Goal: Task Accomplishment & Management: Manage account settings

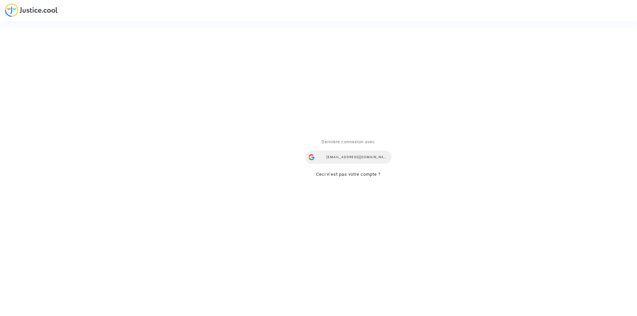
click at [364, 158] on div "ealvarez@reclamaciondevuelos.com" at bounding box center [348, 157] width 86 height 13
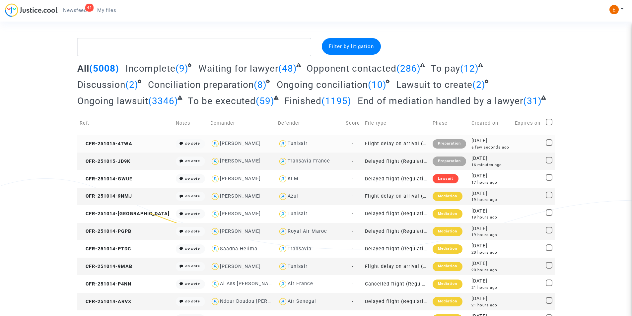
click at [439, 142] on div "Preparation" at bounding box center [450, 143] width 34 height 9
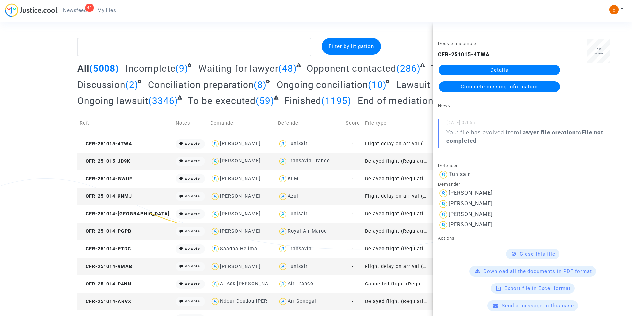
click at [501, 88] on span "Complete missing information" at bounding box center [499, 87] width 77 height 6
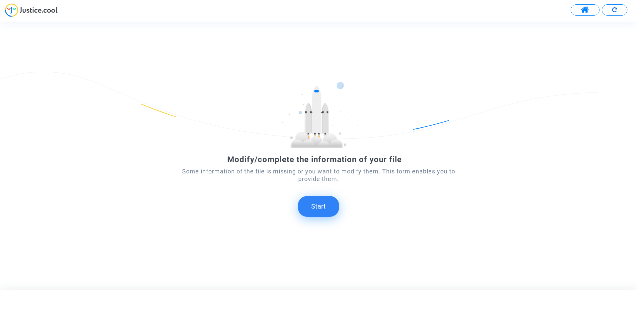
click at [316, 207] on button "Start" at bounding box center [318, 206] width 41 height 21
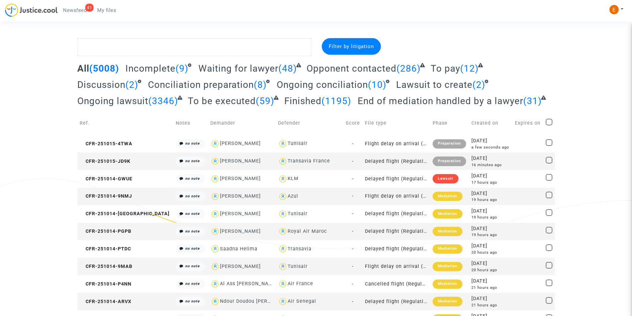
click at [73, 11] on span "Newsfeed" at bounding box center [75, 10] width 24 height 6
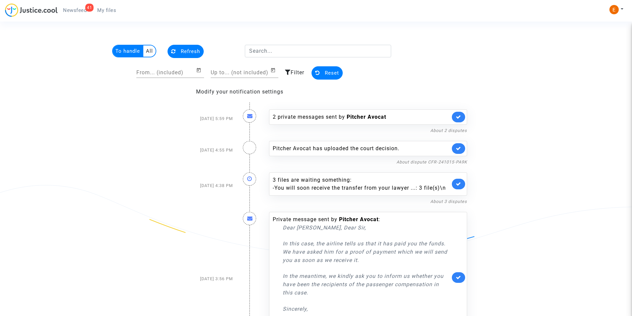
click at [107, 10] on span "My files" at bounding box center [106, 10] width 19 height 6
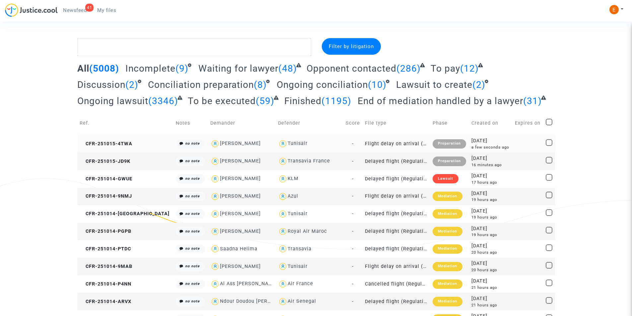
click at [220, 141] on div "Chloe Dion" at bounding box center [240, 144] width 41 height 6
type textarea "@"Chloe Dion" @"Pitcher Avocat""
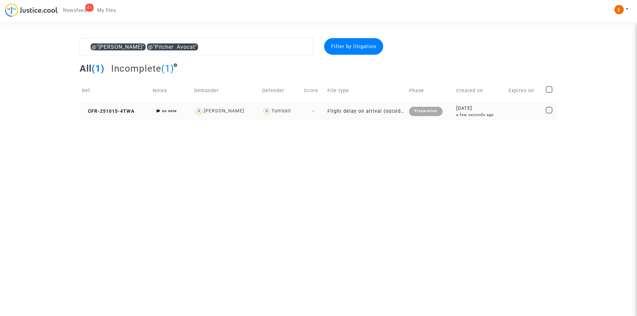
click at [429, 112] on div "Preparation" at bounding box center [426, 111] width 34 height 9
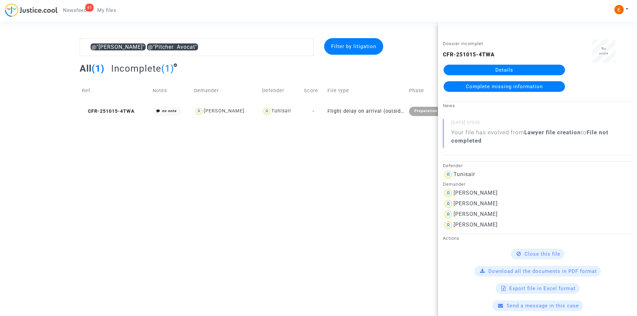
click at [486, 69] on link "Details" at bounding box center [504, 70] width 121 height 11
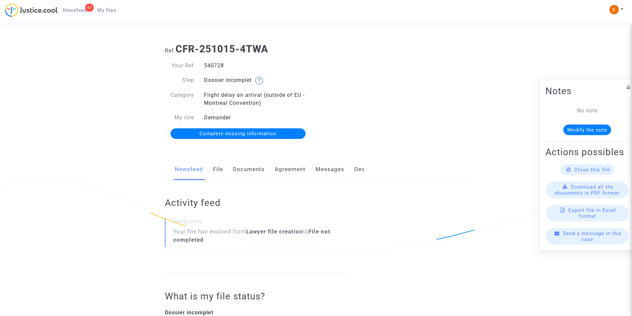
click at [260, 167] on link "Documents" at bounding box center [249, 170] width 32 height 22
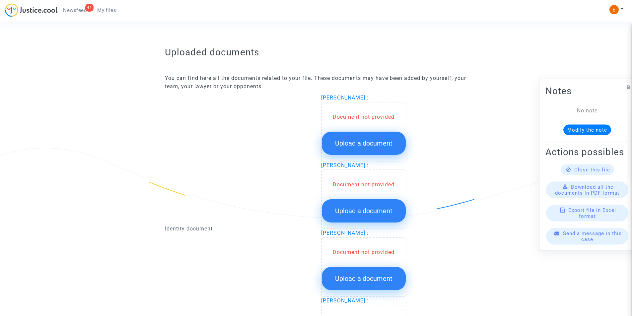
scroll to position [398, 0]
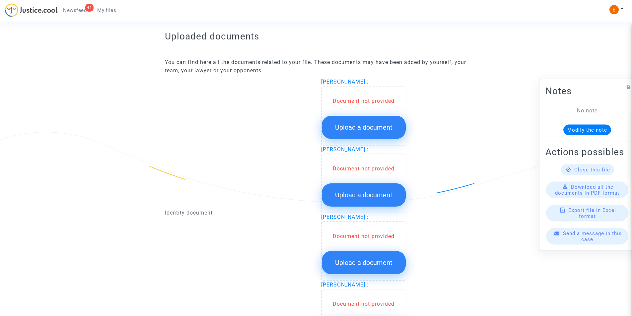
click at [368, 130] on span "Upload a document" at bounding box center [363, 127] width 57 height 8
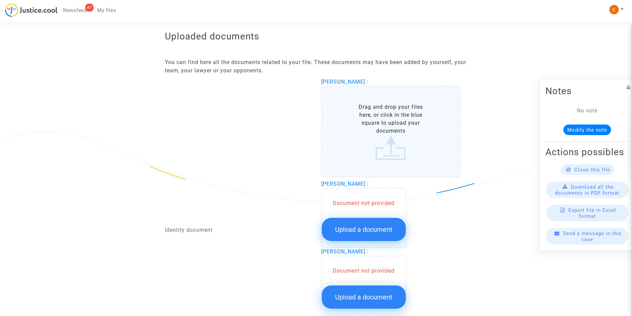
click at [380, 127] on label "Drag and drop your files here, or click in the blue square to upload your docum…" at bounding box center [391, 132] width 140 height 92
click at [0, 0] on input "Drag and drop your files here, or click in the blue square to upload your docum…" at bounding box center [0, 0] width 0 height 0
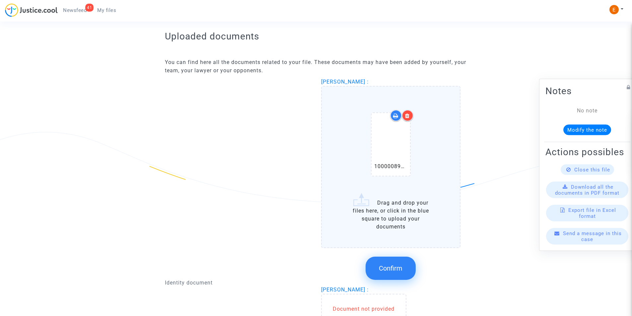
click at [395, 270] on span "Confirm" at bounding box center [391, 269] width 24 height 8
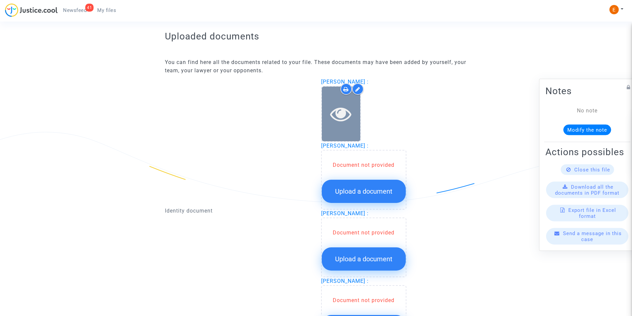
click at [338, 115] on icon at bounding box center [341, 113] width 22 height 21
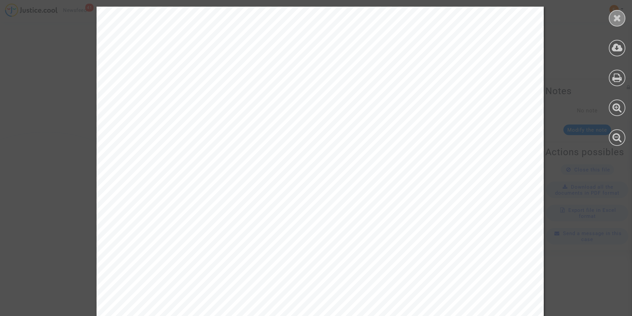
click at [620, 19] on icon at bounding box center [617, 18] width 8 height 10
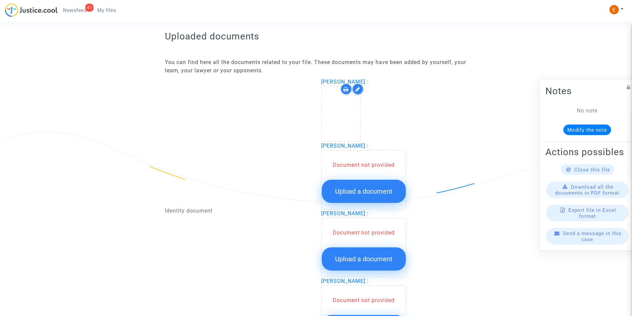
click at [343, 189] on span "Upload a document" at bounding box center [363, 192] width 57 height 8
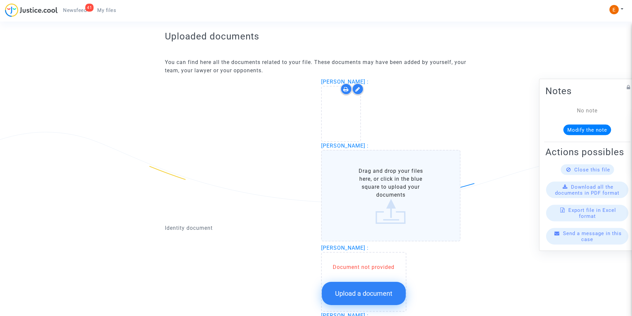
click at [402, 195] on label "Drag and drop your files here, or click in the blue square to upload your docum…" at bounding box center [391, 196] width 140 height 92
click at [0, 0] on input "Drag and drop your files here, or click in the blue square to upload your docum…" at bounding box center [0, 0] width 0 height 0
click at [381, 179] on label "Drag and drop your files here, or click in the blue square to upload your docum…" at bounding box center [391, 196] width 140 height 92
click at [0, 0] on input "Drag and drop your files here, or click in the blue square to upload your docum…" at bounding box center [0, 0] width 0 height 0
click at [404, 186] on label "Drag and drop your files here, or click in the blue square to upload your docum…" at bounding box center [391, 196] width 140 height 92
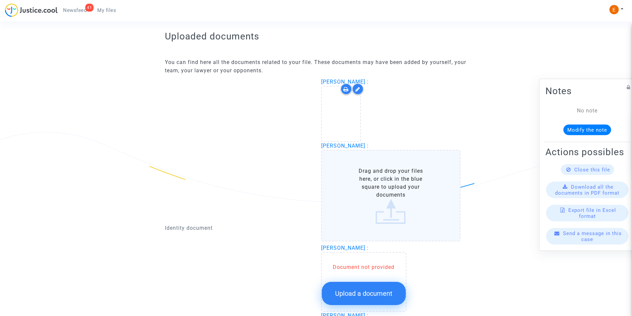
click at [0, 0] on input "Drag and drop your files here, or click in the blue square to upload your docum…" at bounding box center [0, 0] width 0 height 0
click at [377, 191] on label "Drag and drop your files here, or click in the blue square to upload your docum…" at bounding box center [391, 196] width 140 height 92
click at [0, 0] on input "Drag and drop your files here, or click in the blue square to upload your docum…" at bounding box center [0, 0] width 0 height 0
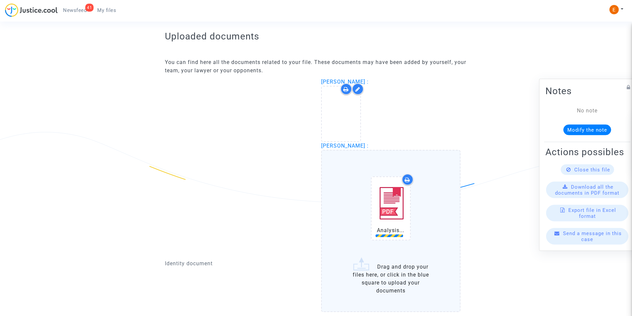
scroll to position [498, 0]
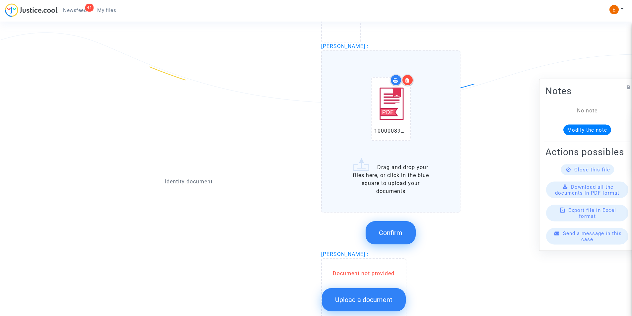
click at [396, 230] on span "Confirm" at bounding box center [391, 233] width 24 height 8
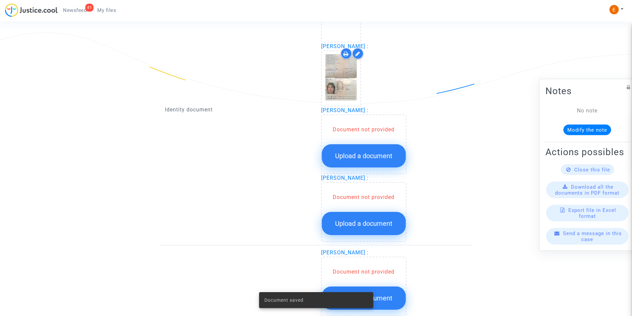
click at [365, 150] on button "Upload a document" at bounding box center [364, 155] width 84 height 23
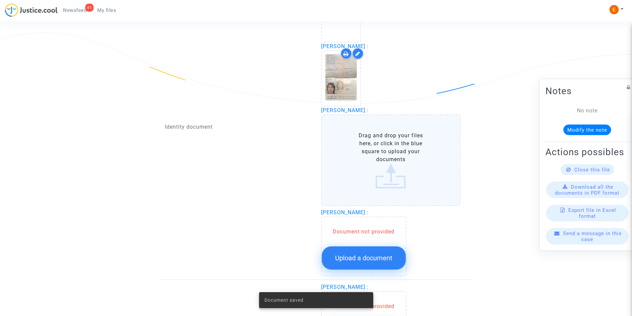
click at [364, 156] on label "Drag and drop your files here, or click in the blue square to upload your docum…" at bounding box center [391, 161] width 140 height 92
click at [0, 0] on input "Drag and drop your files here, or click in the blue square to upload your docum…" at bounding box center [0, 0] width 0 height 0
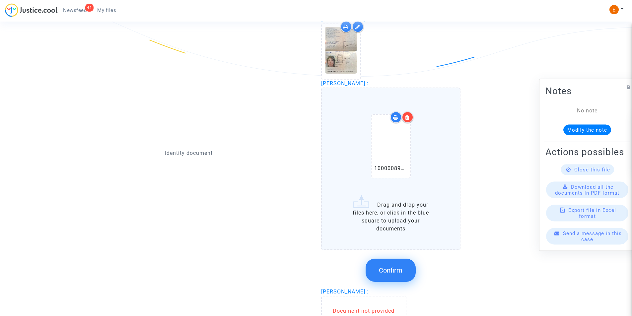
scroll to position [564, 0]
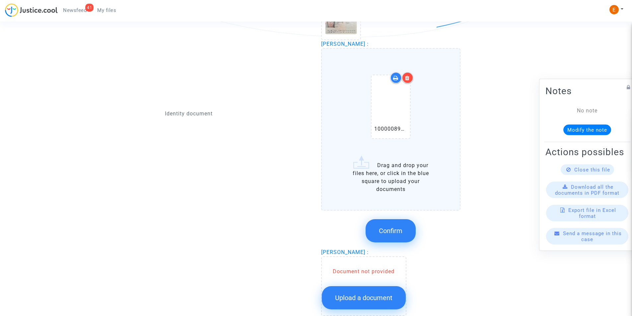
click at [389, 229] on span "Confirm" at bounding box center [391, 231] width 24 height 8
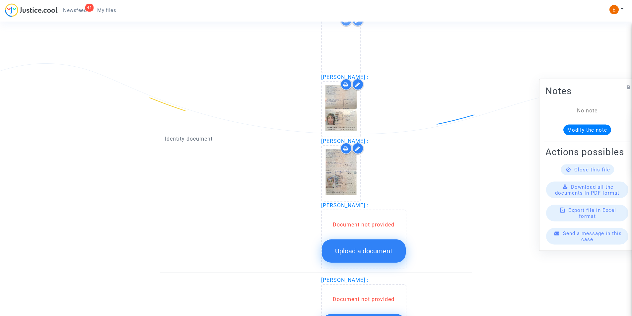
scroll to position [531, 0]
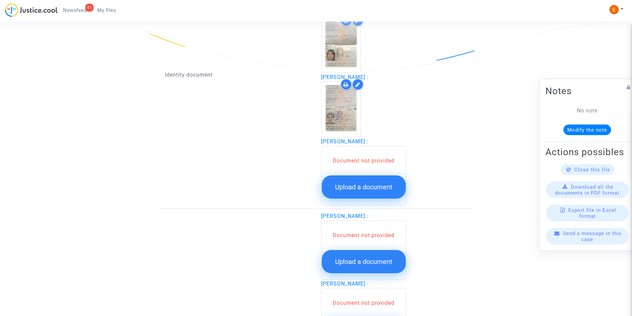
click at [376, 184] on span "Upload a document" at bounding box center [363, 187] width 57 height 8
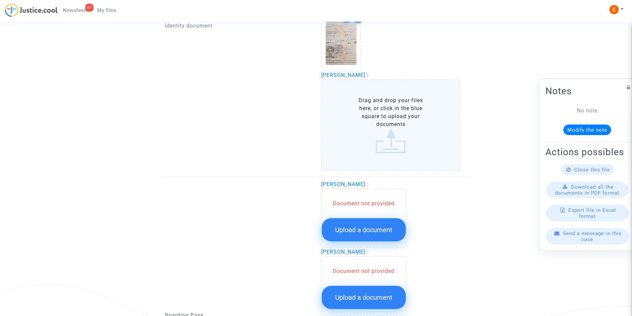
scroll to position [564, 0]
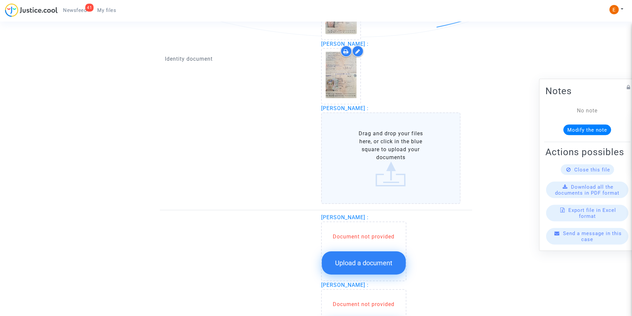
click at [396, 174] on label "Drag and drop your files here, or click in the blue square to upload your docum…" at bounding box center [391, 159] width 140 height 92
click at [0, 0] on input "Drag and drop your files here, or click in the blue square to upload your docum…" at bounding box center [0, 0] width 0 height 0
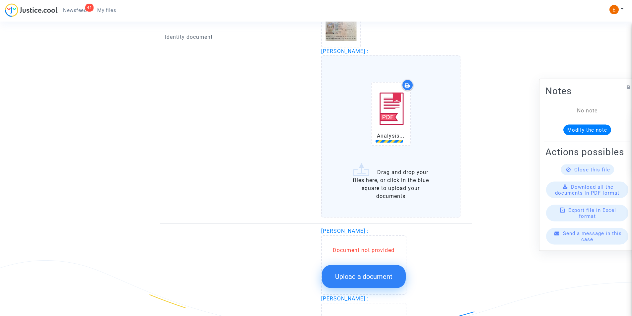
scroll to position [664, 0]
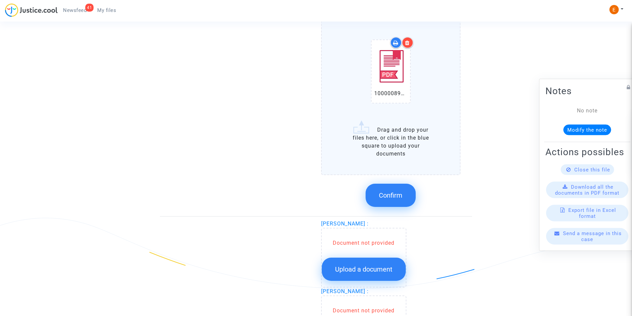
click at [401, 195] on span "Confirm" at bounding box center [391, 196] width 24 height 8
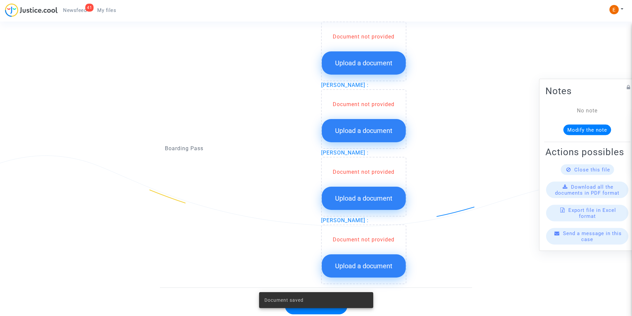
scroll to position [715, 0]
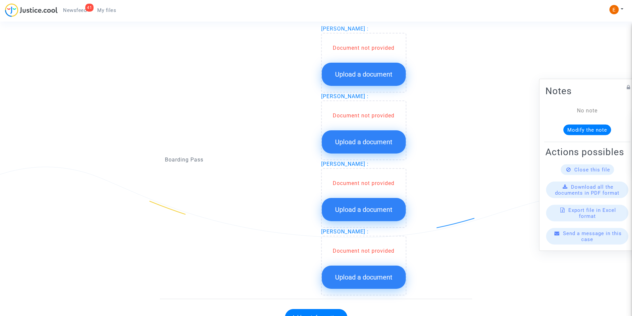
click at [374, 70] on button "Upload a document" at bounding box center [364, 74] width 84 height 23
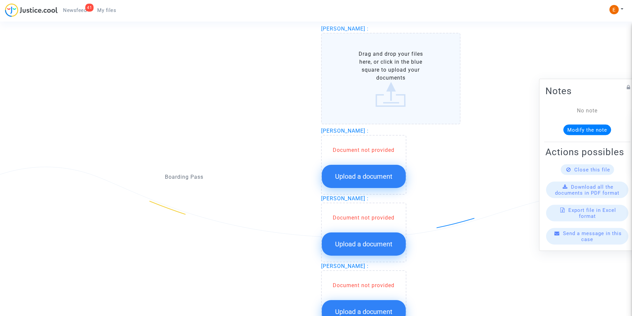
click at [391, 84] on label "Drag and drop your files here, or click in the blue square to upload your docum…" at bounding box center [391, 79] width 140 height 92
click at [0, 0] on input "Drag and drop your files here, or click in the blue square to upload your docum…" at bounding box center [0, 0] width 0 height 0
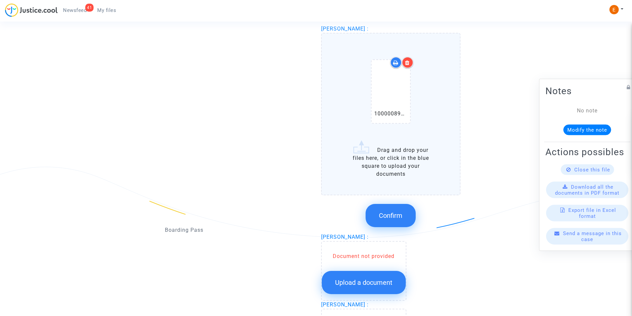
click at [407, 63] on icon at bounding box center [407, 62] width 5 height 5
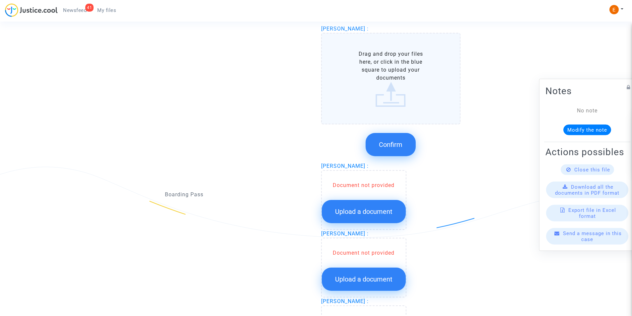
click at [391, 98] on label "Drag and drop your files here, or click in the blue square to upload your docum…" at bounding box center [391, 79] width 140 height 92
click at [0, 0] on input "Drag and drop your files here, or click in the blue square to upload your docum…" at bounding box center [0, 0] width 0 height 0
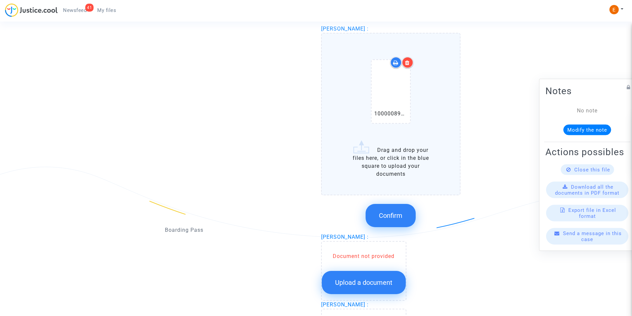
click at [406, 60] on icon at bounding box center [407, 62] width 5 height 5
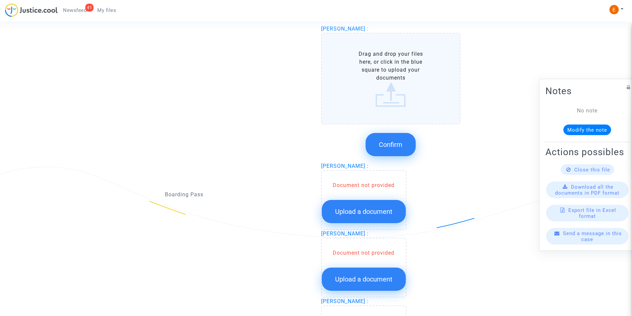
click at [396, 91] on label "Drag and drop your files here, or click in the blue square to upload your docum…" at bounding box center [391, 79] width 140 height 92
click at [0, 0] on input "Drag and drop your files here, or click in the blue square to upload your docum…" at bounding box center [0, 0] width 0 height 0
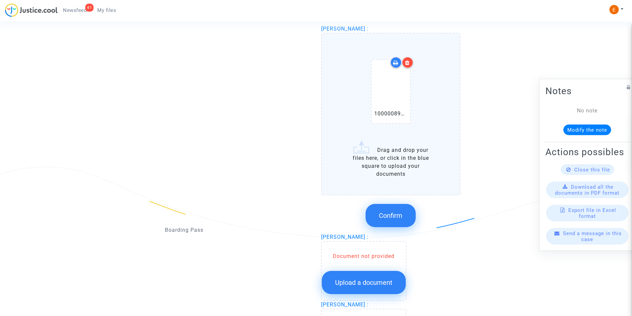
click at [410, 61] on div at bounding box center [408, 63] width 12 height 12
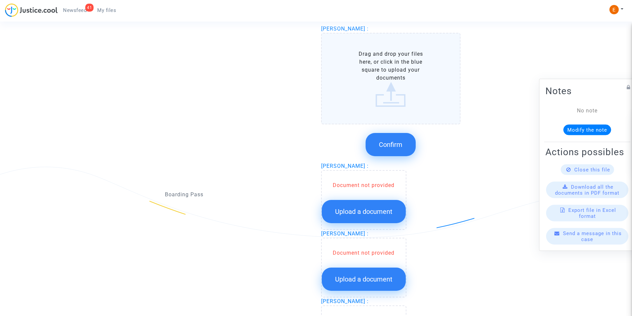
click at [400, 98] on label "Drag and drop your files here, or click in the blue square to upload your docum…" at bounding box center [391, 79] width 140 height 92
click at [0, 0] on input "Drag and drop your files here, or click in the blue square to upload your docum…" at bounding box center [0, 0] width 0 height 0
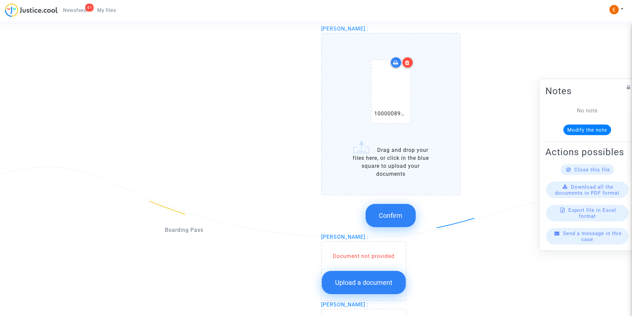
click at [405, 66] on div at bounding box center [408, 63] width 12 height 12
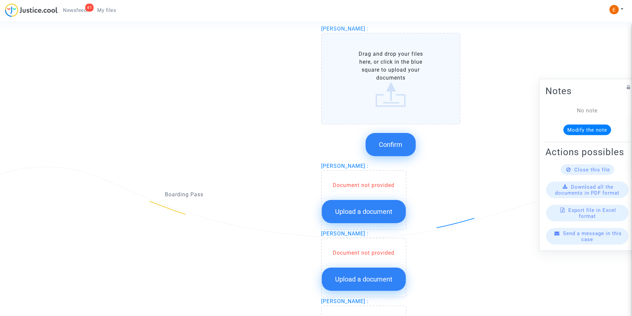
click at [396, 74] on label "Drag and drop your files here, or click in the blue square to upload your docum…" at bounding box center [391, 79] width 140 height 92
click at [0, 0] on input "Drag and drop your files here, or click in the blue square to upload your docum…" at bounding box center [0, 0] width 0 height 0
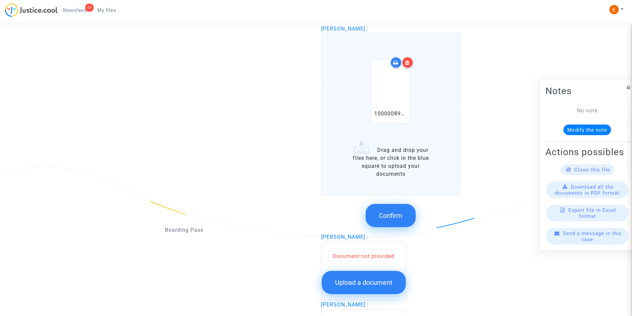
click at [411, 59] on div at bounding box center [408, 63] width 12 height 12
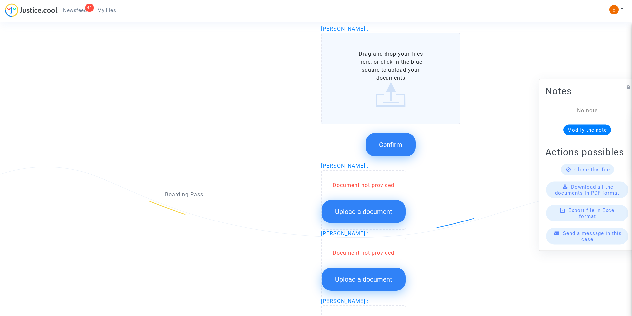
click at [397, 141] on span "Confirm" at bounding box center [391, 145] width 24 height 8
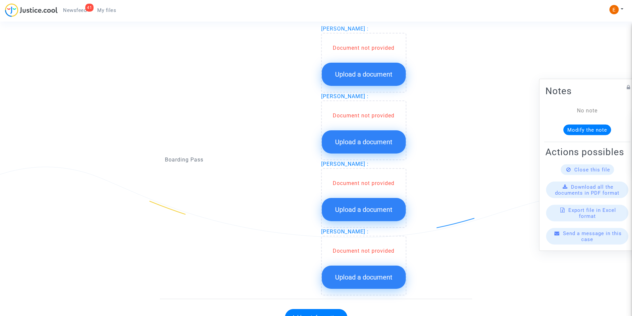
click at [358, 79] on button "Upload a document" at bounding box center [364, 74] width 84 height 23
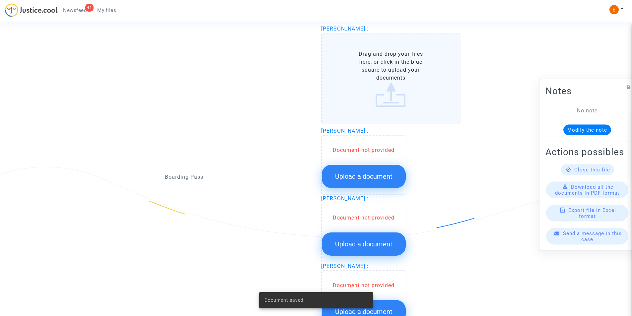
click at [367, 74] on label "Drag and drop your files here, or click in the blue square to upload your docum…" at bounding box center [391, 79] width 140 height 92
click at [0, 0] on input "Drag and drop your files here, or click in the blue square to upload your docum…" at bounding box center [0, 0] width 0 height 0
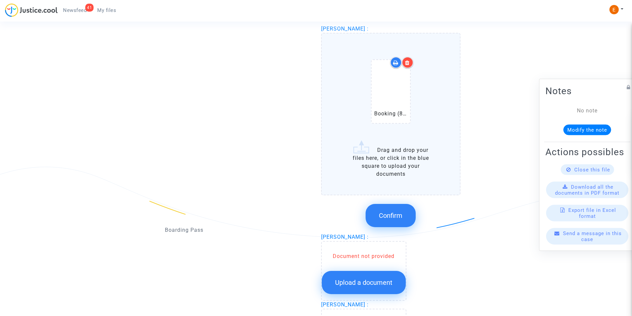
click at [383, 214] on span "Confirm" at bounding box center [391, 216] width 24 height 8
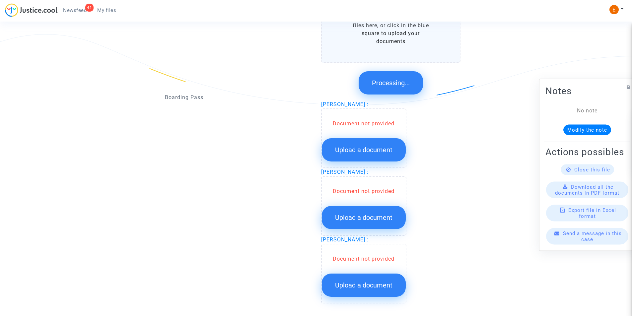
scroll to position [745, 0]
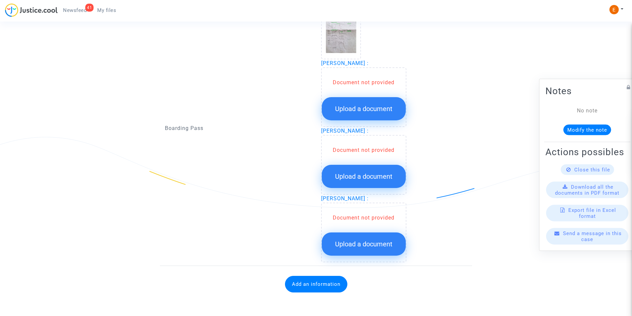
click at [367, 108] on span "Upload a document" at bounding box center [363, 109] width 57 height 8
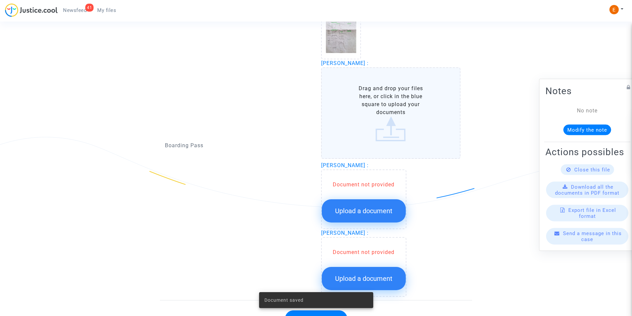
click at [367, 108] on label "Drag and drop your files here, or click in the blue square to upload your docum…" at bounding box center [391, 113] width 140 height 92
click at [0, 0] on input "Drag and drop your files here, or click in the blue square to upload your docum…" at bounding box center [0, 0] width 0 height 0
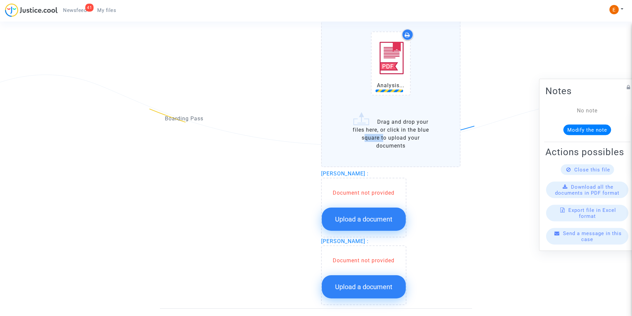
scroll to position [811, 0]
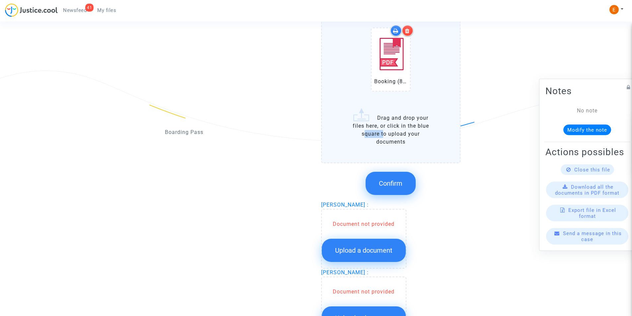
click at [399, 173] on button "Confirm" at bounding box center [391, 183] width 50 height 23
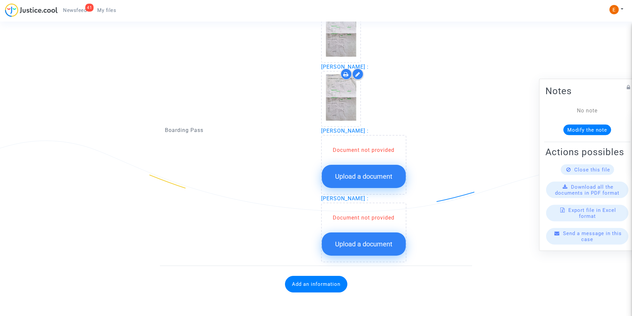
scroll to position [741, 0]
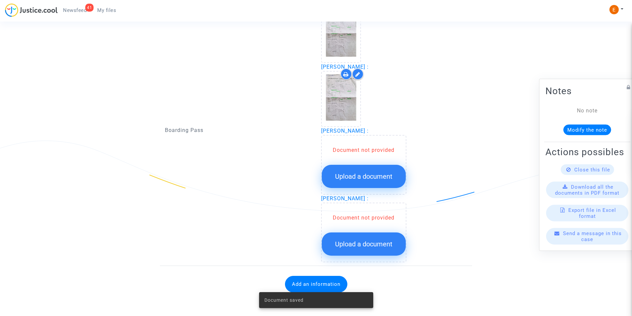
click at [364, 173] on span "Upload a document" at bounding box center [363, 177] width 57 height 8
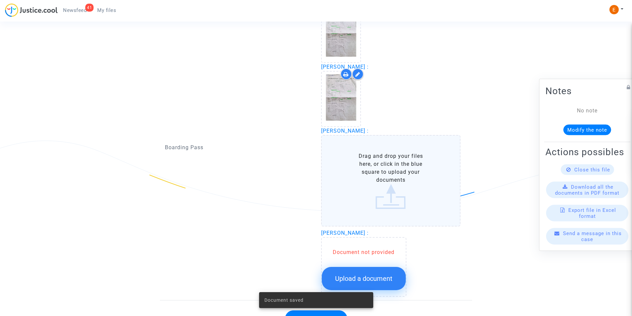
click at [366, 173] on label "Drag and drop your files here, or click in the blue square to upload your docum…" at bounding box center [391, 181] width 140 height 92
click at [0, 0] on input "Drag and drop your files here, or click in the blue square to upload your docum…" at bounding box center [0, 0] width 0 height 0
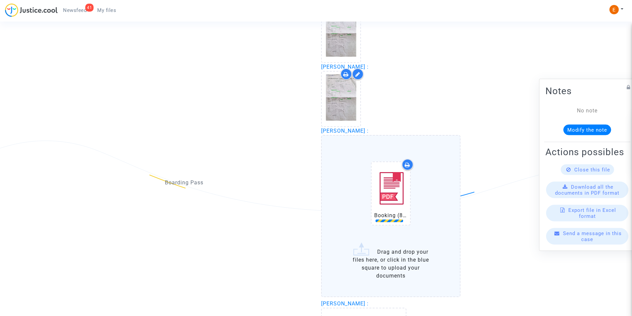
scroll to position [841, 0]
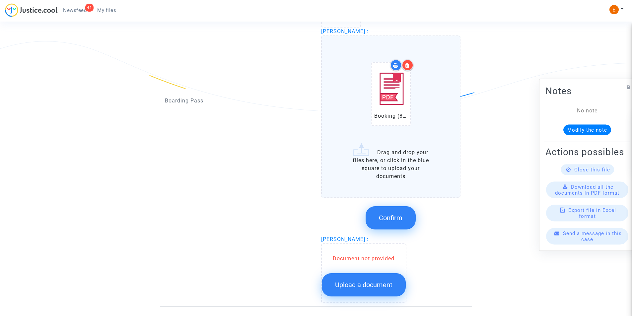
click at [397, 215] on span "Confirm" at bounding box center [391, 218] width 24 height 8
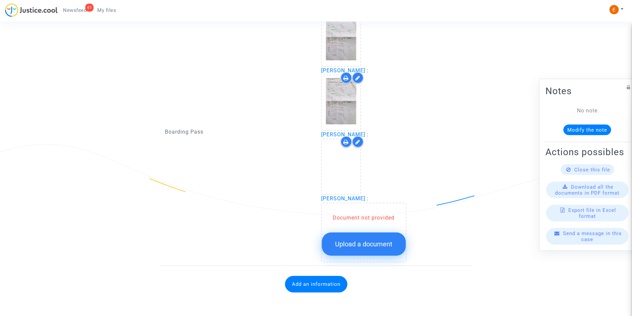
click at [364, 231] on div "Document not provided Upload a document" at bounding box center [364, 235] width 84 height 42
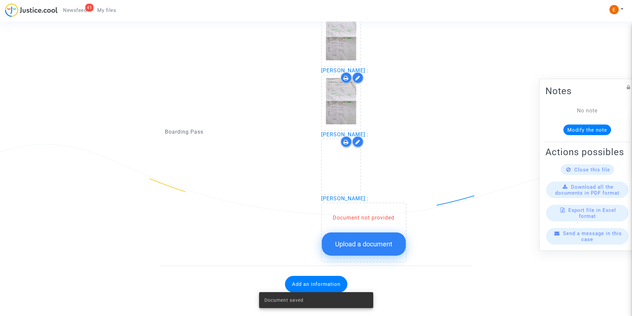
click at [364, 236] on button "Upload a document" at bounding box center [364, 244] width 84 height 23
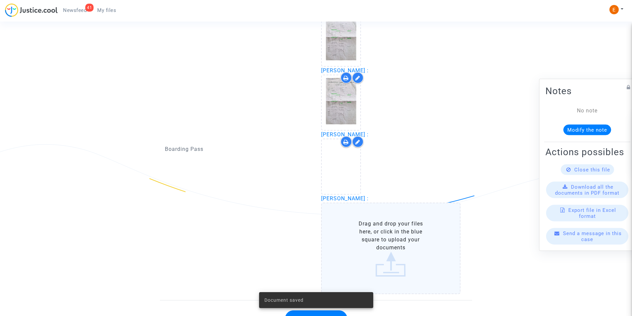
click at [375, 232] on label "Drag and drop your files here, or click in the blue square to upload your docum…" at bounding box center [391, 249] width 140 height 92
click at [0, 0] on input "Drag and drop your files here, or click in the blue square to upload your docum…" at bounding box center [0, 0] width 0 height 0
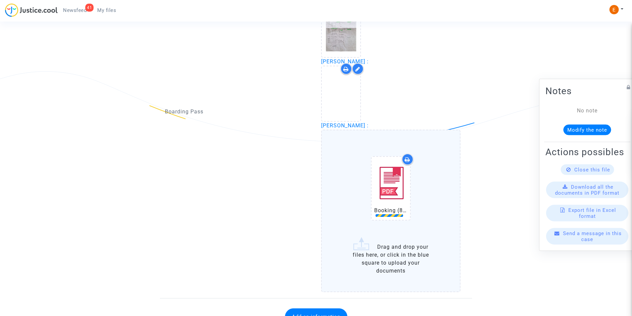
scroll to position [843, 0]
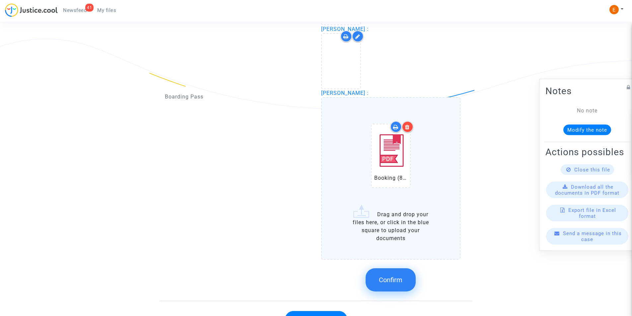
click at [401, 274] on button "Confirm" at bounding box center [391, 280] width 50 height 23
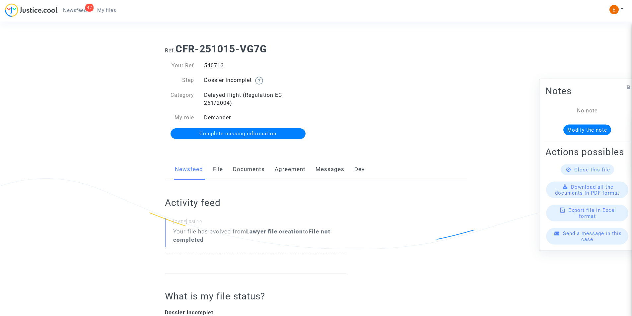
click at [243, 171] on link "Documents" at bounding box center [249, 170] width 32 height 22
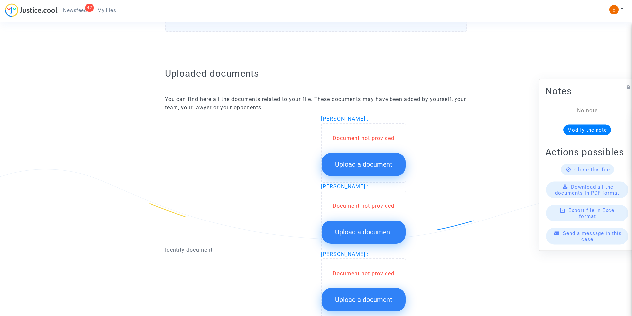
scroll to position [398, 0]
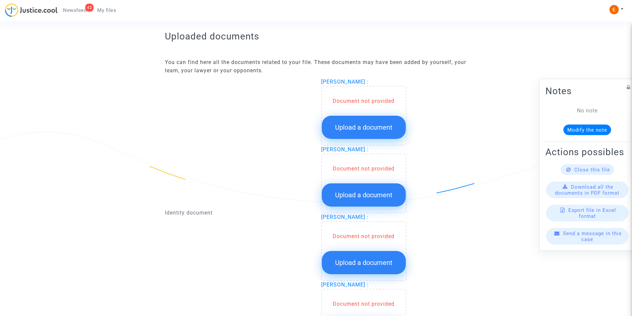
click at [337, 128] on span "Upload a document" at bounding box center [363, 127] width 57 height 8
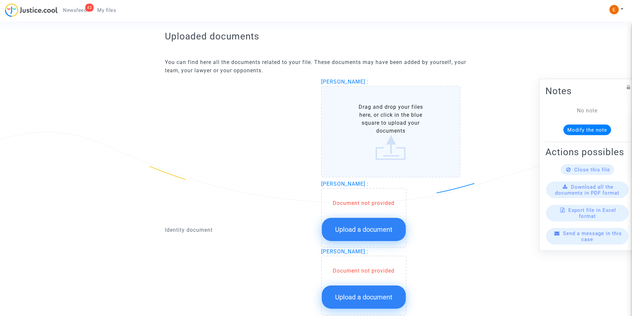
click at [388, 137] on label "Drag and drop your files here, or click in the blue square to upload your docum…" at bounding box center [391, 132] width 140 height 92
click at [0, 0] on input "Drag and drop your files here, or click in the blue square to upload your docum…" at bounding box center [0, 0] width 0 height 0
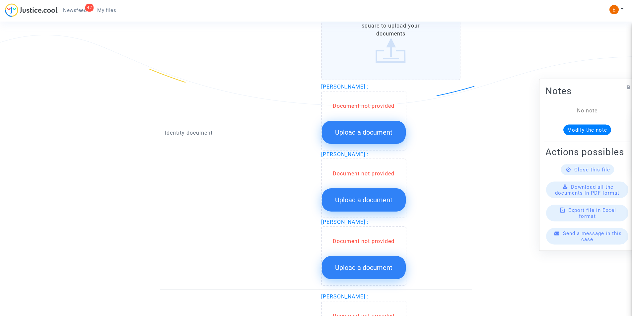
scroll to position [531, 0]
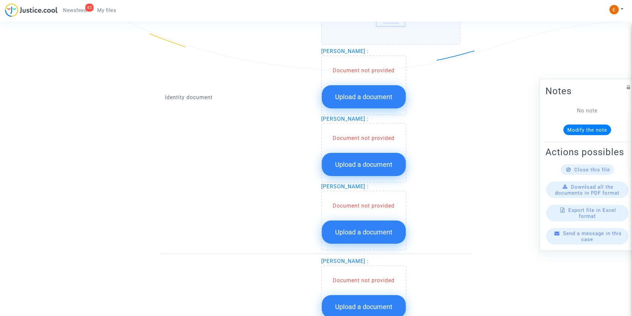
click at [364, 231] on span "Upload a document" at bounding box center [363, 232] width 57 height 8
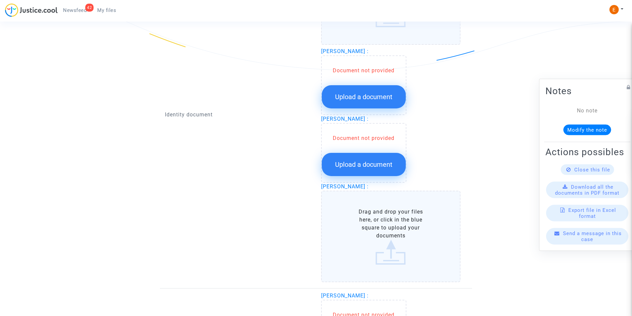
click at [384, 219] on label "Drag and drop your files here, or click in the blue square to upload your docum…" at bounding box center [391, 237] width 140 height 92
click at [0, 0] on input "Drag and drop your files here, or click in the blue square to upload your docum…" at bounding box center [0, 0] width 0 height 0
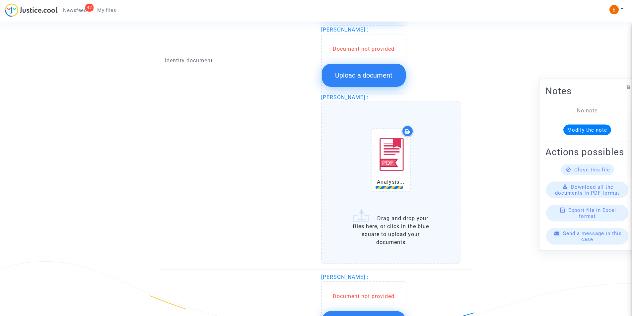
scroll to position [631, 0]
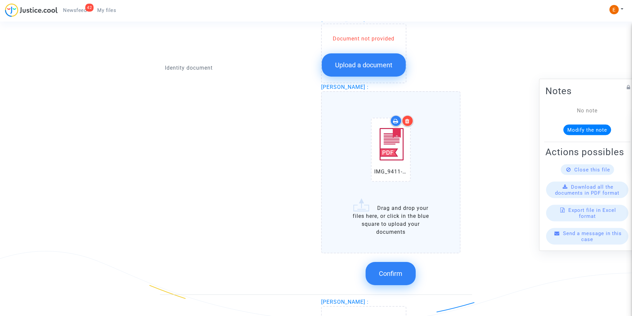
click at [396, 213] on label "IMG_9411-1[1].pdf Drag and drop your files here, or click in the blue square to…" at bounding box center [391, 172] width 140 height 162
click at [0, 0] on input "IMG_9411-1[1].pdf Drag and drop your files here, or click in the blue square to…" at bounding box center [0, 0] width 0 height 0
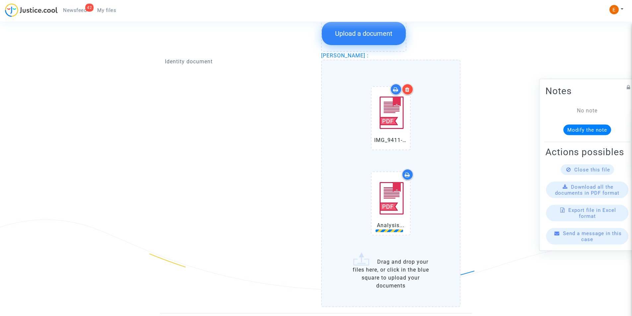
scroll to position [697, 0]
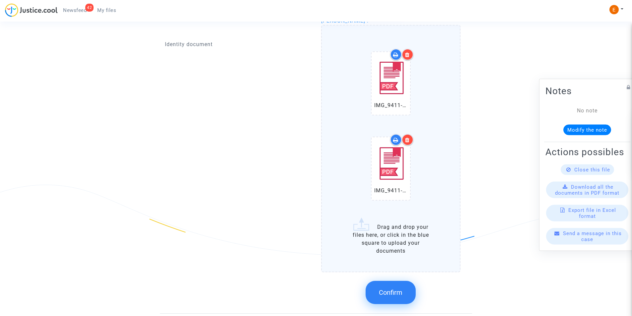
click at [399, 278] on div "Confirm" at bounding box center [391, 292] width 140 height 35
click at [399, 286] on button "Confirm" at bounding box center [391, 292] width 50 height 23
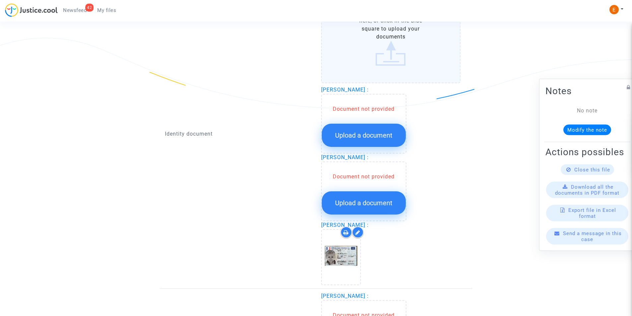
scroll to position [498, 0]
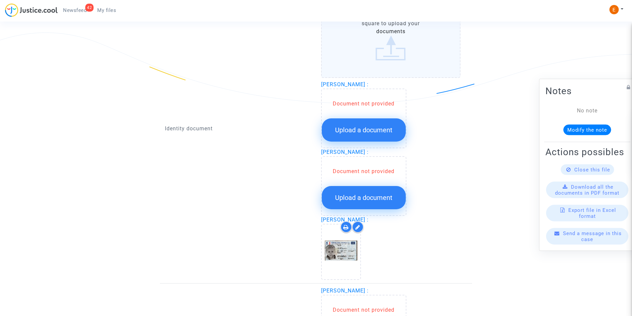
click at [383, 196] on span "Upload a document" at bounding box center [363, 198] width 57 height 8
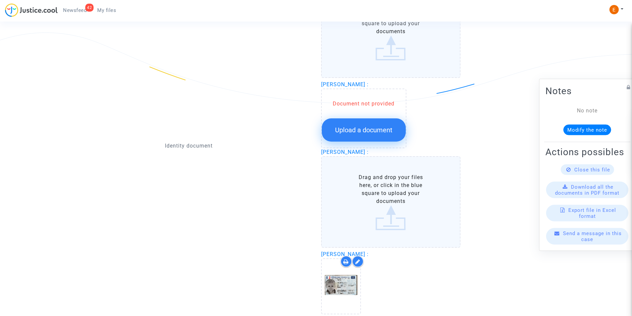
click at [406, 198] on label "Drag and drop your files here, or click in the blue square to upload your docum…" at bounding box center [391, 202] width 140 height 92
click at [0, 0] on input "Drag and drop your files here, or click in the blue square to upload your docum…" at bounding box center [0, 0] width 0 height 0
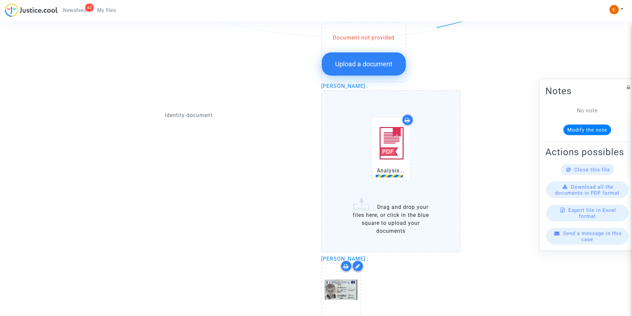
scroll to position [564, 0]
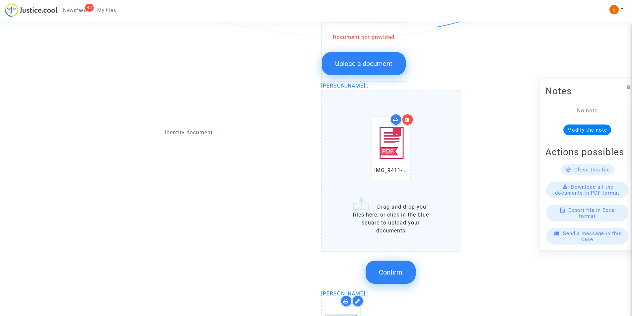
click at [402, 207] on label "IMG_9411-3[1].pdf Drag and drop your files here, or click in the blue square to…" at bounding box center [391, 171] width 140 height 162
click at [0, 0] on input "IMG_9411-3[1].pdf Drag and drop your files here, or click in the blue square to…" at bounding box center [0, 0] width 0 height 0
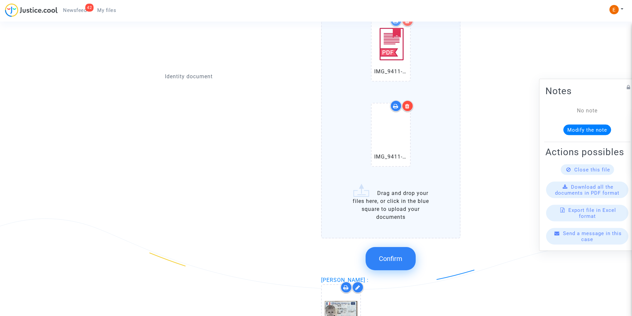
scroll to position [664, 0]
click at [391, 254] on span "Confirm" at bounding box center [391, 258] width 24 height 8
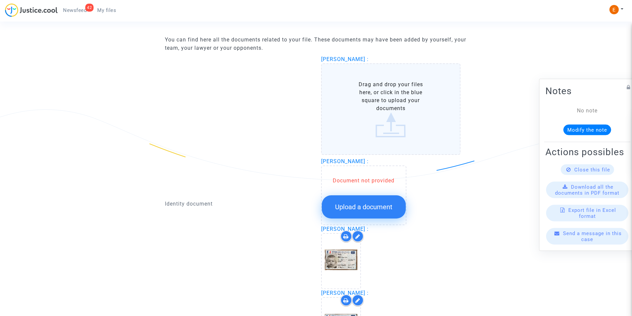
scroll to position [431, 0]
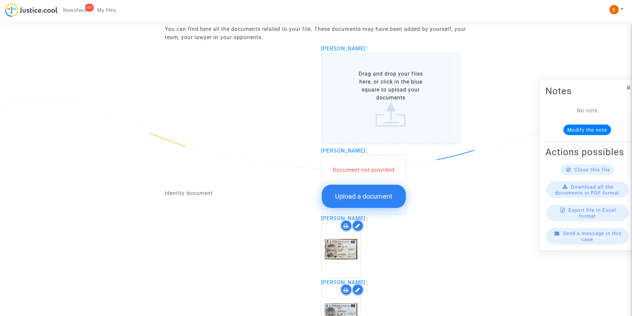
click at [366, 192] on button "Upload a document" at bounding box center [364, 196] width 84 height 23
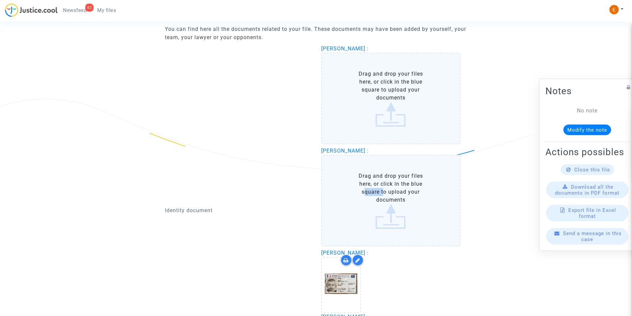
click at [366, 193] on label "Drag and drop your files here, or click in the blue square to upload your docum…" at bounding box center [391, 201] width 140 height 92
click at [0, 0] on input "Drag and drop your files here, or click in the blue square to upload your docum…" at bounding box center [0, 0] width 0 height 0
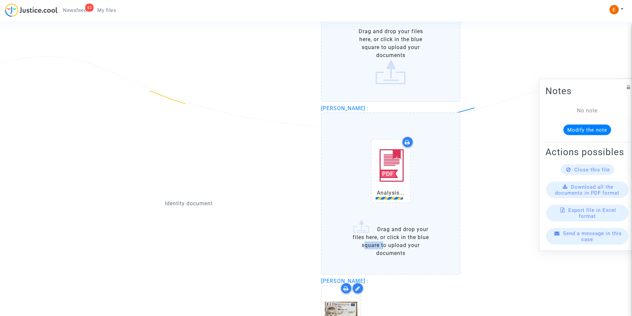
scroll to position [531, 0]
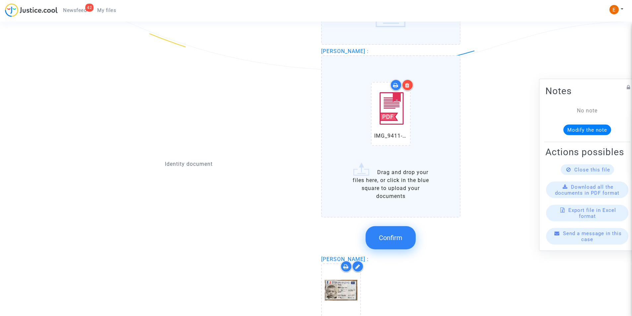
click at [407, 185] on label "IMG_9411-5[1].pdf Drag and drop your files here, or click in the blue square to…" at bounding box center [391, 136] width 140 height 162
click at [0, 0] on input "IMG_9411-5[1].pdf Drag and drop your files here, or click in the blue square to…" at bounding box center [0, 0] width 0 height 0
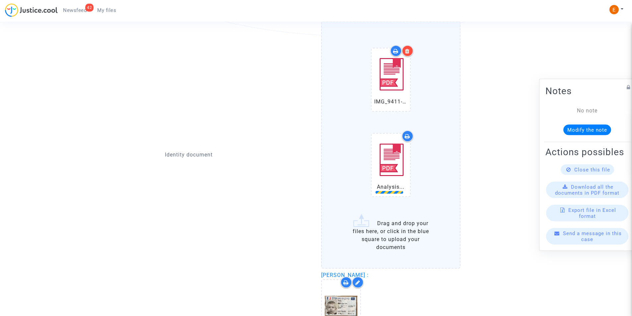
scroll to position [597, 0]
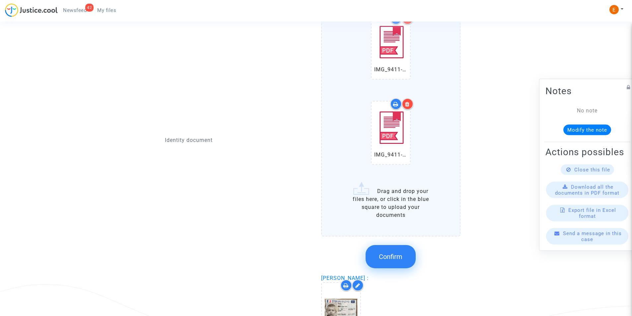
click at [403, 260] on button "Confirm" at bounding box center [391, 256] width 50 height 23
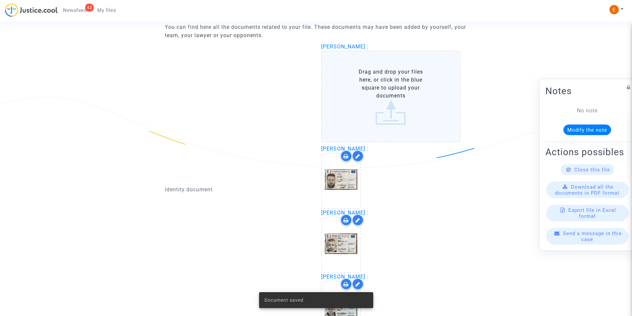
scroll to position [431, 0]
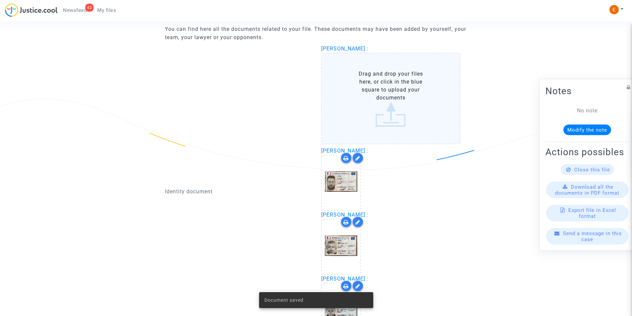
click at [391, 104] on label "Drag and drop your files here, or click in the blue square to upload your docum…" at bounding box center [391, 99] width 140 height 92
click at [0, 0] on input "Drag and drop your files here, or click in the blue square to upload your docum…" at bounding box center [0, 0] width 0 height 0
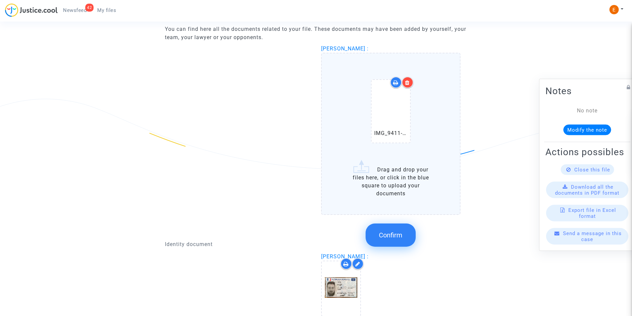
click at [401, 173] on label "IMG_9411-7[1].pdf Drag and drop your files here, or click in the blue square to…" at bounding box center [391, 134] width 140 height 162
click at [0, 0] on input "IMG_9411-7[1].pdf Drag and drop your files here, or click in the blue square to…" at bounding box center [0, 0] width 0 height 0
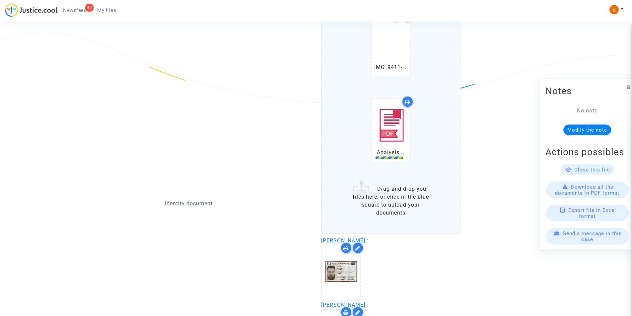
scroll to position [498, 0]
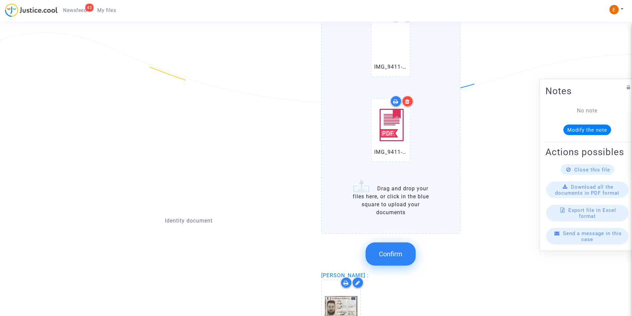
click at [379, 252] on span "Confirm" at bounding box center [391, 254] width 24 height 8
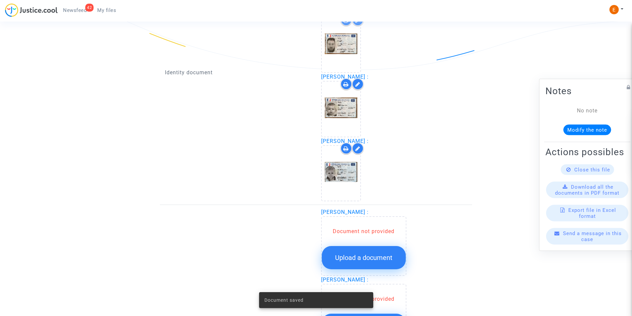
scroll to position [531, 0]
click at [359, 148] on icon at bounding box center [357, 148] width 5 height 5
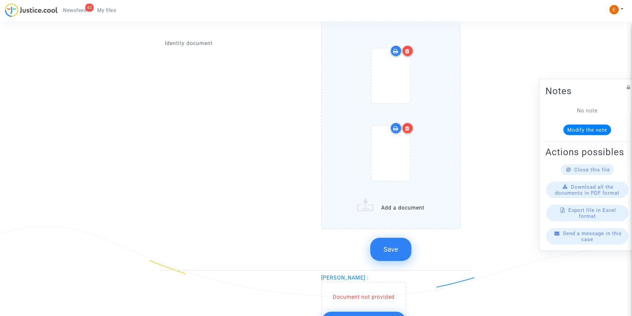
scroll to position [664, 0]
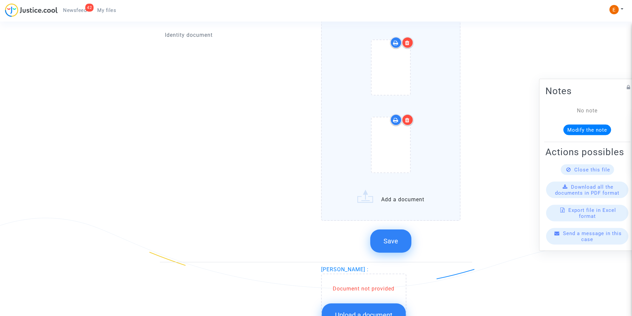
click at [389, 195] on label "Add a document" at bounding box center [391, 117] width 140 height 208
click at [0, 0] on input "Add a document" at bounding box center [0, 0] width 0 height 0
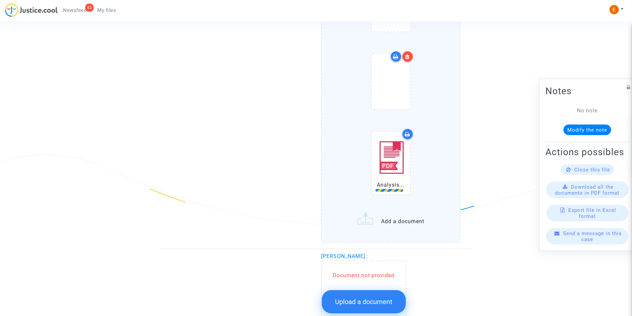
scroll to position [730, 0]
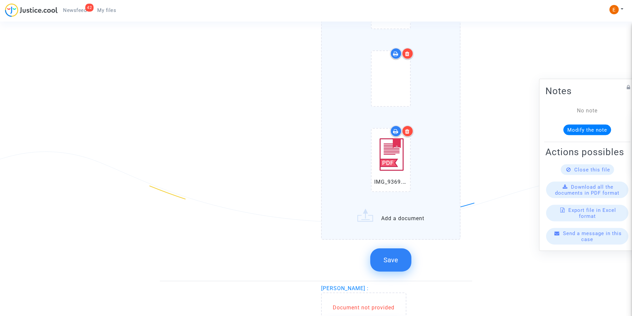
click at [407, 132] on icon at bounding box center [407, 131] width 5 height 5
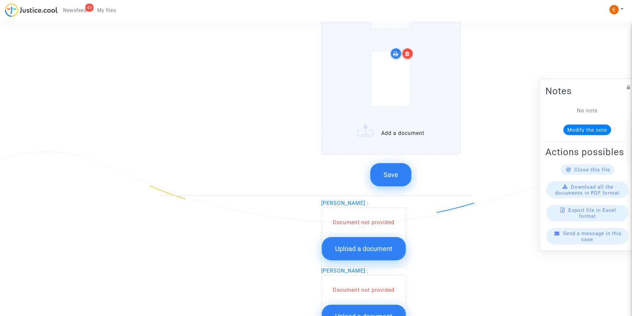
click at [396, 139] on label "Add a document" at bounding box center [391, 51] width 140 height 208
click at [0, 0] on input "Add a document" at bounding box center [0, 0] width 0 height 0
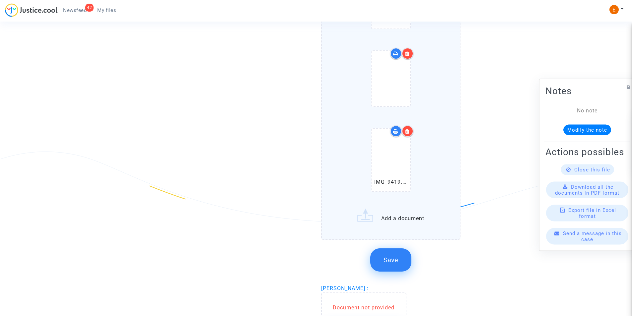
click at [389, 257] on span "Save" at bounding box center [391, 260] width 15 height 8
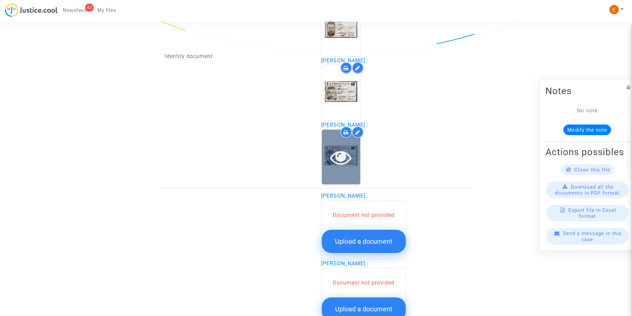
scroll to position [549, 0]
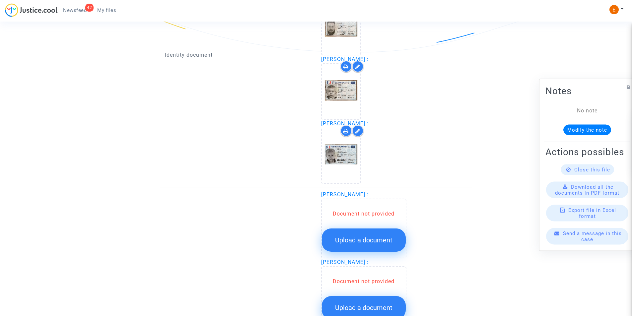
click at [357, 128] on div at bounding box center [358, 131] width 12 height 12
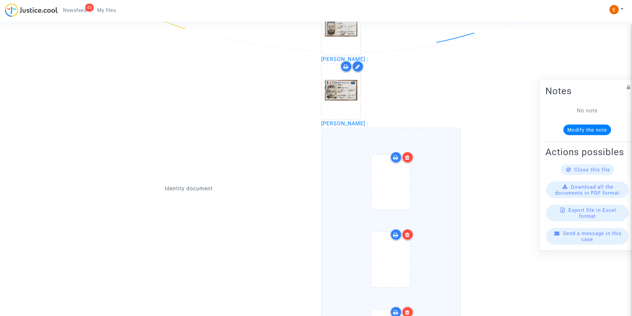
scroll to position [483, 0]
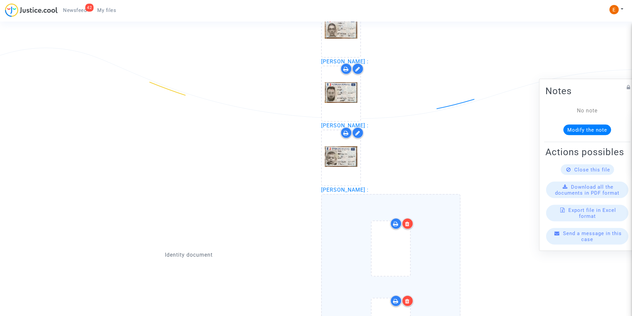
click at [356, 129] on div at bounding box center [358, 133] width 12 height 12
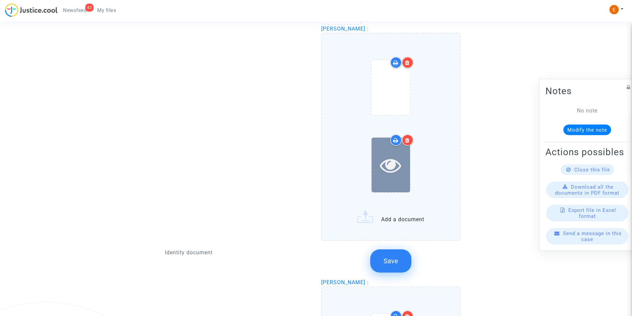
scroll to position [582, 0]
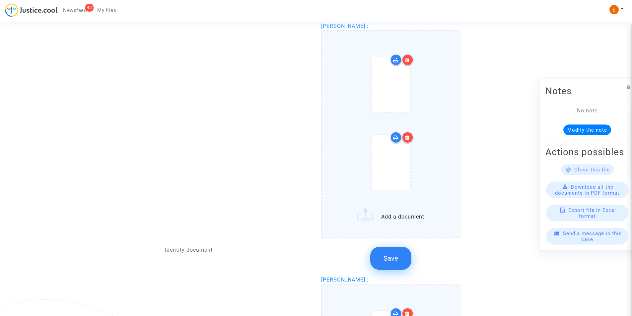
click at [391, 214] on label "Add a document" at bounding box center [391, 134] width 140 height 208
click at [0, 0] on input "Add a document" at bounding box center [0, 0] width 0 height 0
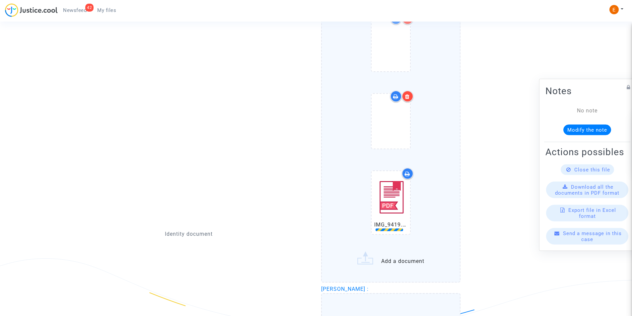
scroll to position [682, 0]
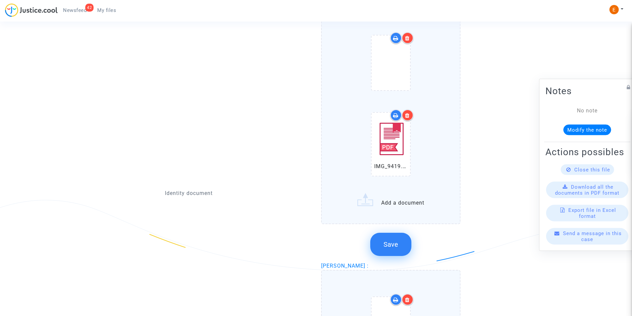
click at [394, 241] on span "Save" at bounding box center [391, 245] width 15 height 8
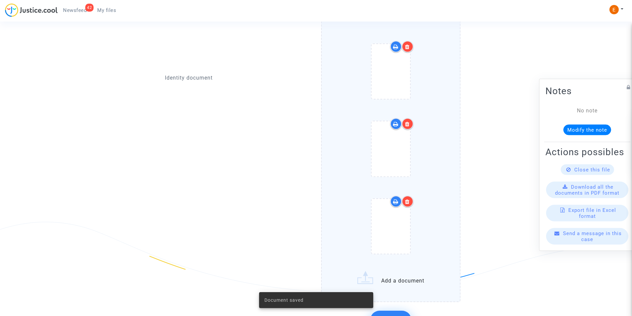
scroll to position [748, 0]
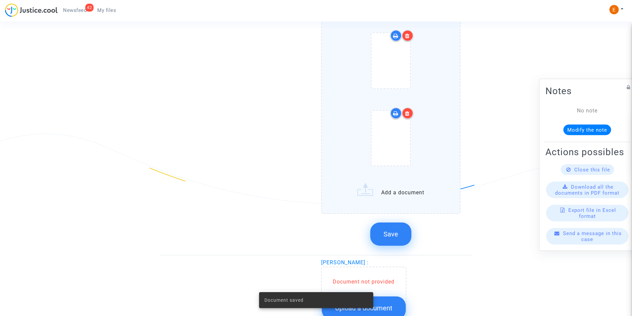
click at [401, 242] on button "Save" at bounding box center [390, 234] width 41 height 23
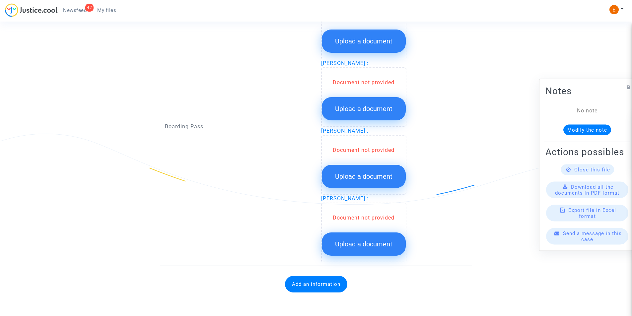
click at [372, 243] on span "Upload a document" at bounding box center [363, 244] width 57 height 8
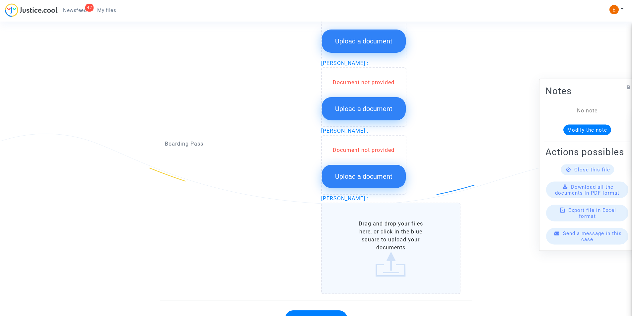
click at [376, 233] on label "Drag and drop your files here, or click in the blue square to upload your docum…" at bounding box center [391, 249] width 140 height 92
click at [0, 0] on input "Drag and drop your files here, or click in the blue square to upload your docum…" at bounding box center [0, 0] width 0 height 0
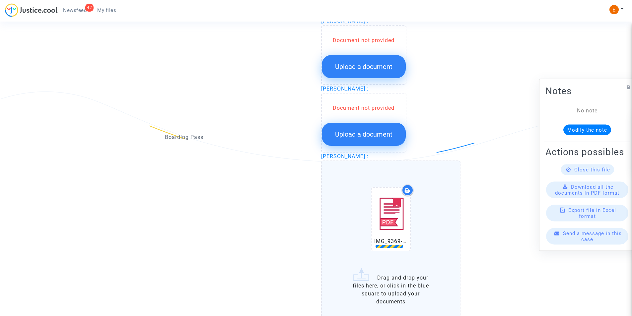
scroll to position [848, 0]
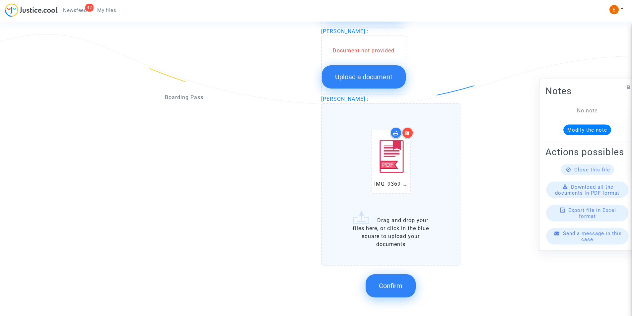
click at [398, 288] on span "Confirm" at bounding box center [391, 286] width 24 height 8
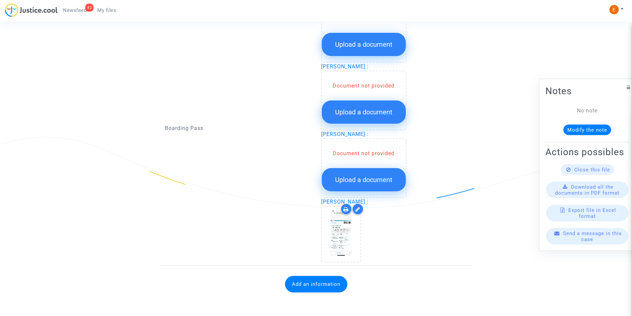
scroll to position [745, 0]
click at [379, 151] on div "Document not provided" at bounding box center [364, 154] width 84 height 8
click at [372, 177] on span "Upload a document" at bounding box center [363, 180] width 57 height 8
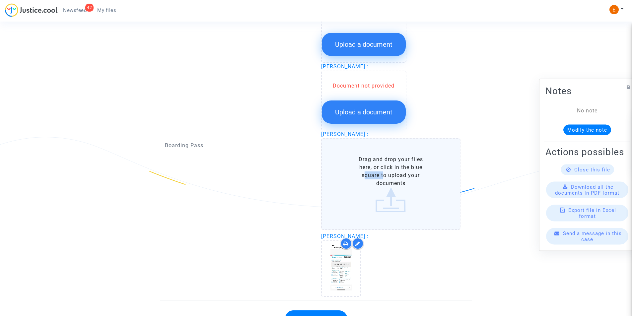
click at [372, 177] on label "Drag and drop your files here, or click in the blue square to upload your docum…" at bounding box center [391, 184] width 140 height 92
click at [0, 0] on input "Drag and drop your files here, or click in the blue square to upload your docum…" at bounding box center [0, 0] width 0 height 0
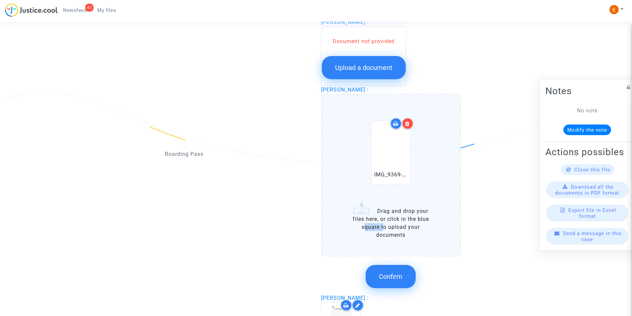
scroll to position [844, 0]
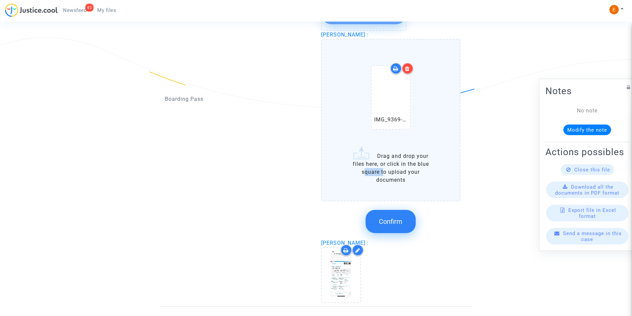
click at [390, 221] on span "Confirm" at bounding box center [391, 222] width 24 height 8
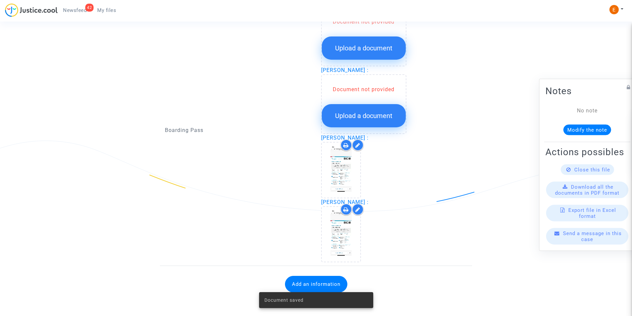
scroll to position [675, 0]
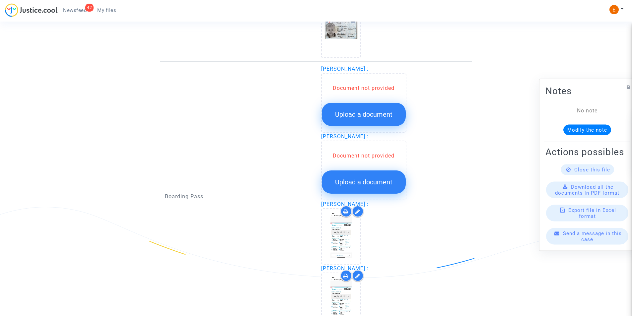
click at [381, 111] on span "Upload a document" at bounding box center [363, 115] width 57 height 8
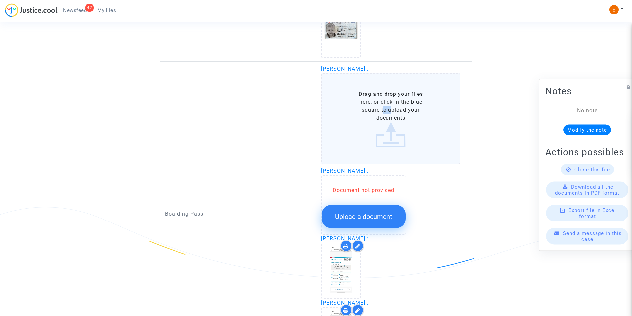
click at [381, 111] on label "Drag and drop your files here, or click in the blue square to upload your docum…" at bounding box center [391, 119] width 140 height 92
click at [0, 0] on input "Drag and drop your files here, or click in the blue square to upload your docum…" at bounding box center [0, 0] width 0 height 0
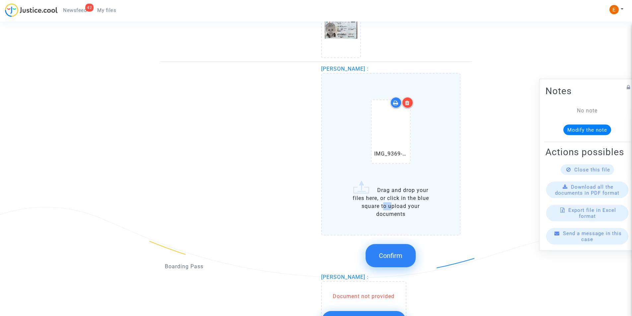
click at [394, 252] on span "Confirm" at bounding box center [391, 256] width 24 height 8
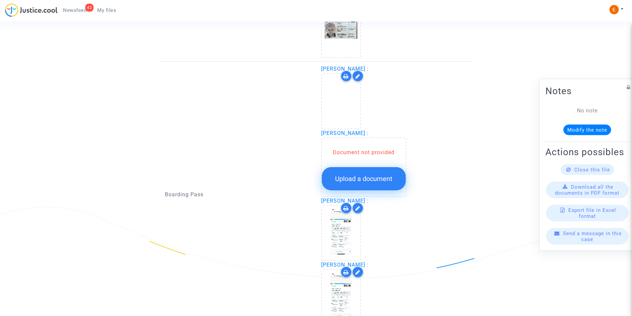
click at [359, 172] on button "Upload a document" at bounding box center [364, 178] width 84 height 23
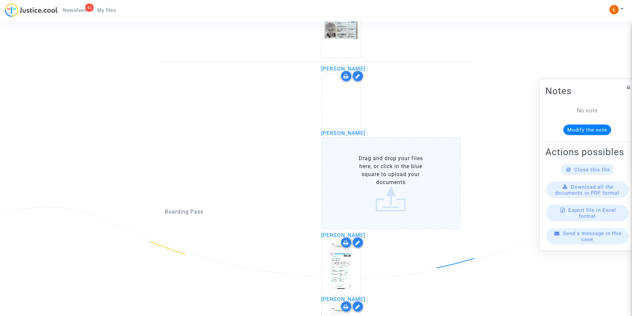
click at [365, 172] on label "Drag and drop your files here, or click in the blue square to upload your docum…" at bounding box center [391, 183] width 140 height 92
click at [0, 0] on input "Drag and drop your files here, or click in the blue square to upload your docum…" at bounding box center [0, 0] width 0 height 0
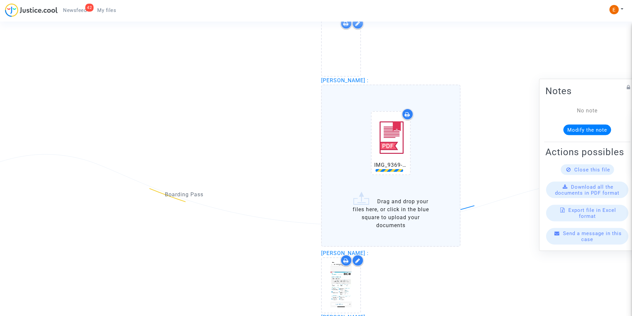
scroll to position [774, 0]
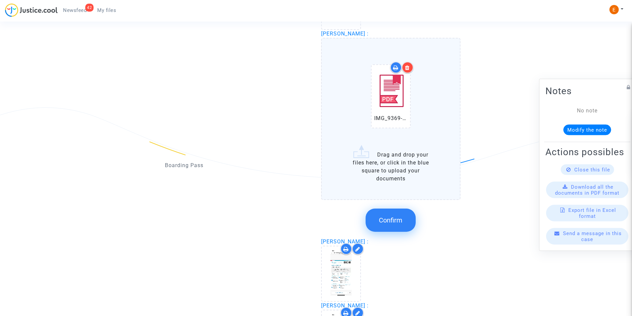
click at [387, 222] on span "Confirm" at bounding box center [391, 220] width 24 height 8
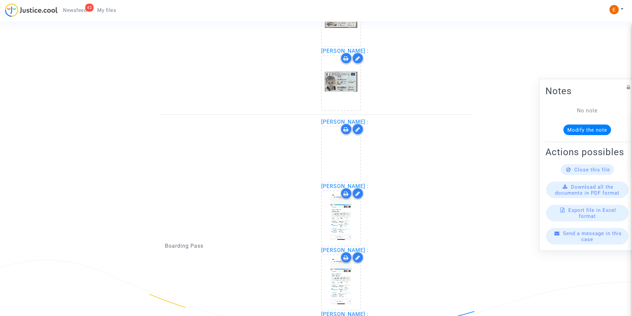
scroll to position [535, 0]
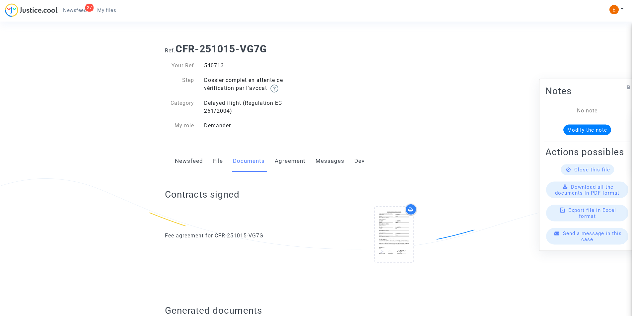
click at [74, 9] on span "Newsfeed" at bounding box center [75, 10] width 24 height 6
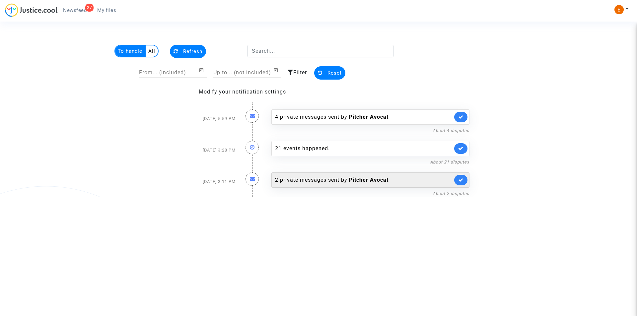
click at [365, 180] on b "Pitcher Avocat" at bounding box center [368, 180] width 39 height 6
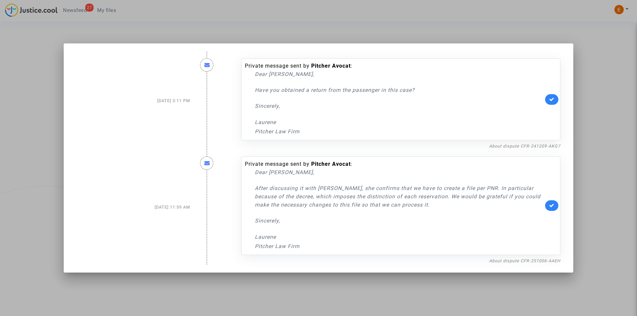
click at [0, 95] on div at bounding box center [318, 158] width 637 height 316
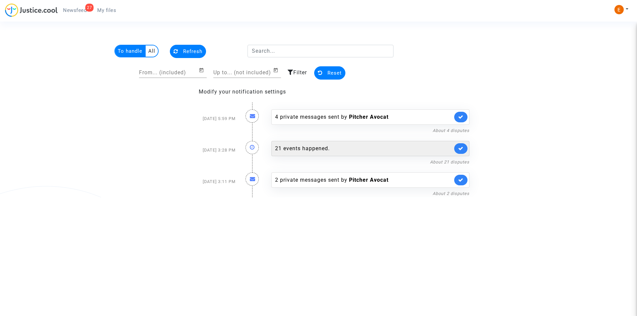
click at [323, 150] on div "21 events happened." at bounding box center [364, 149] width 178 height 8
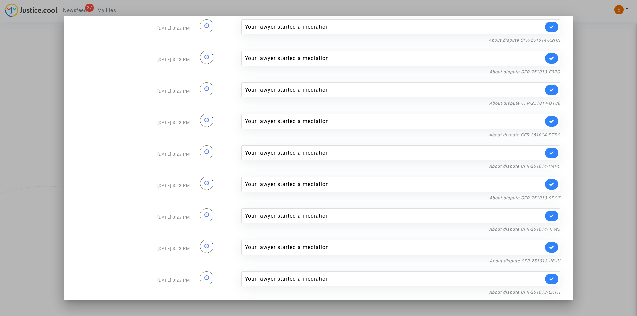
scroll to position [394, 0]
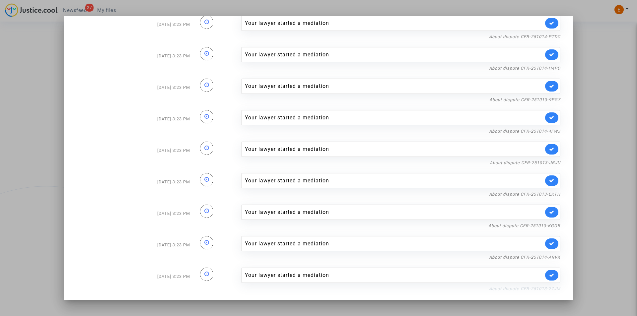
click at [531, 289] on link "About dispute CFR-251013-27JM" at bounding box center [524, 288] width 71 height 5
click at [549, 276] on icon at bounding box center [551, 275] width 5 height 5
click at [509, 258] on link "About dispute CFR-251014-ARVX" at bounding box center [524, 257] width 71 height 5
click at [549, 244] on icon at bounding box center [551, 243] width 5 height 5
click at [523, 225] on link "About dispute CFR-251013-KGGB" at bounding box center [525, 225] width 72 height 5
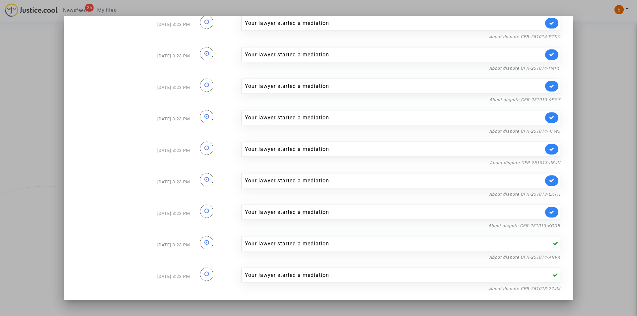
click at [545, 212] on link at bounding box center [551, 212] width 13 height 11
click at [521, 196] on link "About dispute CFR-251013-EKTH" at bounding box center [524, 194] width 71 height 5
click at [549, 179] on icon at bounding box center [551, 180] width 5 height 5
click at [526, 161] on link "About dispute CFR-251013-JBJU" at bounding box center [525, 162] width 71 height 5
click at [549, 150] on icon at bounding box center [551, 149] width 5 height 5
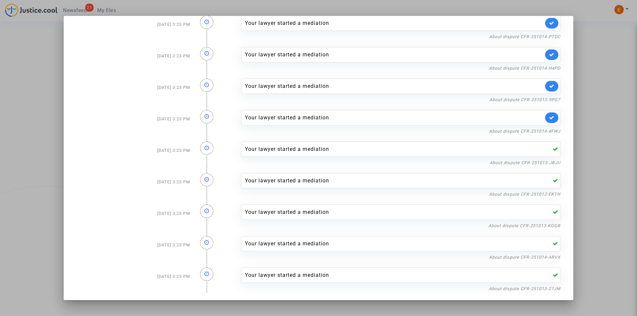
click at [617, 59] on div at bounding box center [318, 158] width 637 height 316
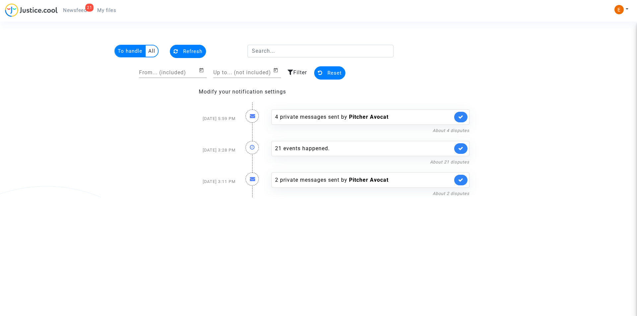
click at [84, 5] on link "21 Newsfeed" at bounding box center [75, 10] width 34 height 10
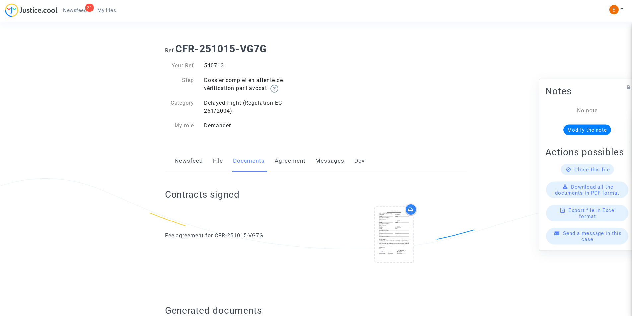
click at [75, 13] on span "Newsfeed" at bounding box center [75, 10] width 24 height 6
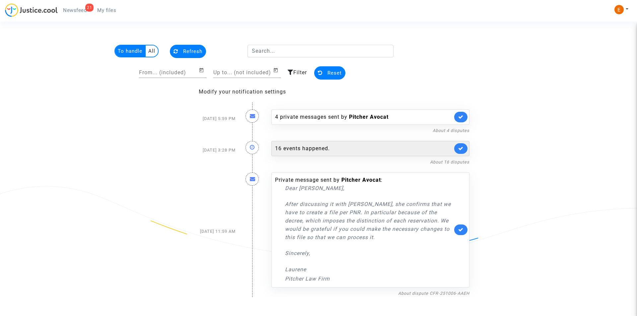
click at [341, 147] on div "16 events happened." at bounding box center [364, 149] width 178 height 8
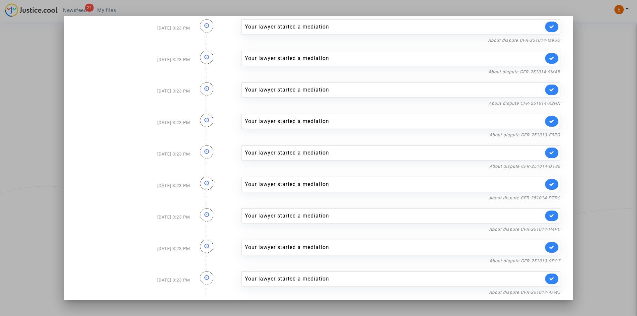
scroll to position [236, 0]
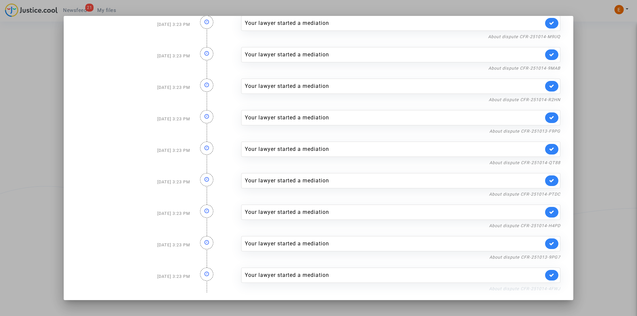
click at [505, 287] on link "About dispute CFR-251014-4FWJ" at bounding box center [524, 288] width 71 height 5
click at [550, 277] on link at bounding box center [551, 275] width 13 height 11
click at [520, 256] on link "About dispute CFR-251013-9PG7" at bounding box center [525, 257] width 71 height 5
click at [551, 247] on link at bounding box center [551, 244] width 13 height 11
click at [521, 227] on link "About dispute CFR-251014-H4PD" at bounding box center [524, 225] width 71 height 5
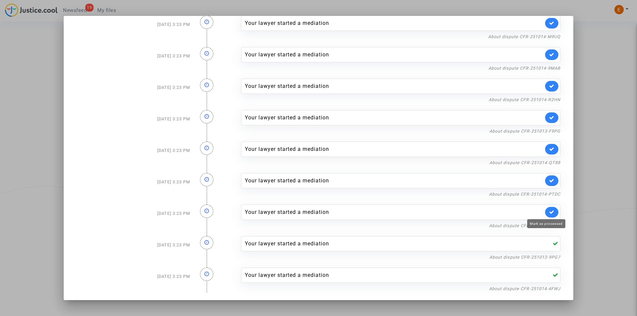
click at [549, 213] on icon at bounding box center [551, 212] width 5 height 5
click at [530, 192] on link "About dispute CFR-251014-PTDC" at bounding box center [524, 194] width 71 height 5
click at [549, 181] on icon at bounding box center [551, 180] width 5 height 5
click at [518, 163] on link "About dispute CFR-251014-QT88" at bounding box center [525, 162] width 71 height 5
click at [545, 152] on link at bounding box center [551, 149] width 13 height 11
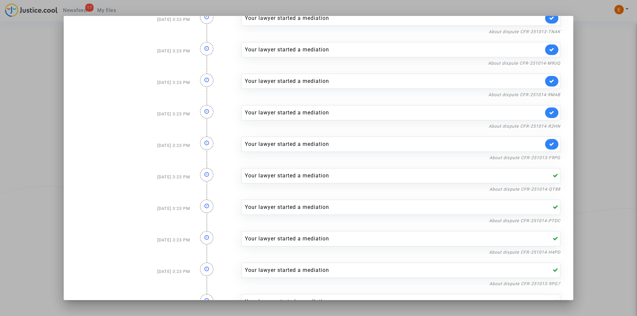
scroll to position [170, 0]
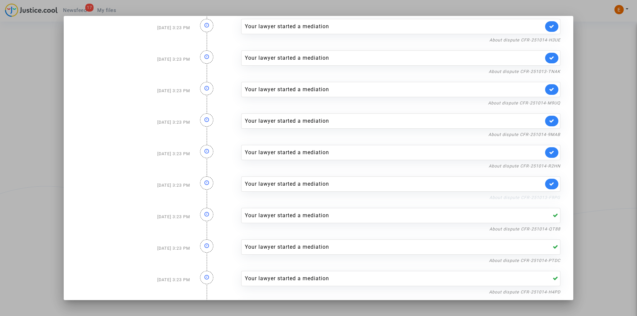
click at [529, 198] on link "About dispute CFR-251013-F9PG" at bounding box center [525, 197] width 71 height 5
click at [549, 185] on icon at bounding box center [551, 184] width 5 height 5
click at [526, 164] on link "About dispute CFR-251014-R2HN" at bounding box center [525, 166] width 72 height 5
click at [549, 155] on icon at bounding box center [551, 152] width 5 height 5
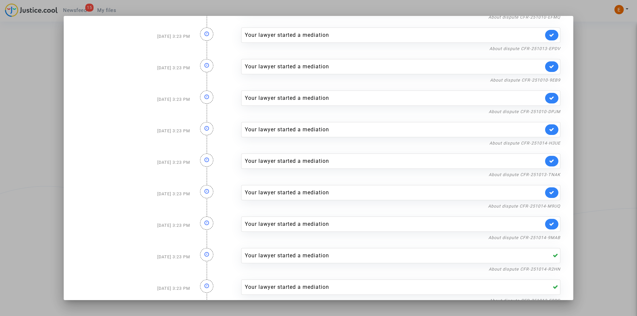
scroll to position [100, 0]
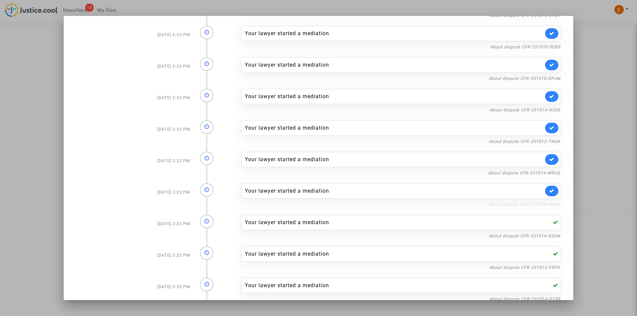
click at [521, 205] on link "About dispute CFR-251014-9MAB" at bounding box center [525, 204] width 72 height 5
click at [514, 205] on link "About dispute CFR-251014-9MAB" at bounding box center [525, 204] width 72 height 5
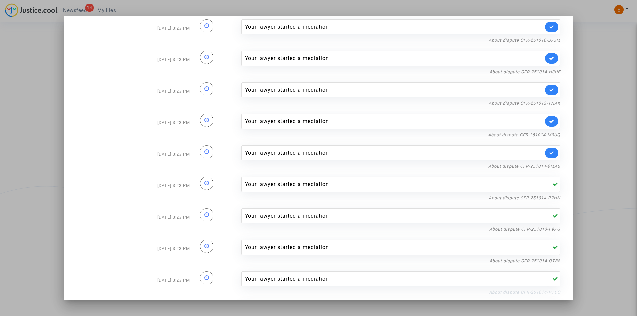
scroll to position [137, 0]
click at [535, 167] on link "About dispute CFR-251014-9MAB" at bounding box center [525, 167] width 72 height 5
click at [549, 155] on icon at bounding box center [551, 153] width 5 height 5
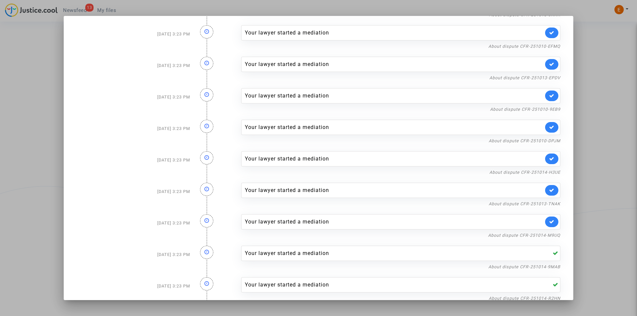
scroll to position [4, 0]
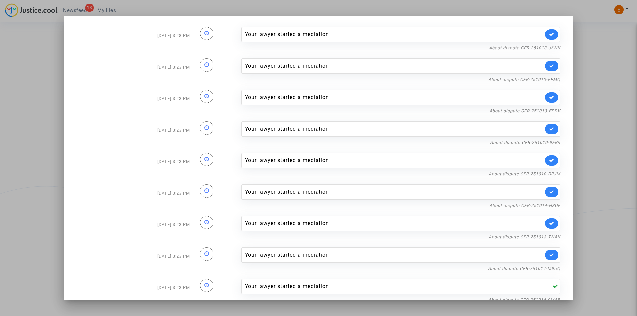
click at [609, 142] on div at bounding box center [318, 158] width 637 height 316
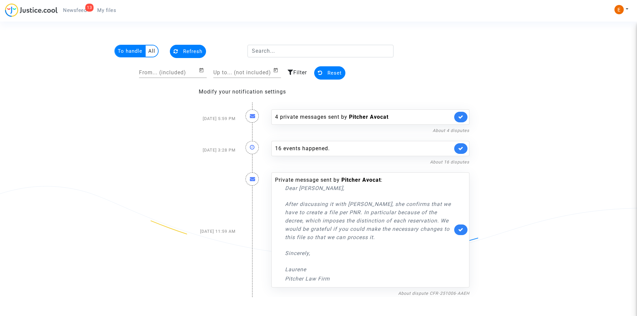
click at [106, 8] on span "My files" at bounding box center [106, 10] width 19 height 6
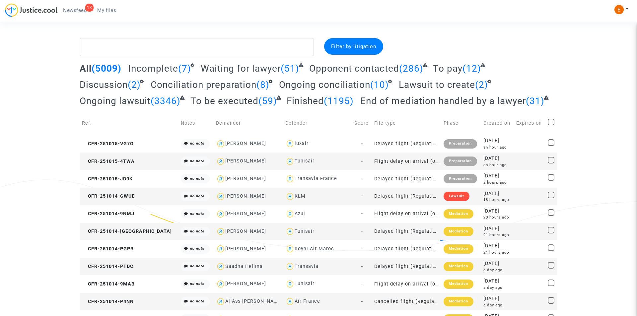
click at [83, 15] on link "13 Newsfeed" at bounding box center [75, 10] width 34 height 10
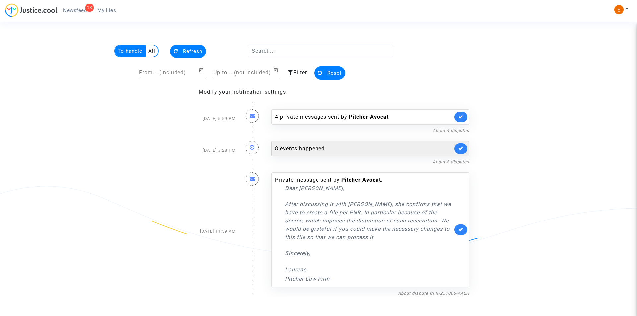
click at [335, 152] on div "8 events happened." at bounding box center [364, 149] width 178 height 8
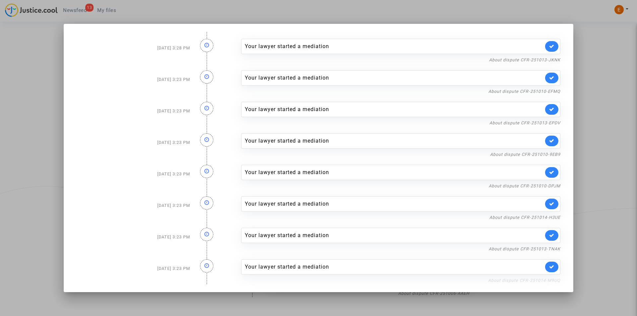
click at [528, 281] on link "About dispute CFR-251014-M9UQ" at bounding box center [524, 280] width 72 height 5
click at [551, 267] on icon at bounding box center [551, 267] width 5 height 5
click at [519, 248] on link "About dispute CFR-251013-TNAK" at bounding box center [525, 249] width 72 height 5
click at [553, 238] on link at bounding box center [551, 235] width 13 height 11
click at [523, 218] on link "About dispute CFR-251014-H3UE" at bounding box center [525, 217] width 71 height 5
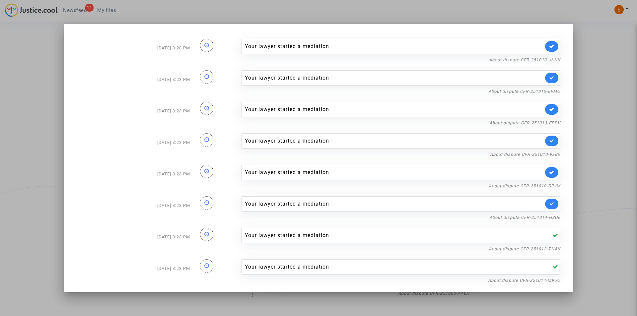
click at [553, 207] on link at bounding box center [551, 204] width 13 height 11
click at [527, 186] on link "About dispute CFR-251010-DPJM" at bounding box center [525, 186] width 72 height 5
click at [554, 173] on icon at bounding box center [551, 172] width 5 height 5
click at [542, 155] on link "About dispute CFR-251010-9EB9" at bounding box center [525, 154] width 70 height 5
click at [531, 156] on link "About dispute CFR-251010-9EB9" at bounding box center [525, 154] width 70 height 5
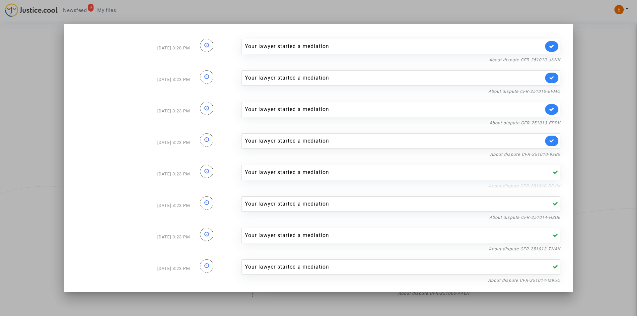
click at [545, 184] on link "About dispute CFR-251010-DPJM" at bounding box center [525, 186] width 72 height 5
click at [0, 119] on div at bounding box center [318, 158] width 637 height 316
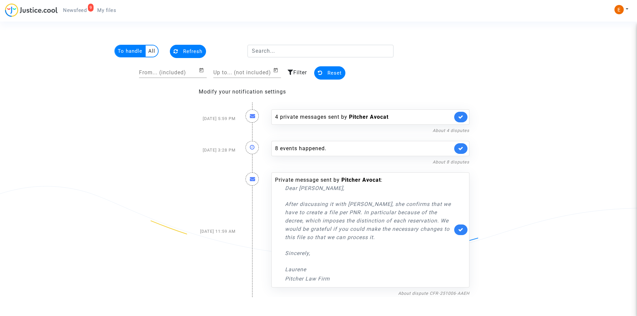
click at [102, 6] on link "My files" at bounding box center [107, 10] width 30 height 10
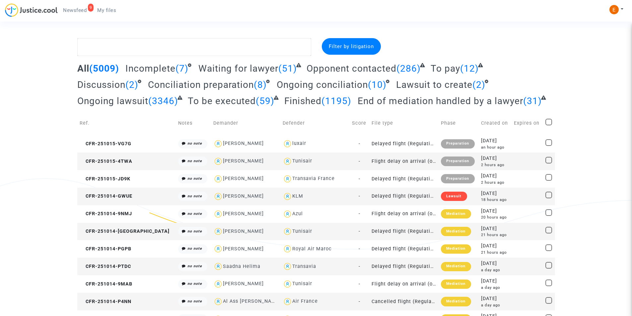
click at [80, 9] on span "Newsfeed" at bounding box center [75, 10] width 24 height 6
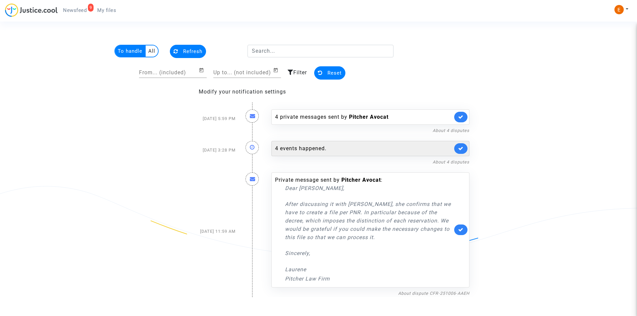
click at [331, 146] on div "4 events happened." at bounding box center [364, 149] width 178 height 8
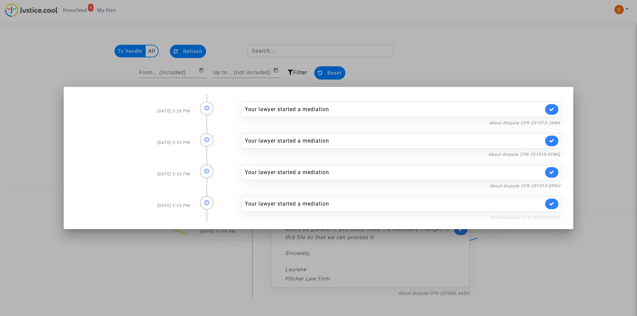
click at [508, 215] on link "About dispute CFR-251010-9EB9" at bounding box center [525, 217] width 70 height 5
click at [519, 219] on link "About dispute CFR-251010-9EB9" at bounding box center [525, 217] width 70 height 5
click at [44, 65] on div at bounding box center [318, 158] width 637 height 316
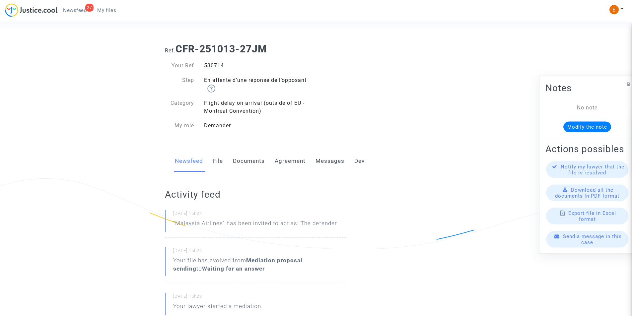
click at [209, 66] on div "530714" at bounding box center [257, 66] width 117 height 8
drag, startPoint x: 209, startPoint y: 66, endPoint x: 231, endPoint y: 61, distance: 21.7
click at [209, 66] on div "530714" at bounding box center [257, 66] width 117 height 8
copy div "530714"
drag, startPoint x: 0, startPoint y: 0, endPoint x: 214, endPoint y: 60, distance: 222.1
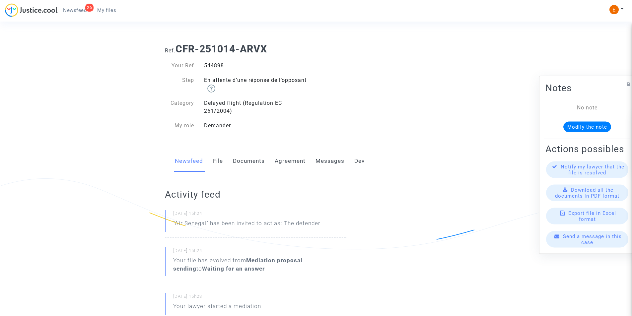
click at [214, 60] on div "Your Ref 544898 Step En attente d’une réponse de l’opposant Category Delayed fl…" at bounding box center [238, 96] width 156 height 82
copy div "544898"
click at [217, 64] on div "551634" at bounding box center [257, 66] width 117 height 8
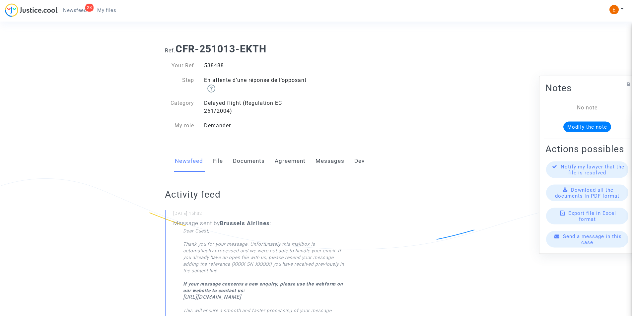
click at [216, 60] on div "Your Ref 538488 Step En attente d’une réponse de l’opposant Category Delayed fl…" at bounding box center [238, 96] width 156 height 82
click at [215, 65] on div "538488" at bounding box center [257, 66] width 117 height 8
copy div "538488"
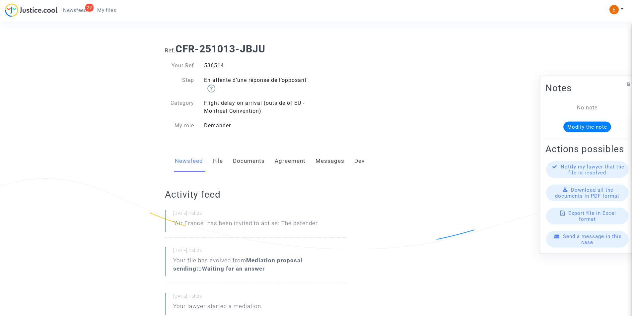
click at [212, 62] on div "536514" at bounding box center [257, 66] width 117 height 8
copy div "536514"
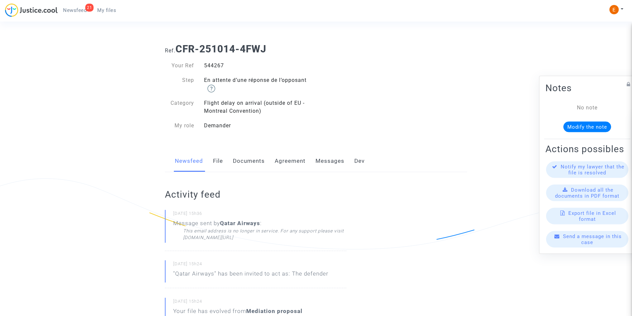
click at [209, 61] on div "Your Ref 544267 Step En attente d’une réponse de l’opposant Category Flight del…" at bounding box center [238, 96] width 156 height 82
copy div "544267"
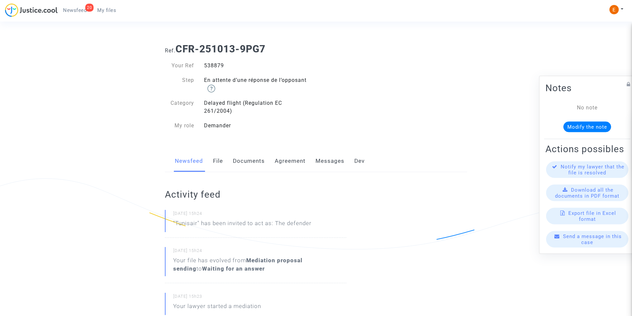
click at [211, 67] on div "538879" at bounding box center [257, 66] width 117 height 8
copy div "538879"
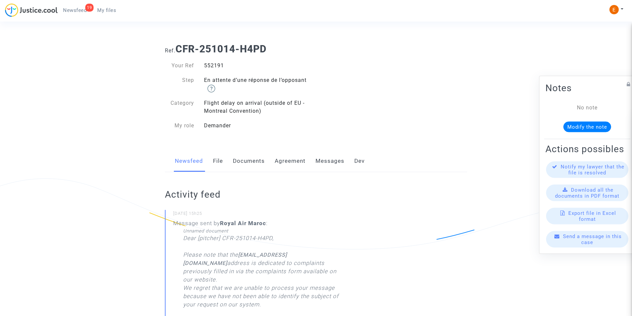
drag, startPoint x: 0, startPoint y: 0, endPoint x: 208, endPoint y: 62, distance: 217.5
click at [208, 62] on div "552191" at bounding box center [257, 66] width 117 height 8
copy div "552191"
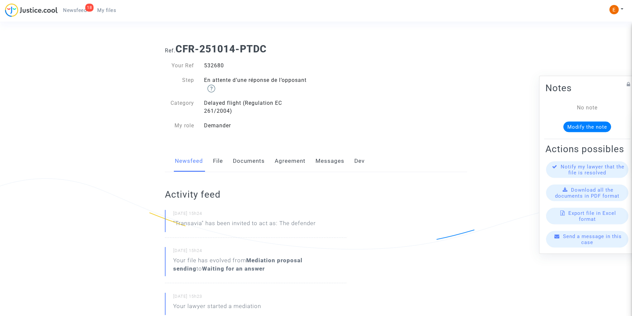
click at [209, 62] on div "532680" at bounding box center [257, 66] width 117 height 8
copy div "532680"
click at [220, 65] on div "543635" at bounding box center [257, 66] width 117 height 8
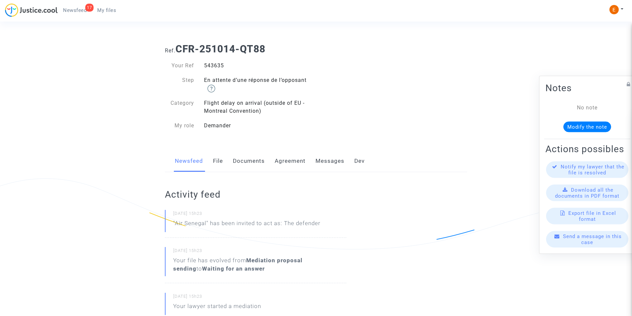
copy div "543635"
click at [208, 63] on div "530620" at bounding box center [257, 66] width 117 height 8
click at [208, 62] on div "530620" at bounding box center [257, 66] width 117 height 8
copy div "530620"
click at [212, 65] on div "544927" at bounding box center [257, 66] width 117 height 8
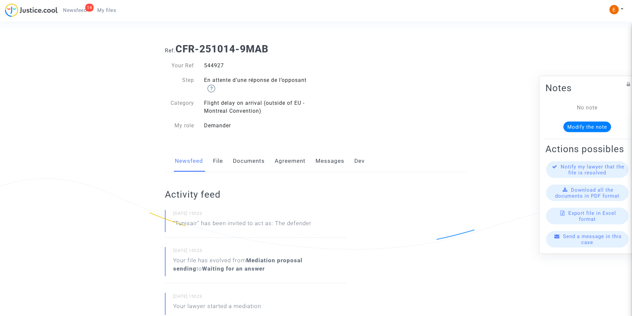
click at [212, 65] on div "544927" at bounding box center [257, 66] width 117 height 8
copy div "544927"
click at [218, 67] on div "543675" at bounding box center [257, 66] width 117 height 8
copy div "543675"
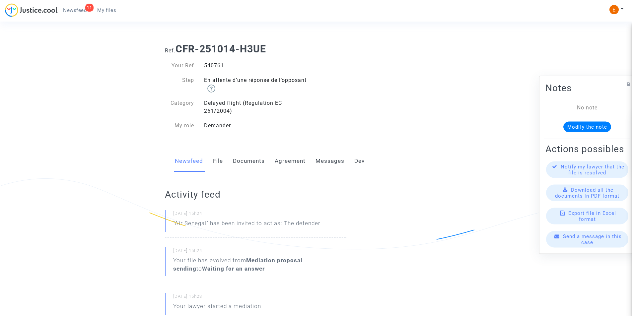
drag, startPoint x: 0, startPoint y: 0, endPoint x: 212, endPoint y: 66, distance: 222.1
click at [212, 66] on div "540761" at bounding box center [257, 66] width 117 height 8
drag, startPoint x: 212, startPoint y: 66, endPoint x: 288, endPoint y: 52, distance: 77.0
click at [212, 66] on div "540761" at bounding box center [257, 66] width 117 height 8
copy div "540761"
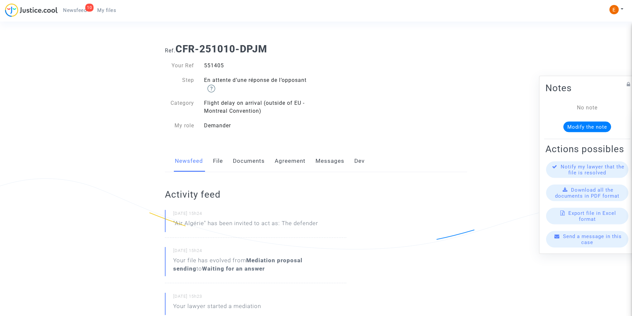
click at [222, 64] on div "551405" at bounding box center [257, 66] width 117 height 8
copy div "551405"
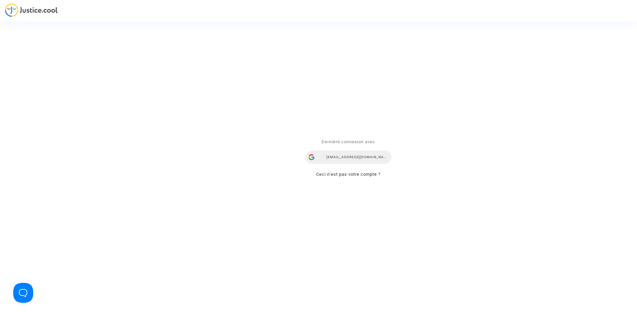
click at [363, 154] on div "[EMAIL_ADDRESS][DOMAIN_NAME]" at bounding box center [348, 157] width 86 height 13
click at [527, 66] on div "Se connecter Dernière connexion avec ealvarez@reclamaciondevuelos.com Ceci n’es…" at bounding box center [318, 158] width 637 height 316
click at [322, 175] on link "Ceci n’est pas votre compte ?" at bounding box center [348, 174] width 64 height 5
type input "[EMAIL_ADDRESS][DOMAIN_NAME]"
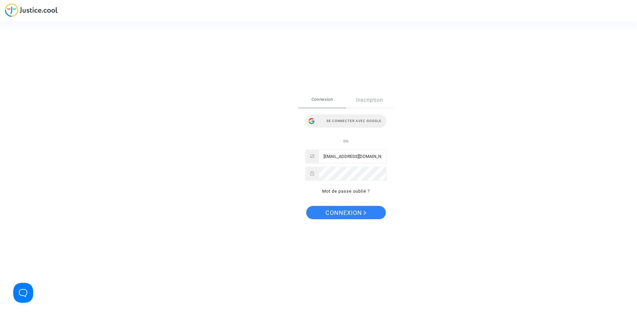
click at [348, 118] on div "Se connecter avec Google" at bounding box center [345, 121] width 81 height 13
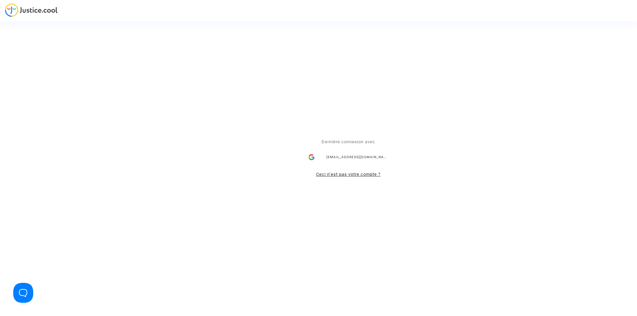
click at [376, 174] on link "Ceci n’est pas votre compte ?" at bounding box center [348, 174] width 64 height 5
type input "[EMAIL_ADDRESS][DOMAIN_NAME]"
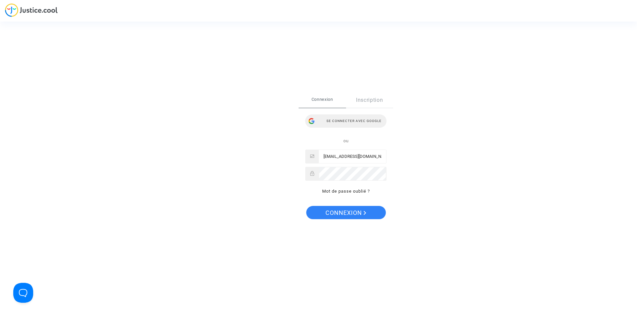
click at [353, 116] on div "Se connecter avec Google" at bounding box center [345, 121] width 81 height 13
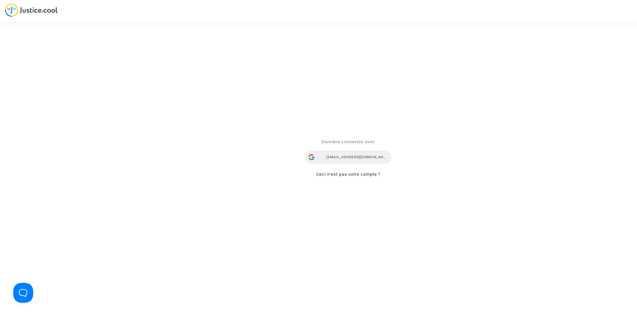
click at [362, 160] on div "[EMAIL_ADDRESS][DOMAIN_NAME]" at bounding box center [348, 157] width 86 height 13
click at [25, 11] on div "Se connecter Dernière connexion avec [PERSON_NAME][EMAIL_ADDRESS][DOMAIN_NAME] …" at bounding box center [318, 158] width 637 height 316
click at [40, 12] on div "Se connecter Dernière connexion avec ealvarez@reclamaciondevuelos.com Ceci n’es…" at bounding box center [318, 158] width 637 height 316
drag, startPoint x: 378, startPoint y: 179, endPoint x: 374, endPoint y: 176, distance: 4.7
click at [377, 178] on div "Dernière connexion avec ealvarez@reclamaciondevuelos.com Ceci n’est pas votre c…" at bounding box center [349, 158] width 100 height 54
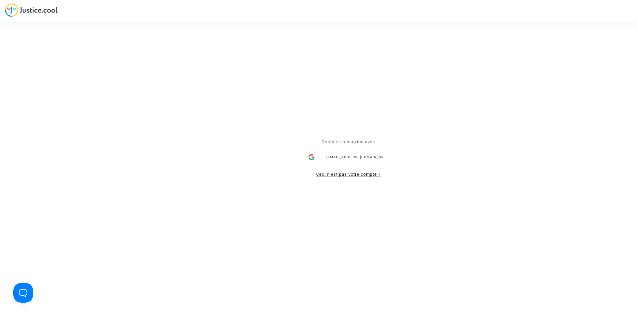
click at [372, 176] on link "Ceci n’est pas votre compte ?" at bounding box center [348, 174] width 64 height 5
type input "ealvarez@reclamaciondevuelos.com"
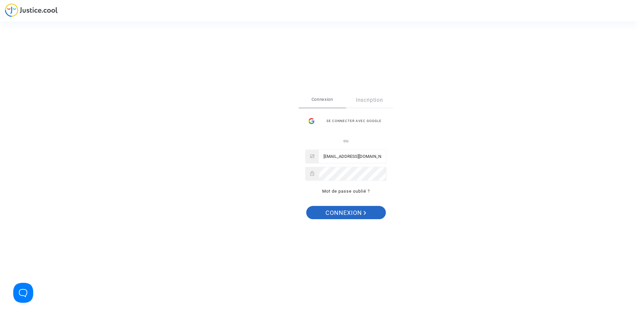
click at [347, 213] on span "Connexion" at bounding box center [346, 213] width 41 height 14
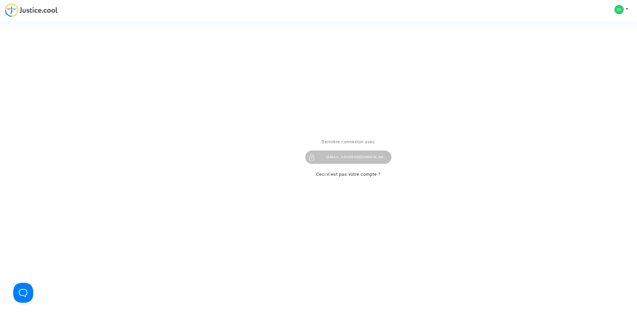
drag, startPoint x: 347, startPoint y: 158, endPoint x: 365, endPoint y: 161, distance: 17.8
click at [347, 158] on div "[EMAIL_ADDRESS][DOMAIN_NAME]" at bounding box center [348, 157] width 86 height 13
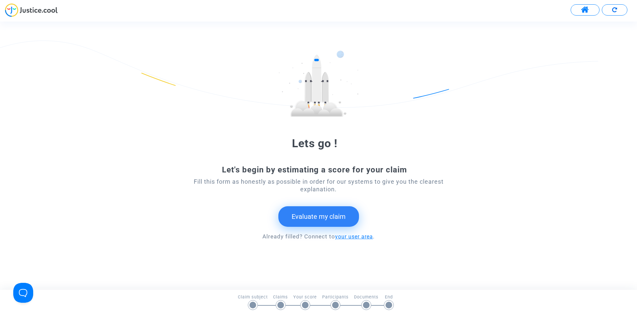
click at [348, 240] on link "your user area" at bounding box center [354, 237] width 38 height 6
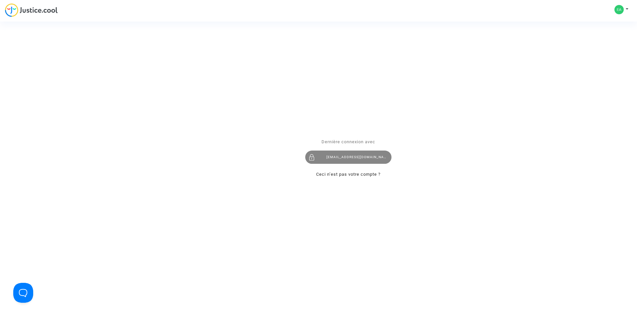
click at [349, 158] on div "[EMAIL_ADDRESS][DOMAIN_NAME]" at bounding box center [348, 157] width 86 height 13
click at [360, 173] on link "Ceci n’est pas votre compte ?" at bounding box center [348, 174] width 64 height 5
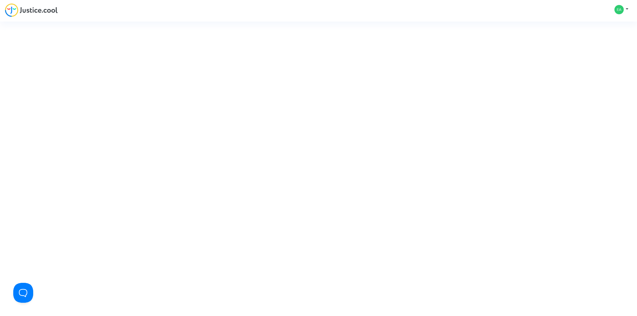
type input "[EMAIL_ADDRESS][DOMAIN_NAME]"
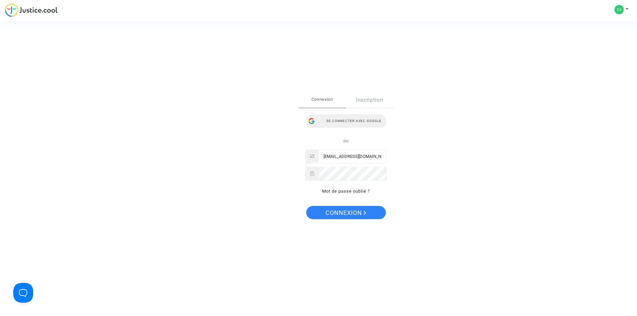
click at [367, 122] on div "Se connecter avec Google" at bounding box center [345, 121] width 81 height 13
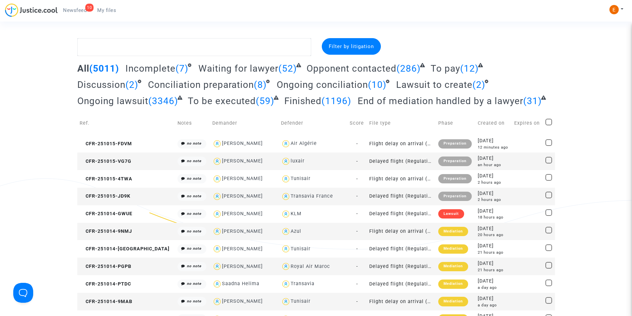
click at [81, 13] on span "Newsfeed" at bounding box center [75, 10] width 24 height 6
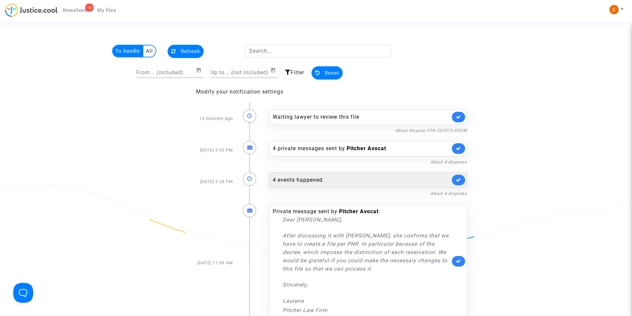
click at [315, 184] on div "4 events happened." at bounding box center [368, 180] width 198 height 15
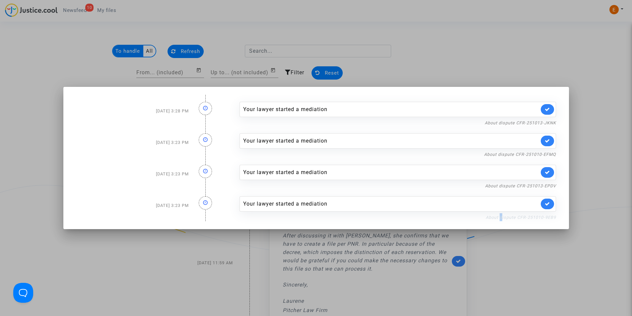
click at [501, 217] on link "About dispute CFR-251010-9EB9" at bounding box center [521, 217] width 70 height 5
click at [547, 206] on icon at bounding box center [547, 203] width 5 height 5
click at [531, 186] on link "About dispute CFR-251013-EPDV" at bounding box center [520, 186] width 71 height 5
click at [548, 174] on icon at bounding box center [547, 172] width 5 height 5
click at [529, 154] on link "About dispute CFR-251010-EFMQ" at bounding box center [520, 154] width 72 height 5
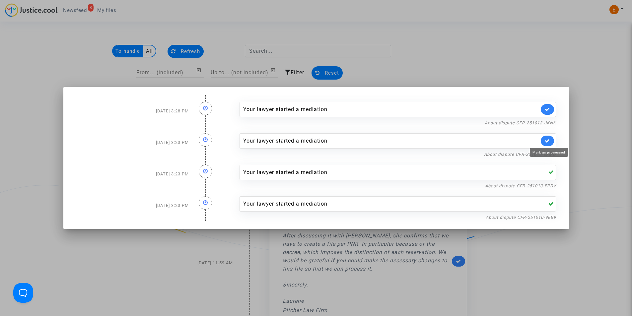
click at [548, 140] on icon at bounding box center [547, 140] width 5 height 5
click at [529, 123] on link "About dispute CFR-251013-JKNK" at bounding box center [520, 122] width 71 height 5
click at [548, 109] on icon at bounding box center [547, 109] width 5 height 5
click at [14, 88] on div at bounding box center [316, 158] width 632 height 316
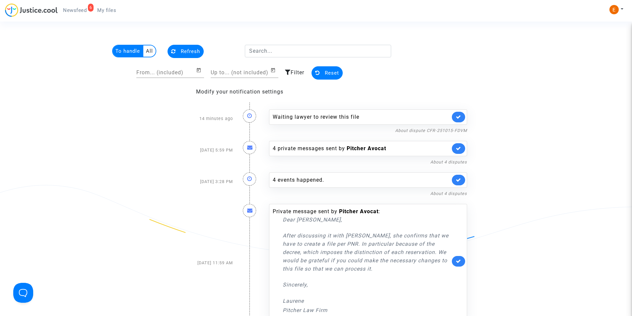
click at [81, 10] on span "Newsfeed" at bounding box center [75, 10] width 24 height 6
click at [99, 8] on span "My files" at bounding box center [106, 10] width 19 height 6
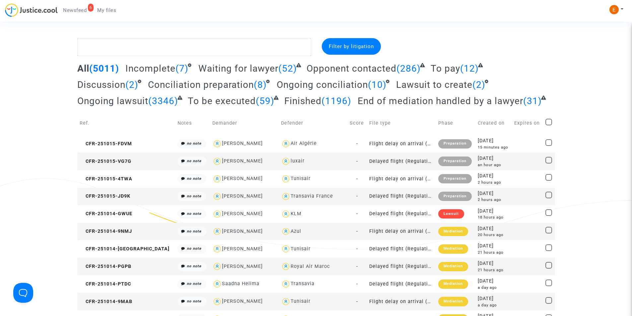
click at [73, 11] on span "Newsfeed" at bounding box center [75, 10] width 24 height 6
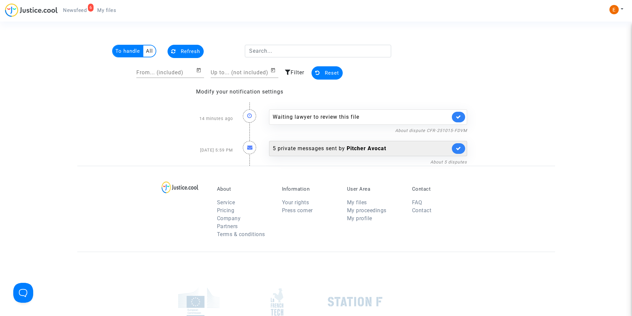
click at [353, 151] on b "Pitcher Avocat" at bounding box center [366, 148] width 39 height 6
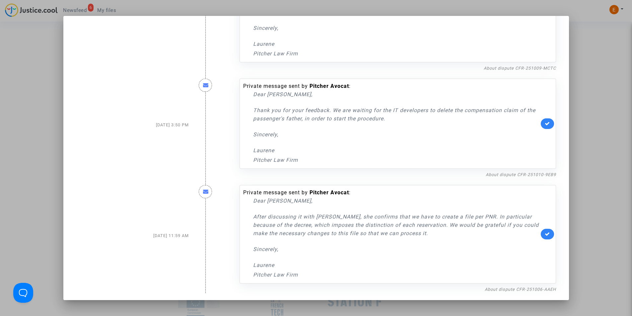
scroll to position [301, 0]
click at [515, 289] on link "About dispute CFR-251006-AAEH" at bounding box center [520, 288] width 71 height 5
click at [509, 172] on link "About dispute CFR-251010-9EB9" at bounding box center [521, 174] width 70 height 5
click at [545, 124] on icon at bounding box center [547, 122] width 5 height 5
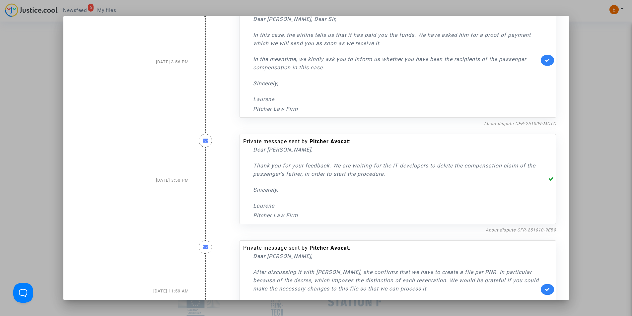
scroll to position [168, 0]
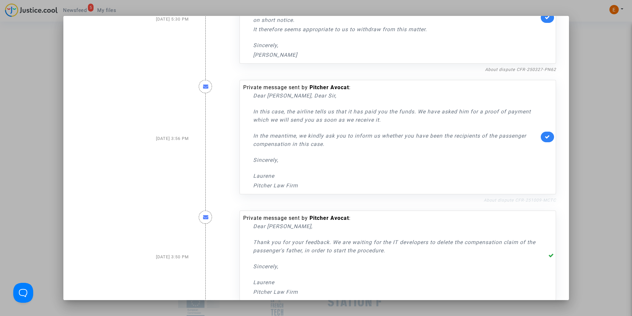
click at [513, 199] on link "About dispute CFR-251009-MCTC" at bounding box center [520, 200] width 72 height 5
click at [545, 135] on icon at bounding box center [547, 136] width 5 height 5
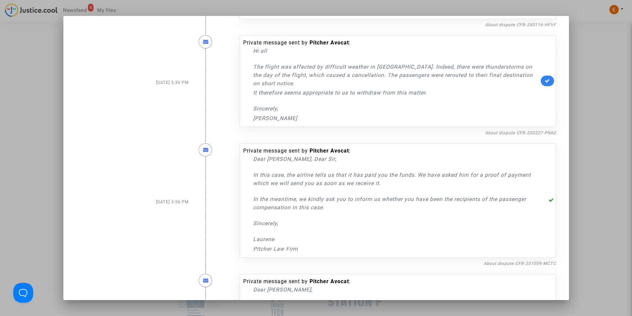
scroll to position [36, 0]
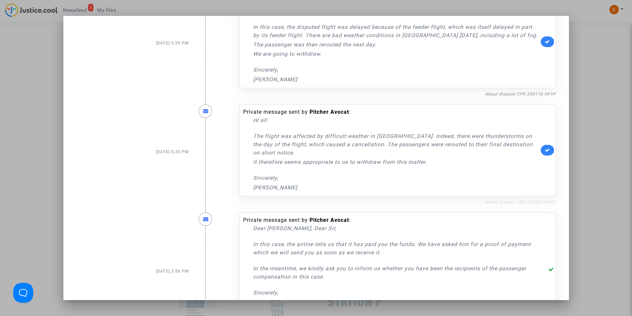
click at [513, 202] on link "About dispute CFR-250327-PN62" at bounding box center [520, 202] width 71 height 5
click at [545, 151] on icon at bounding box center [547, 150] width 5 height 5
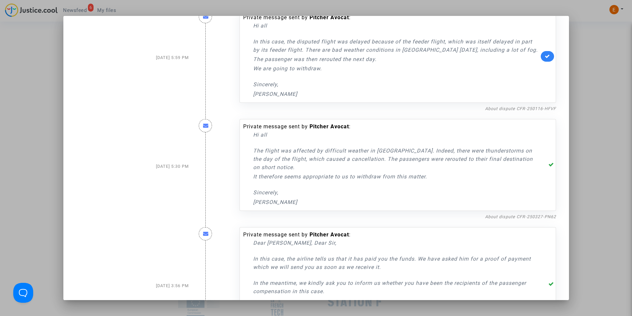
scroll to position [0, 0]
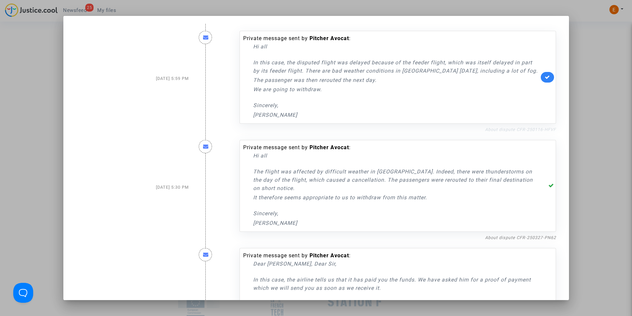
click at [526, 131] on link "About dispute CFR-250116-HFVF" at bounding box center [520, 129] width 71 height 5
click at [545, 76] on icon at bounding box center [547, 77] width 5 height 5
click at [48, 71] on div at bounding box center [316, 158] width 632 height 316
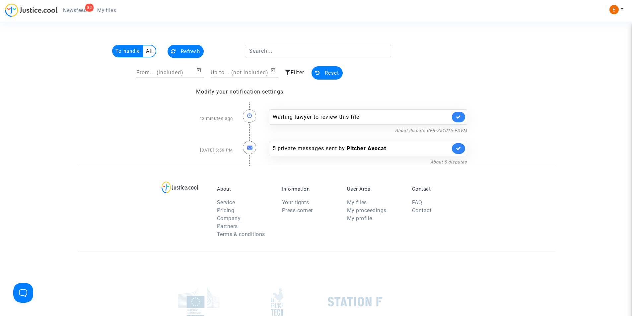
click at [80, 10] on span "Newsfeed" at bounding box center [75, 10] width 24 height 6
click at [102, 10] on span "My files" at bounding box center [106, 10] width 19 height 6
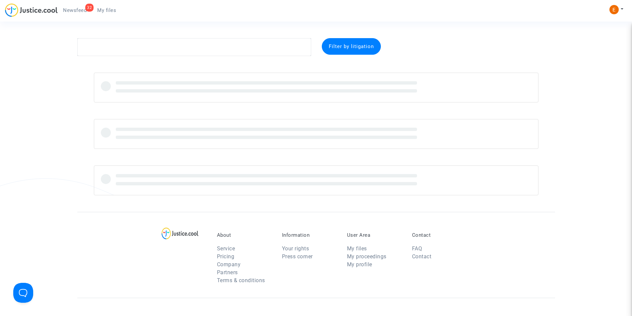
click at [82, 9] on span "Newsfeed" at bounding box center [75, 10] width 24 height 6
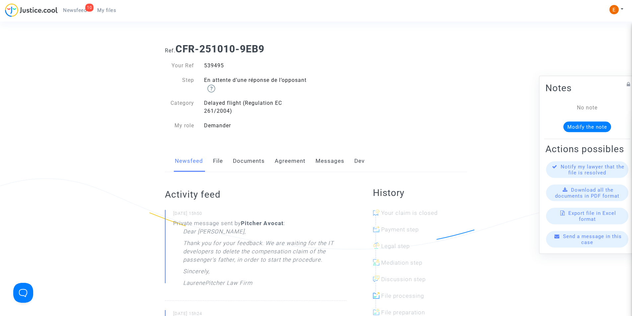
click at [207, 62] on div "539495" at bounding box center [257, 66] width 117 height 8
copy div "539495"
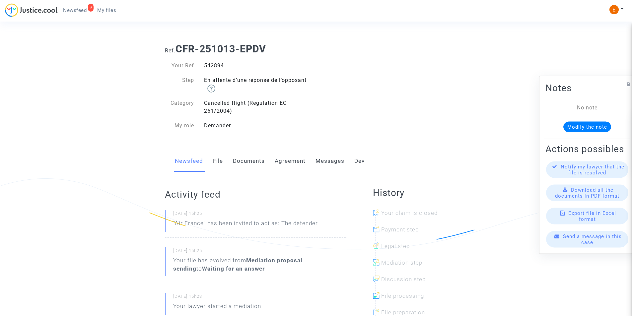
click at [217, 69] on div "542894" at bounding box center [257, 66] width 117 height 8
click at [216, 66] on div "542894" at bounding box center [257, 66] width 117 height 8
click at [216, 65] on div "542894" at bounding box center [257, 66] width 117 height 8
copy div "542894"
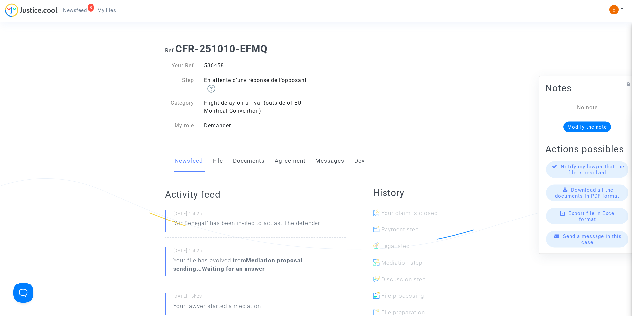
click at [215, 66] on div "536458" at bounding box center [257, 66] width 117 height 8
copy div "536458"
click at [212, 63] on div "537418" at bounding box center [257, 66] width 117 height 8
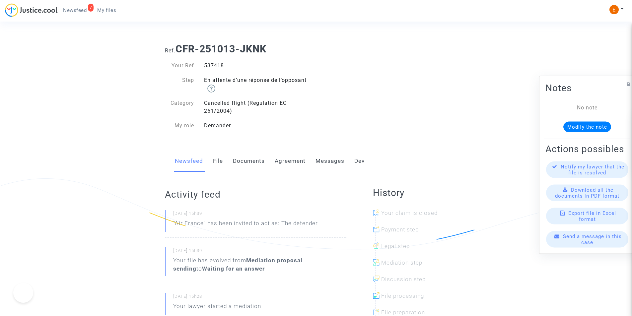
copy div "537418"
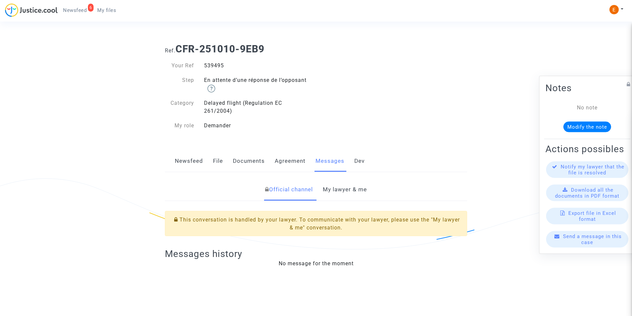
click at [207, 66] on div "539495" at bounding box center [257, 66] width 117 height 8
copy div "539495"
click at [347, 197] on link "My lawyer & me" at bounding box center [345, 190] width 44 height 22
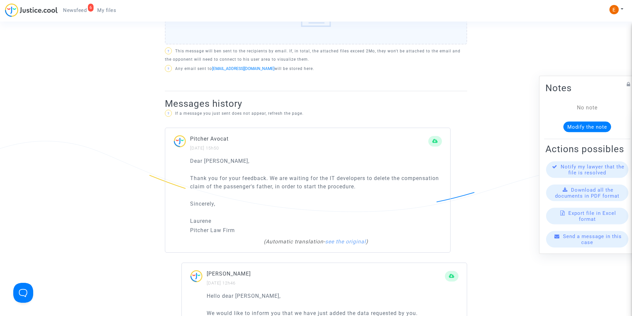
scroll to position [398, 0]
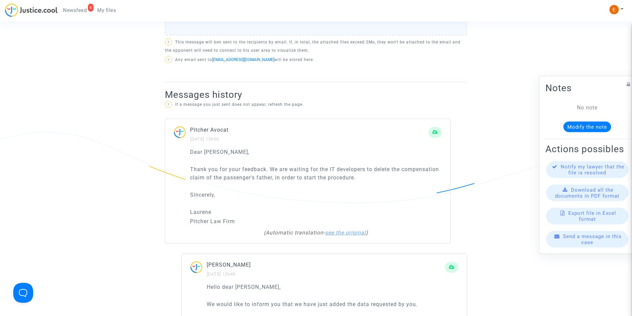
click at [350, 231] on link "see the original" at bounding box center [345, 233] width 41 height 6
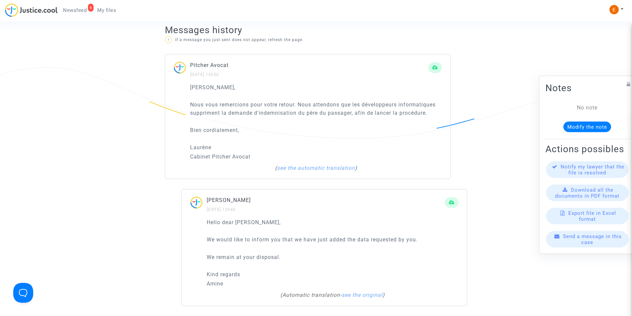
scroll to position [465, 0]
click at [361, 291] on link "see the original" at bounding box center [362, 293] width 41 height 6
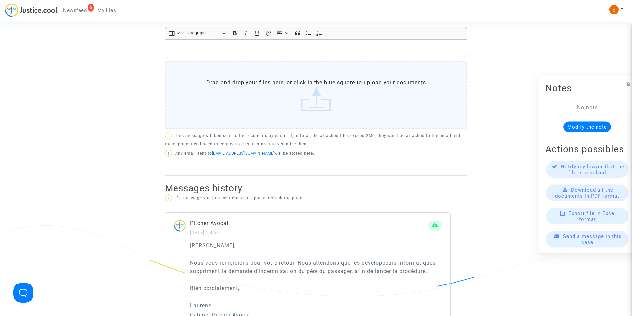
scroll to position [299, 0]
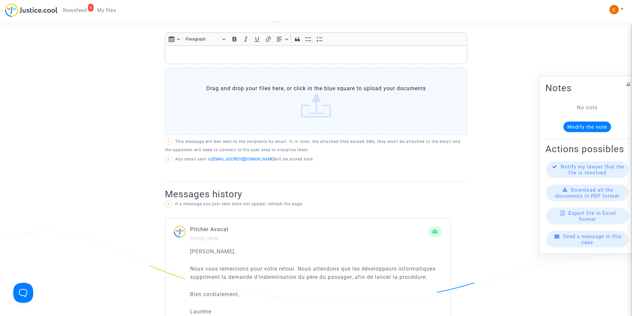
click at [298, 57] on p "Rich Text Editor, main" at bounding box center [316, 55] width 295 height 8
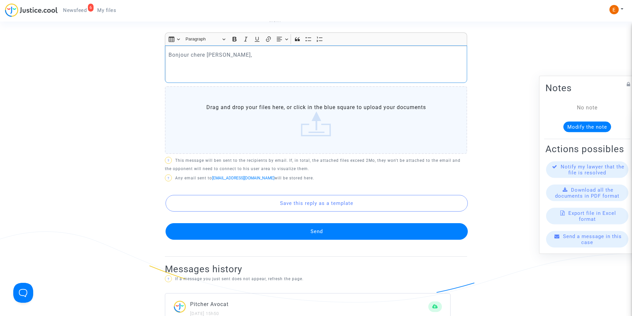
click at [219, 56] on p "Bonjour chere Laurene," at bounding box center [316, 55] width 295 height 8
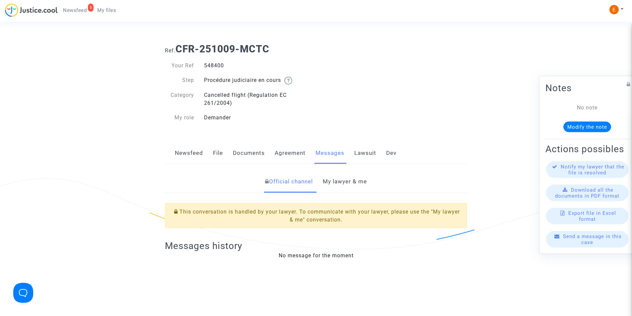
click at [356, 180] on link "My lawyer & me" at bounding box center [345, 182] width 44 height 22
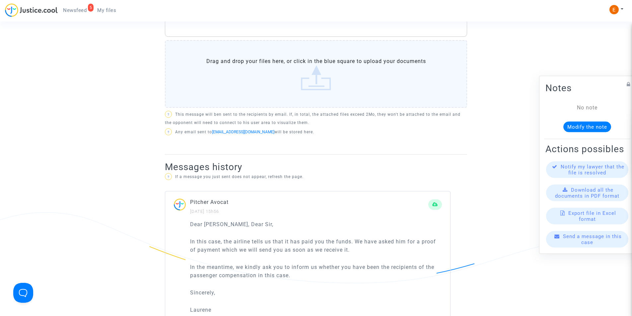
scroll to position [398, 0]
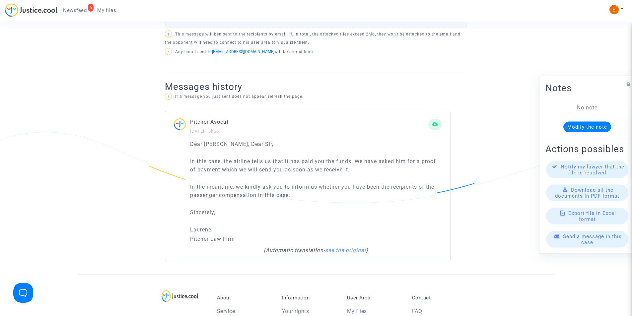
click at [342, 255] on div "( Automatic translation - see the original )" at bounding box center [316, 251] width 245 height 8
click at [343, 254] on link "see the original" at bounding box center [345, 250] width 41 height 6
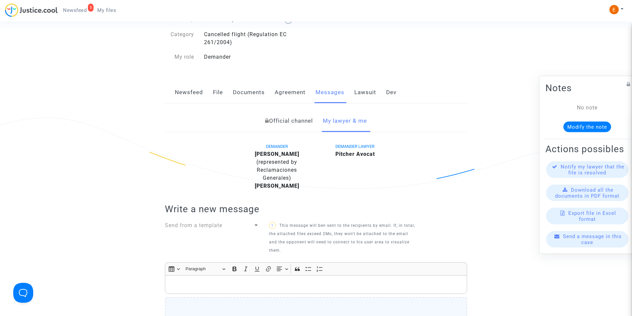
scroll to position [0, 0]
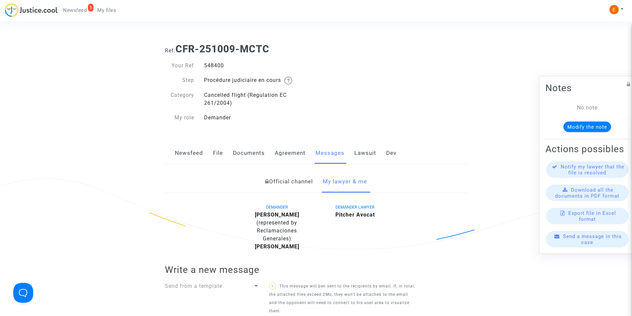
click at [364, 155] on link "Lawsuit" at bounding box center [365, 153] width 22 height 22
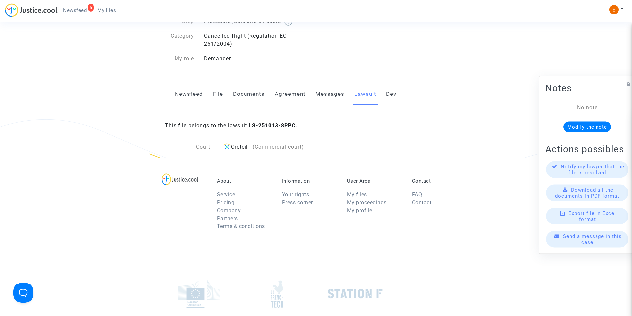
scroll to position [47, 0]
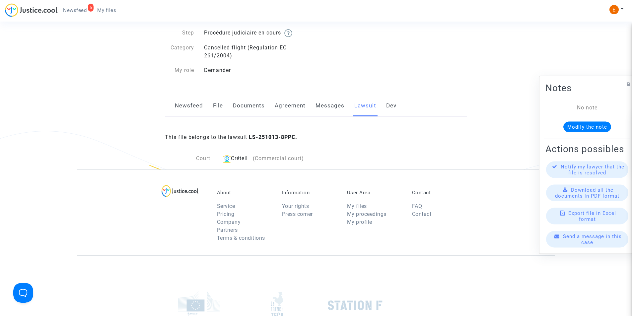
click at [327, 105] on link "Messages" at bounding box center [330, 106] width 29 height 22
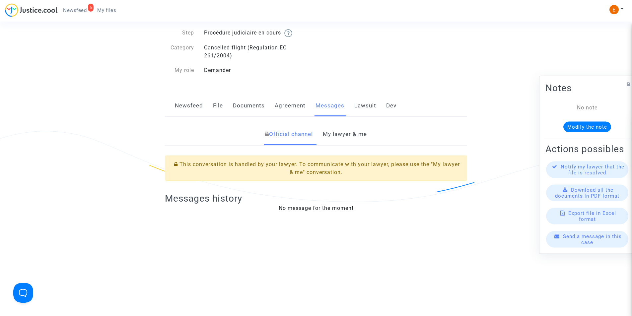
click at [337, 136] on link "My lawyer & me" at bounding box center [345, 134] width 44 height 22
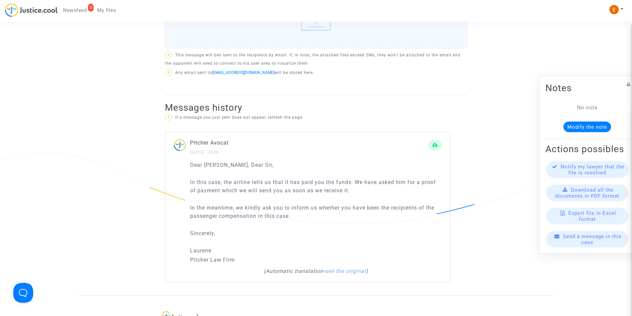
scroll to position [379, 0]
click at [346, 272] on link "see the original" at bounding box center [345, 269] width 41 height 6
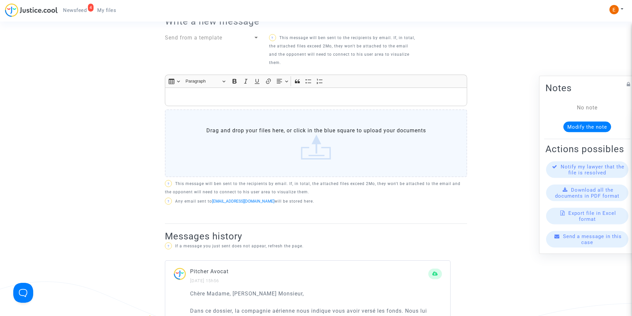
scroll to position [247, 0]
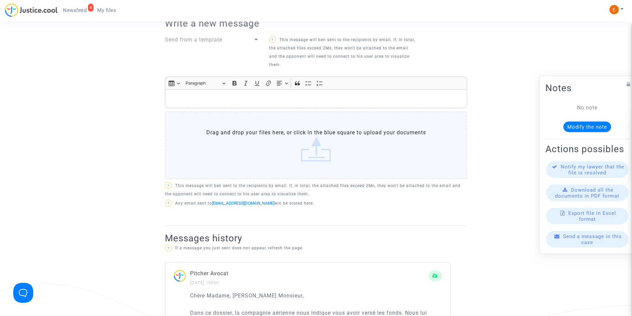
click at [277, 117] on div "Rich Text Editor Insert table Insert table Heading Paragraph Paragraph Heading …" at bounding box center [316, 129] width 302 height 105
click at [275, 108] on div "Rich Text Editor, main" at bounding box center [316, 99] width 302 height 19
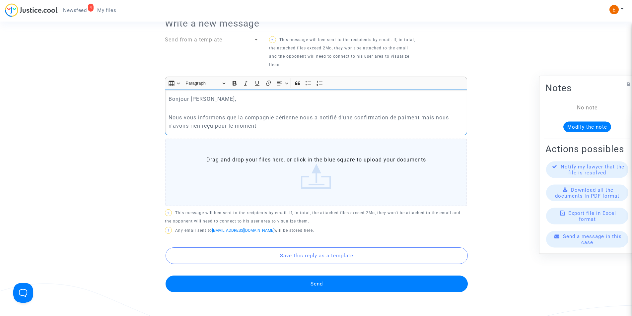
click at [422, 125] on p "Nous vous informons que la compagnie aérienne nous a notifié d'une confirmation…" at bounding box center [316, 122] width 295 height 17
drag, startPoint x: 402, startPoint y: 134, endPoint x: 293, endPoint y: 135, distance: 108.5
click at [293, 130] on p "Nous vous informons que la compagnie aérienne nous a notifié d'une confirmation…" at bounding box center [316, 122] width 295 height 17
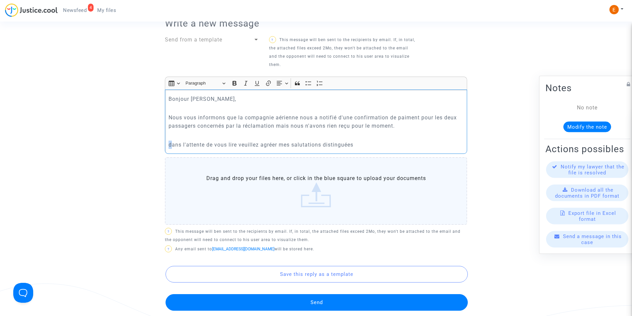
click at [170, 149] on p "dans l'attente de vous lire veuillez agréer mes salutations distinguées" at bounding box center [316, 145] width 295 height 8
click at [365, 149] on p "Dans l'attente de vous lire veuillez agréer mes salutations distinguées" at bounding box center [316, 145] width 295 height 8
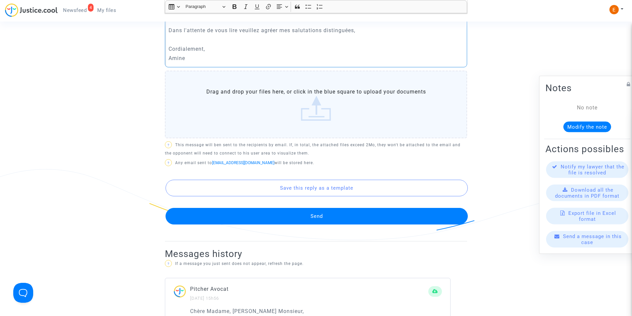
scroll to position [346, 0]
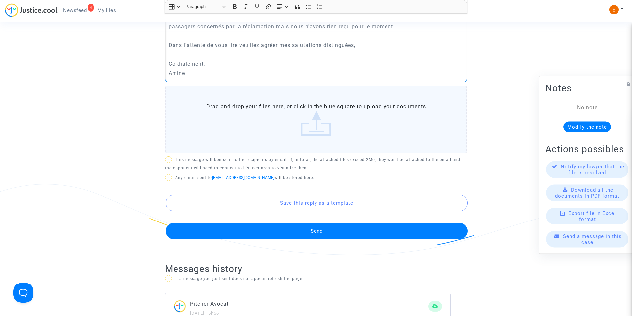
click at [231, 77] on p "Amine" at bounding box center [316, 73] width 295 height 8
click at [229, 68] on p "Cordialement," at bounding box center [316, 64] width 295 height 8
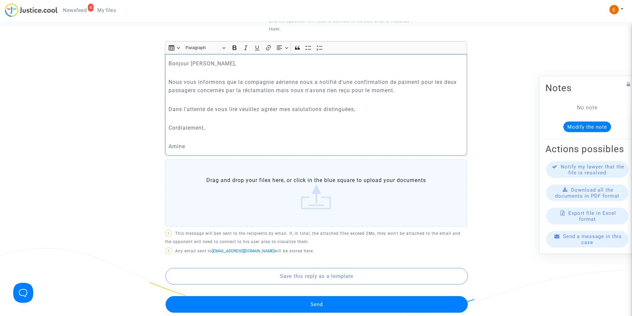
scroll to position [280, 0]
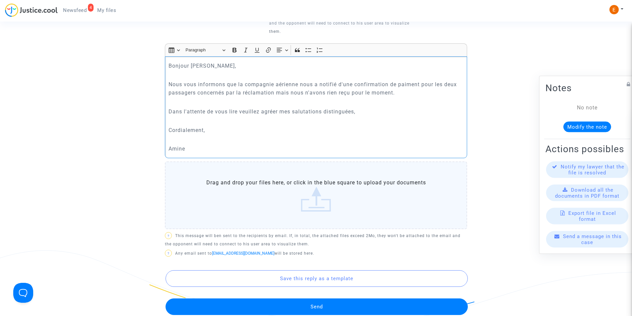
click at [184, 89] on p "Nous vous informons que la compagnie aérienne nous a notifié d'une confirmation…" at bounding box center [316, 88] width 295 height 17
click at [208, 144] on p "Rich Text Editor, main" at bounding box center [316, 139] width 295 height 8
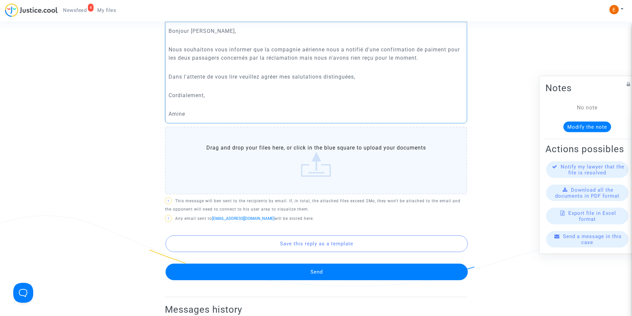
scroll to position [346, 0]
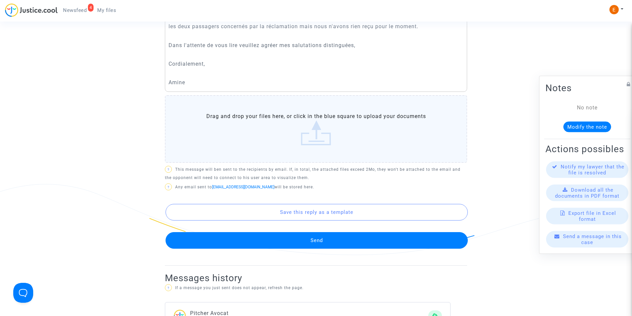
click at [332, 249] on button "Send" at bounding box center [317, 240] width 302 height 17
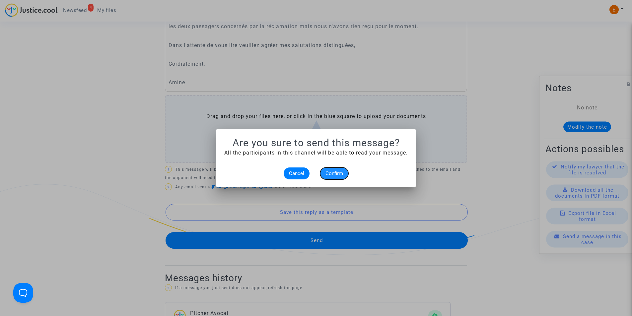
click at [329, 173] on span "Confirm" at bounding box center [335, 174] width 18 height 6
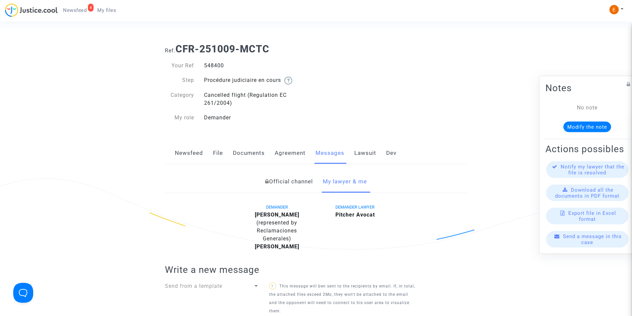
scroll to position [346, 0]
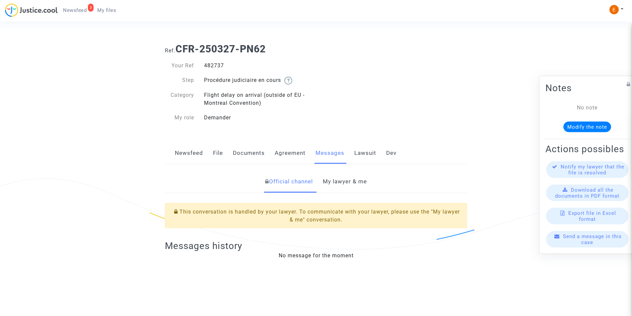
click at [342, 182] on link "My lawyer & me" at bounding box center [345, 182] width 44 height 22
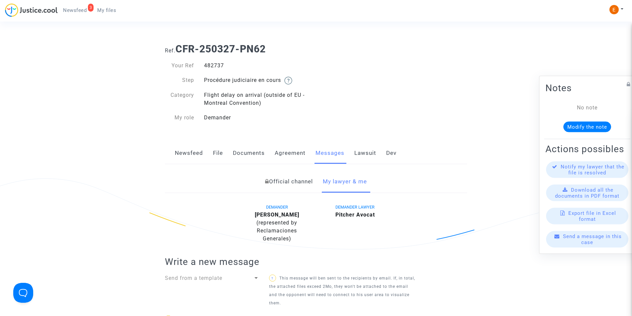
click at [217, 67] on div "482737" at bounding box center [257, 66] width 117 height 8
click at [217, 66] on div "482737" at bounding box center [257, 66] width 117 height 8
copy div "482737"
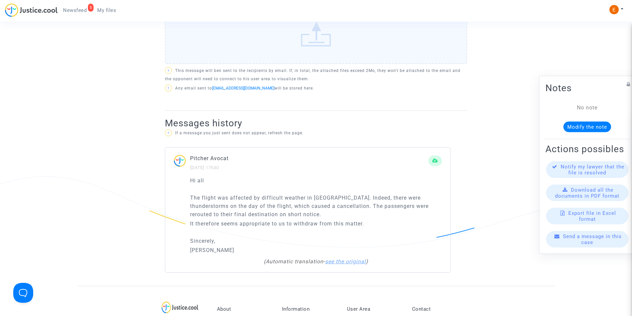
scroll to position [365, 0]
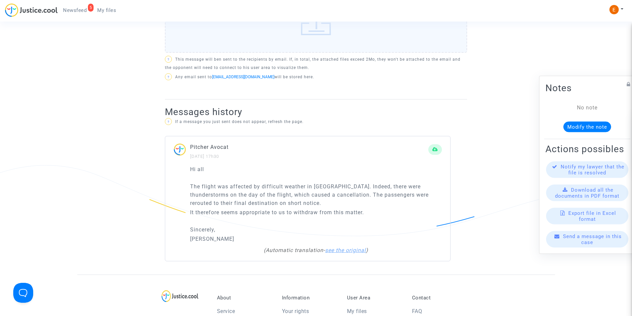
click at [349, 252] on link "see the original" at bounding box center [345, 250] width 41 height 6
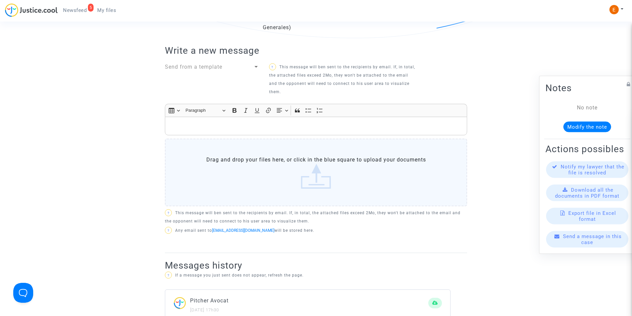
scroll to position [199, 0]
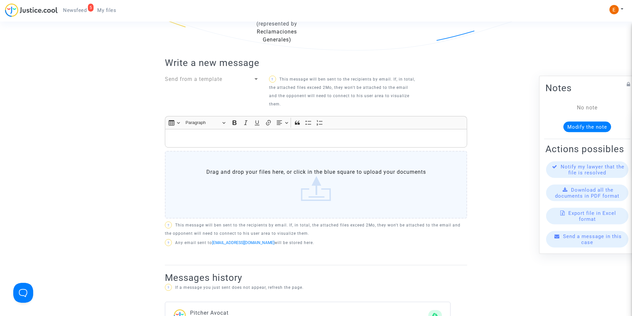
click at [301, 143] on div "Rich Text Editor, main" at bounding box center [316, 138] width 302 height 19
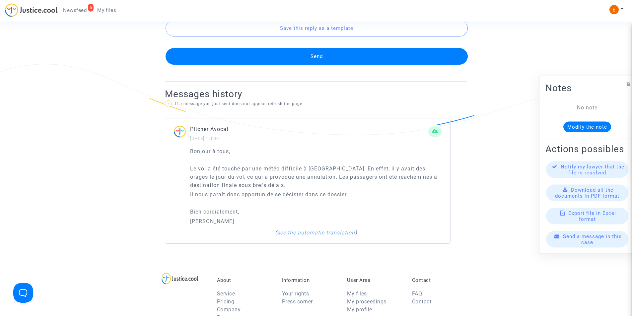
scroll to position [531, 0]
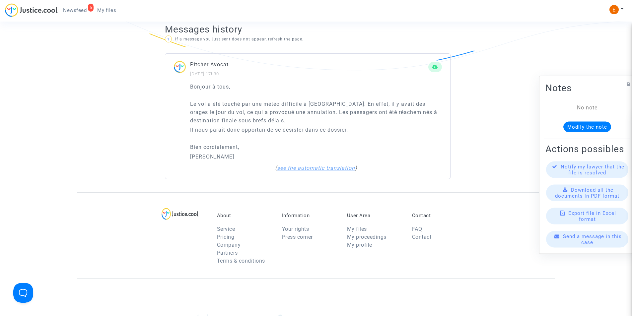
click at [319, 167] on link "see the automatic translation" at bounding box center [316, 168] width 78 height 6
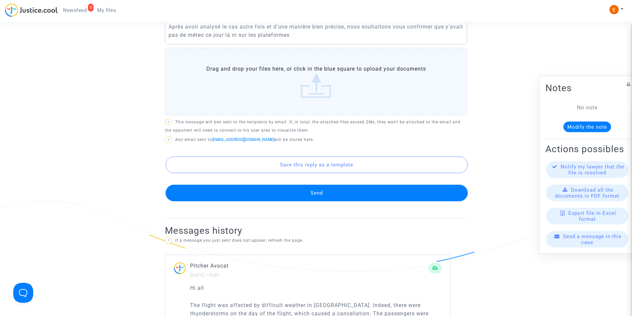
scroll to position [199, 0]
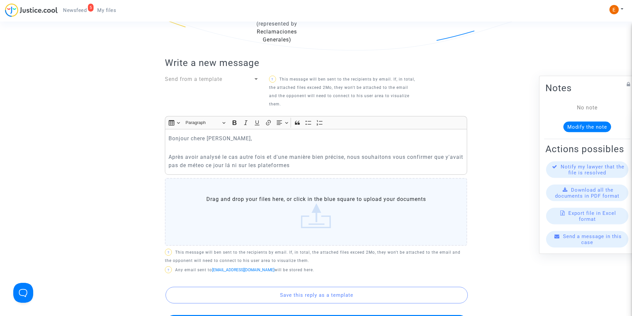
click at [331, 166] on p "Après avoir analysé le cas autre fois et d'une manière bien précise, nous souha…" at bounding box center [316, 161] width 295 height 17
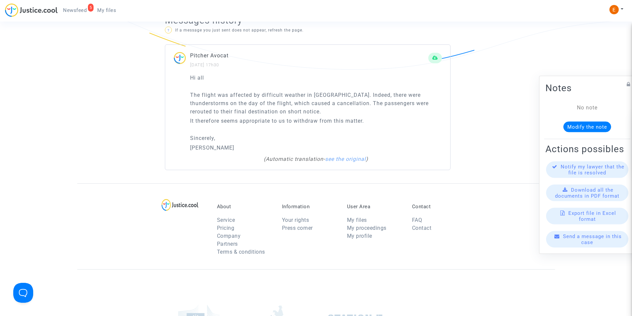
scroll to position [564, 0]
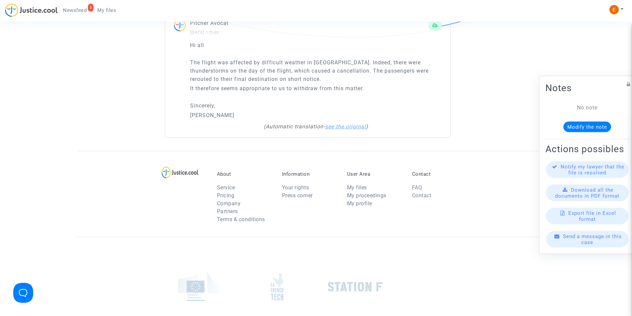
click at [352, 128] on link "see the original" at bounding box center [345, 126] width 41 height 6
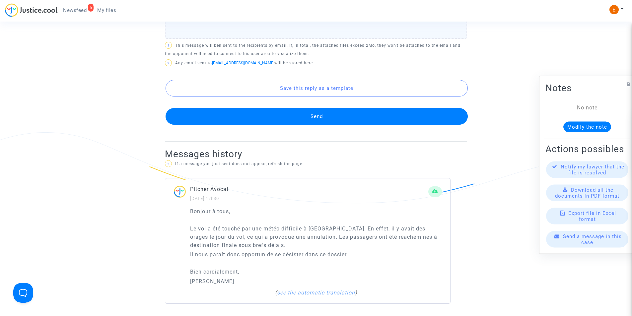
scroll to position [299, 0]
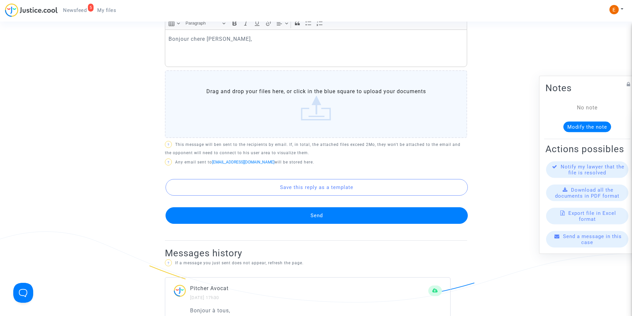
click at [250, 56] on p "Rich Text Editor, main" at bounding box center [316, 57] width 295 height 8
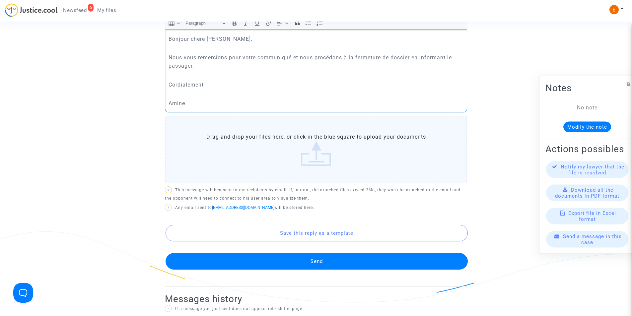
click at [243, 90] on p "Rich Text Editor, main" at bounding box center [316, 94] width 295 height 8
click at [239, 85] on p "Cordialement" at bounding box center [316, 85] width 295 height 8
click at [198, 42] on p "Bonjour chere Clara," at bounding box center [316, 39] width 295 height 8
click at [313, 266] on button "Send" at bounding box center [317, 261] width 302 height 17
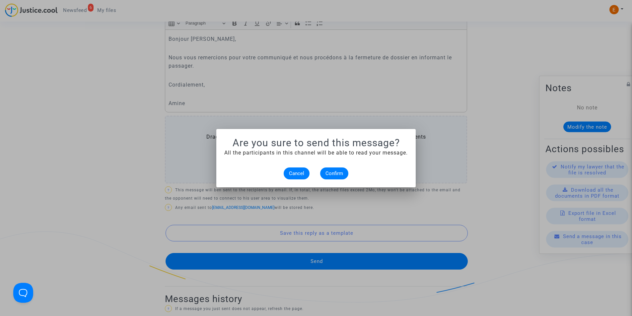
scroll to position [0, 0]
click at [336, 173] on span "Confirm" at bounding box center [335, 174] width 18 height 6
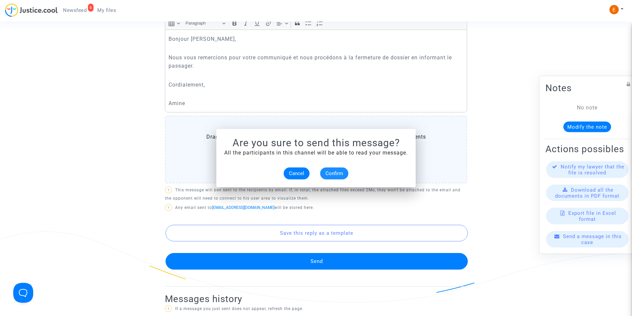
scroll to position [299, 0]
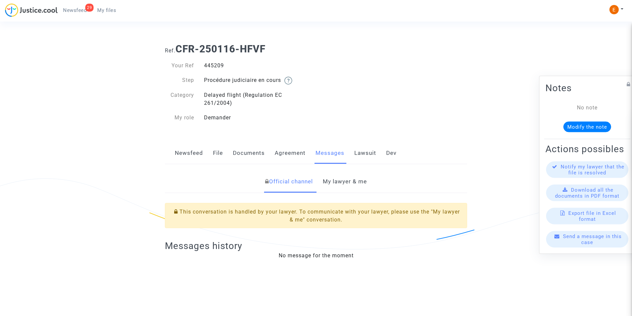
click at [216, 66] on div "445209" at bounding box center [257, 66] width 117 height 8
copy div "445209"
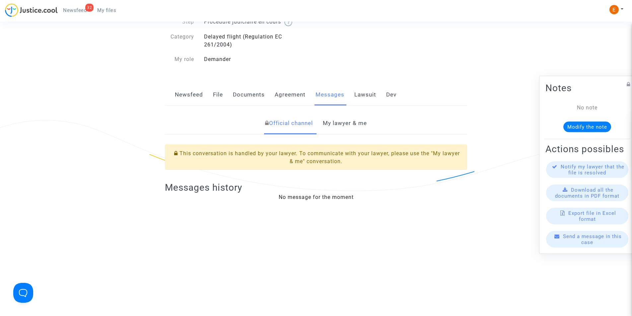
scroll to position [100, 0]
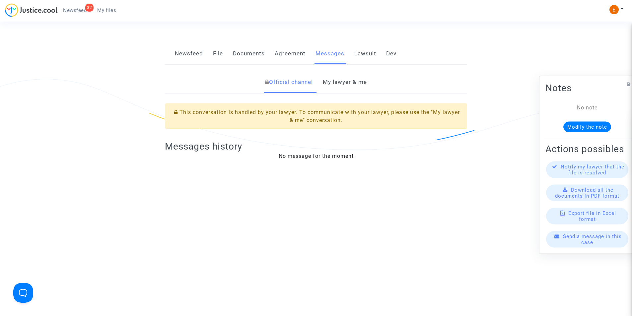
click at [358, 84] on link "My lawyer & me" at bounding box center [345, 82] width 44 height 22
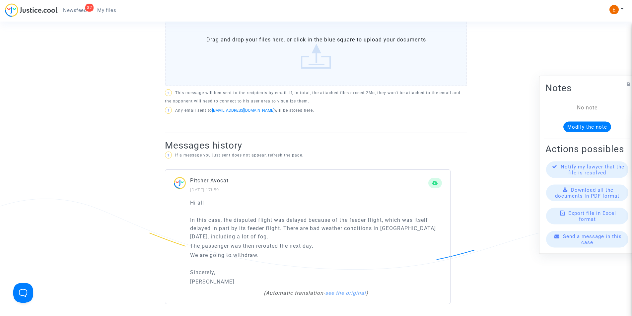
scroll to position [266, 0]
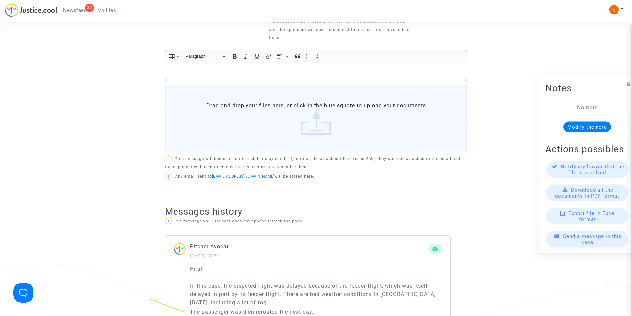
click at [264, 73] on p "Rich Text Editor, main" at bounding box center [316, 72] width 295 height 8
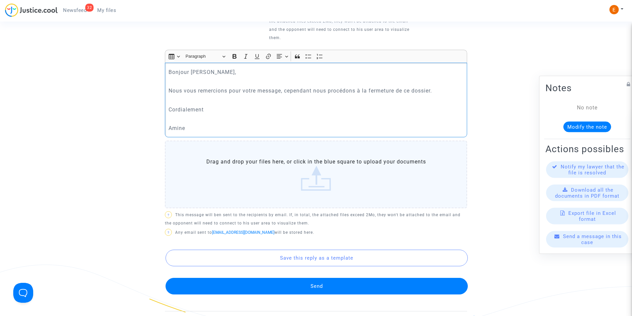
click at [240, 115] on p "Rich Text Editor, main" at bounding box center [316, 119] width 295 height 8
click at [237, 108] on p "Cordialement" at bounding box center [316, 110] width 295 height 8
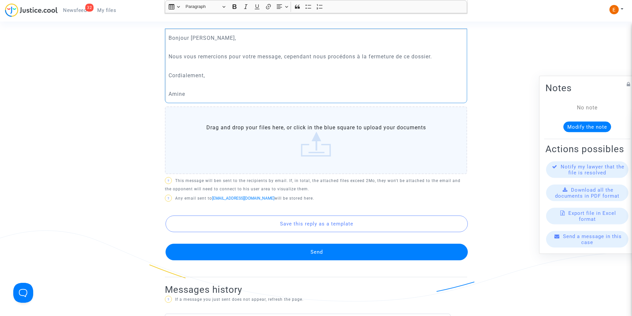
scroll to position [332, 0]
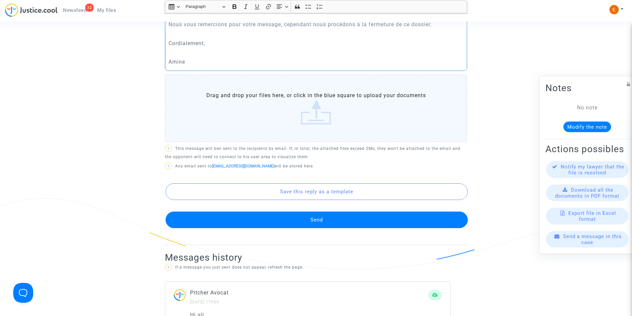
click at [343, 220] on button "Send" at bounding box center [317, 220] width 302 height 17
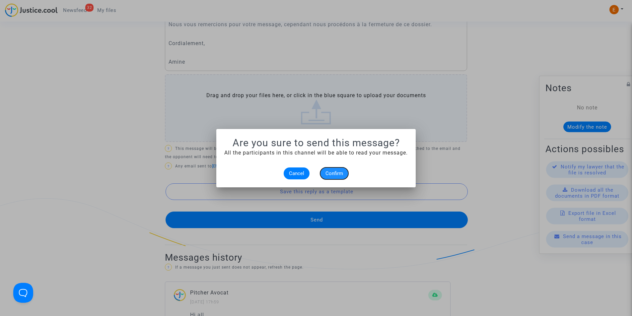
click at [337, 168] on button "Confirm" at bounding box center [334, 174] width 28 height 12
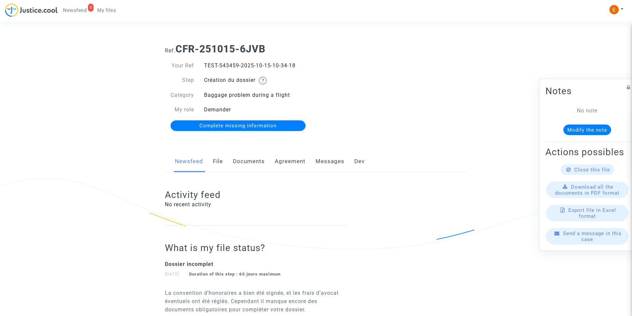
click at [259, 156] on link "Documents" at bounding box center [249, 162] width 32 height 22
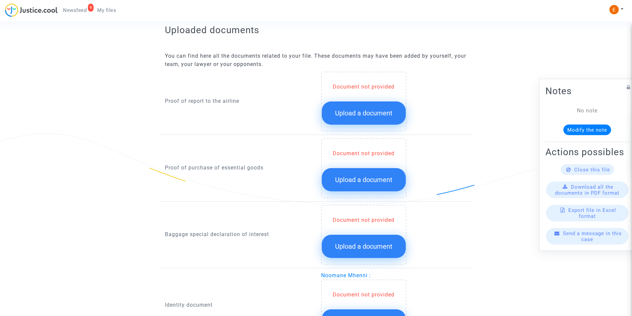
scroll to position [398, 0]
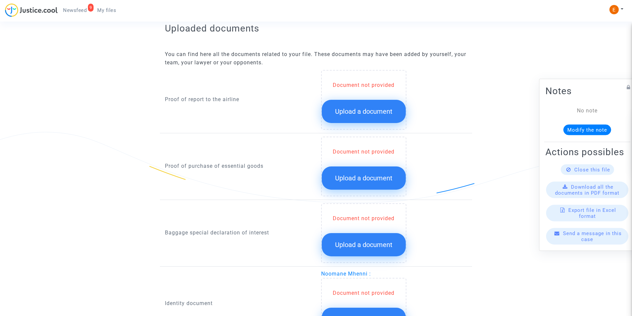
click at [354, 105] on button "Upload a document" at bounding box center [364, 111] width 84 height 23
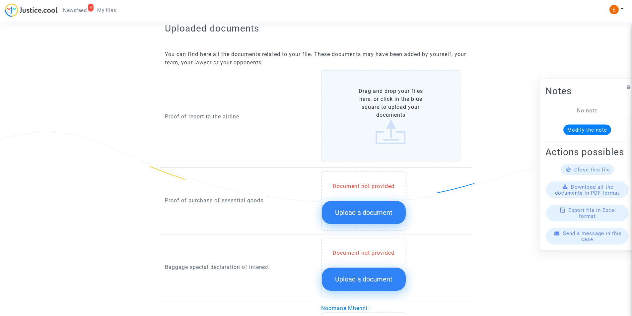
click at [379, 109] on label "Drag and drop your files here, or click in the blue square to upload your docum…" at bounding box center [391, 116] width 140 height 92
click at [0, 0] on input "Drag and drop your files here, or click in the blue square to upload your docum…" at bounding box center [0, 0] width 0 height 0
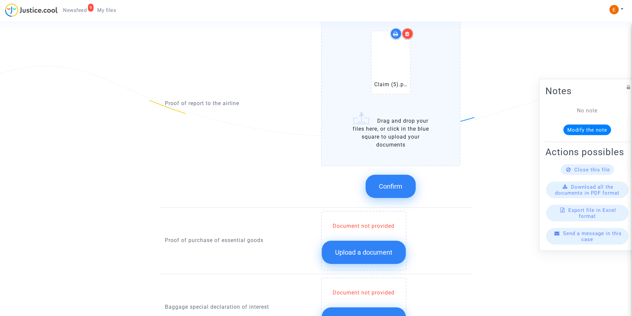
scroll to position [465, 0]
click at [399, 182] on button "Confirm" at bounding box center [391, 186] width 50 height 23
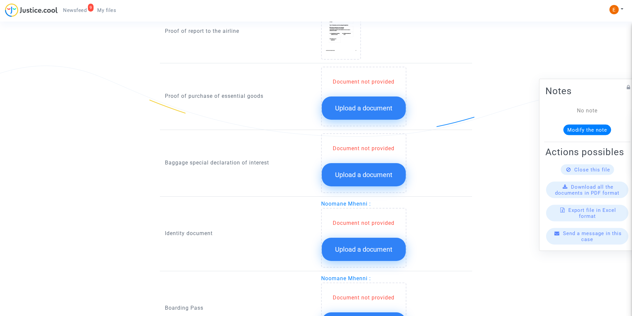
click at [374, 174] on span "Upload a document" at bounding box center [363, 175] width 57 height 8
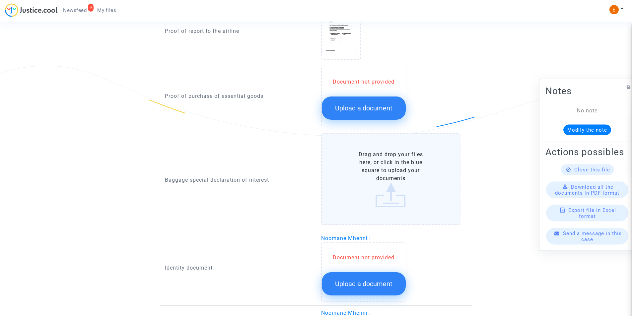
click at [374, 174] on label "Drag and drop your files here, or click in the blue square to upload your docum…" at bounding box center [391, 179] width 140 height 92
click at [0, 0] on input "Drag and drop your files here, or click in the blue square to upload your docum…" at bounding box center [0, 0] width 0 height 0
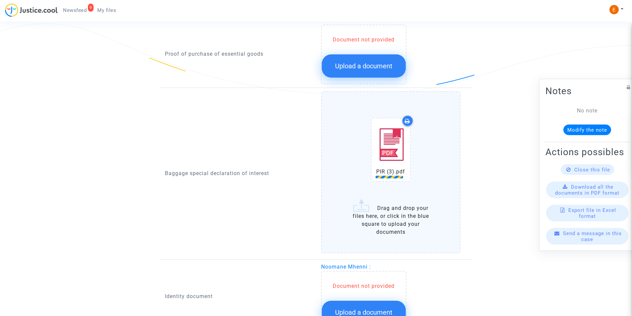
scroll to position [564, 0]
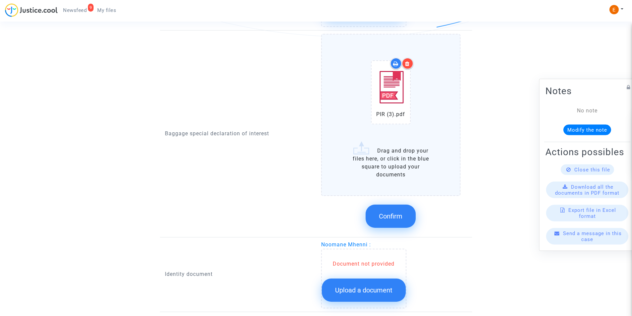
click at [387, 211] on button "Confirm" at bounding box center [391, 216] width 50 height 23
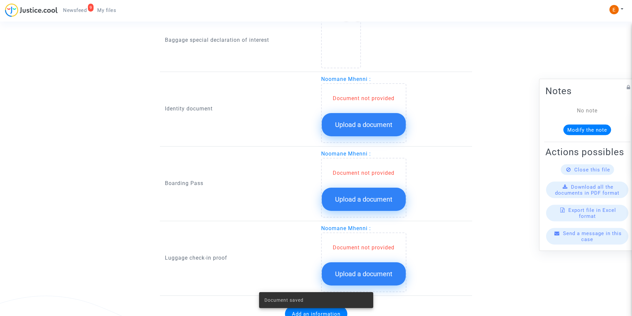
scroll to position [616, 0]
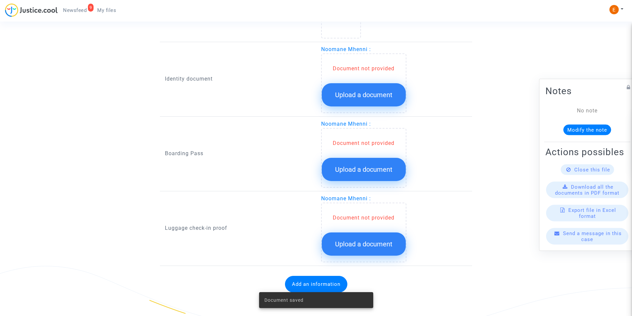
click at [362, 94] on span "Upload a document" at bounding box center [363, 95] width 57 height 8
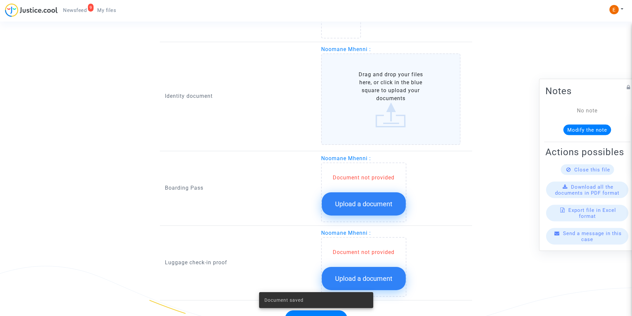
click at [388, 112] on label "Drag and drop your files here, or click in the blue square to upload your docum…" at bounding box center [391, 99] width 140 height 92
click at [0, 0] on input "Drag and drop your files here, or click in the blue square to upload your docum…" at bounding box center [0, 0] width 0 height 0
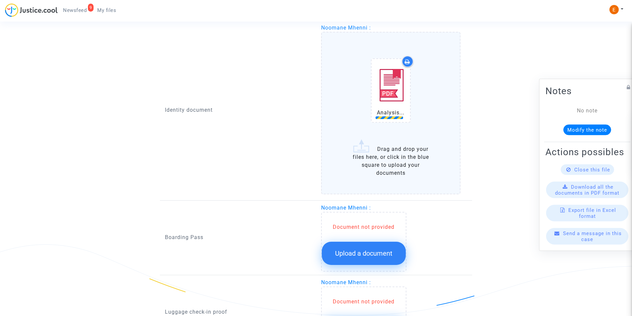
scroll to position [649, 0]
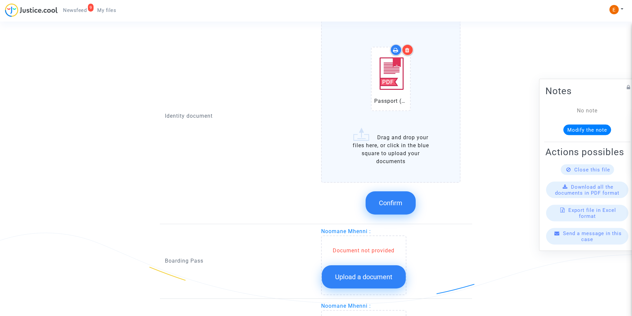
click at [406, 200] on button "Confirm" at bounding box center [391, 203] width 50 height 23
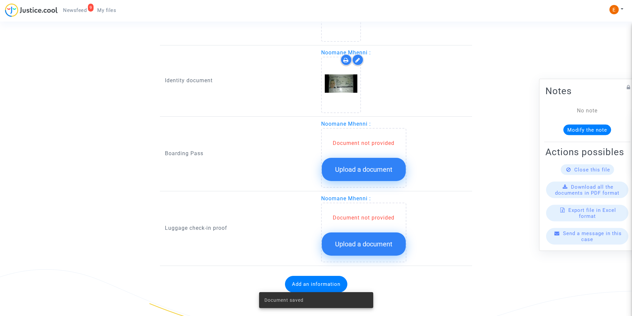
click at [375, 160] on button "Upload a document" at bounding box center [364, 169] width 84 height 23
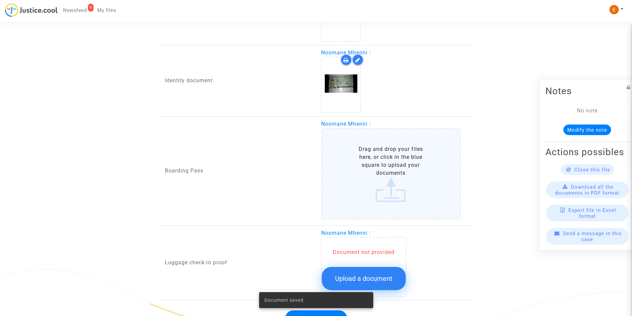
click at [374, 163] on label "Drag and drop your files here, or click in the blue square to upload your docum…" at bounding box center [391, 174] width 140 height 92
click at [0, 0] on input "Drag and drop your files here, or click in the blue square to upload your docum…" at bounding box center [0, 0] width 0 height 0
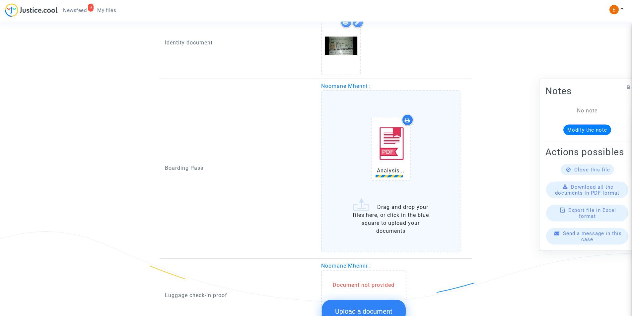
scroll to position [712, 0]
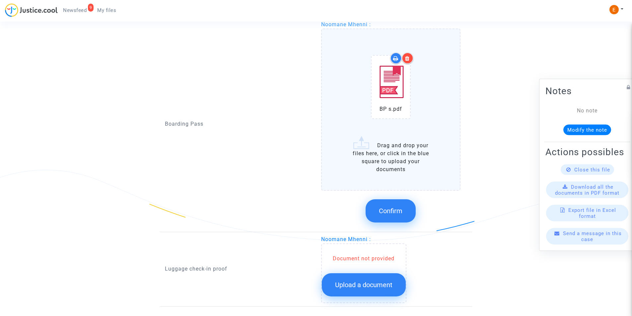
click at [401, 207] on button "Confirm" at bounding box center [391, 210] width 50 height 23
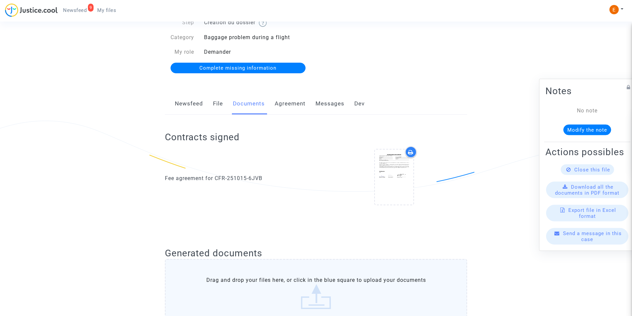
scroll to position [0, 0]
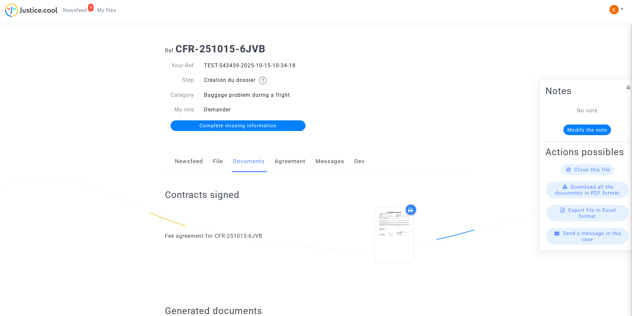
click at [113, 10] on span "My files" at bounding box center [106, 10] width 19 height 6
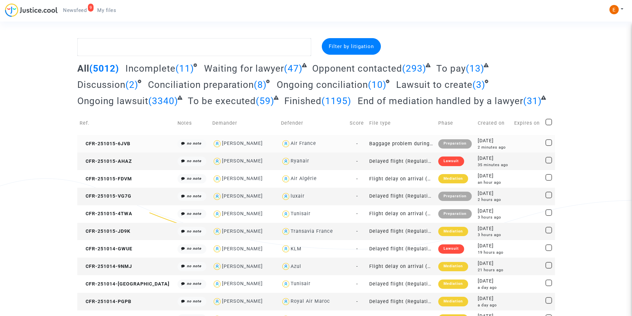
click at [441, 144] on div "Preparation" at bounding box center [455, 143] width 34 height 9
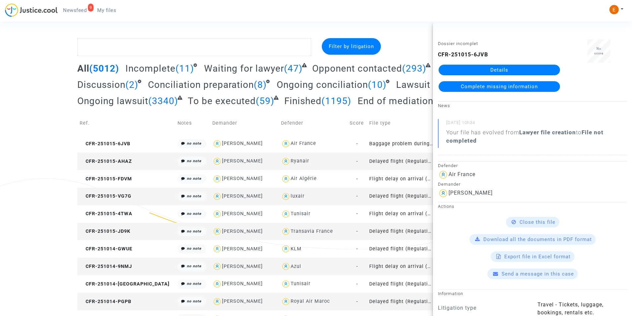
click at [499, 88] on span "Complete missing information" at bounding box center [499, 87] width 77 height 6
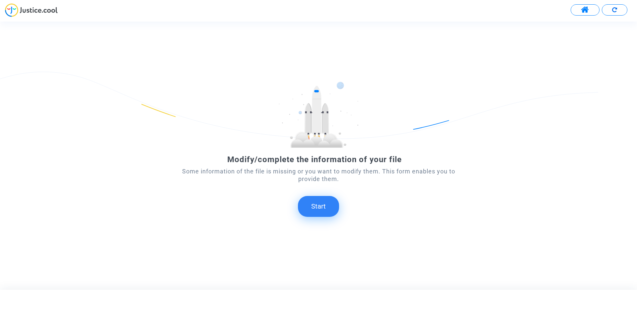
click at [320, 201] on button "Start" at bounding box center [318, 206] width 41 height 21
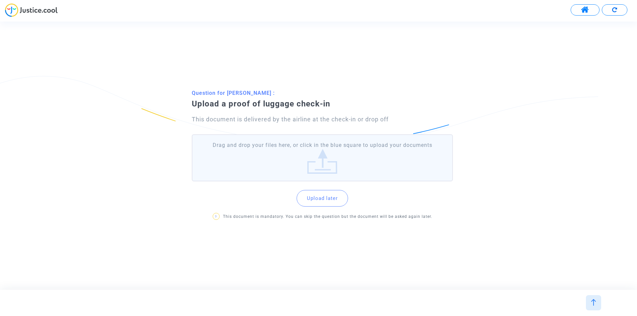
click at [330, 204] on button "Upload later" at bounding box center [322, 198] width 51 height 17
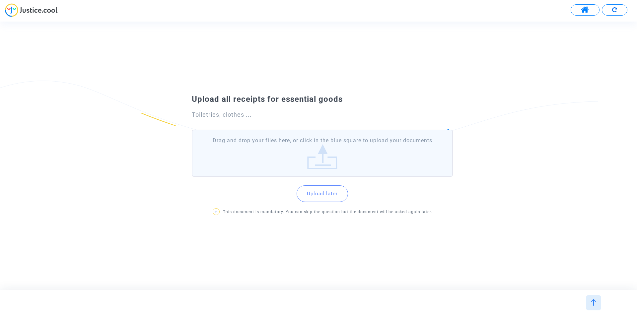
click at [328, 198] on button "Upload later" at bounding box center [322, 194] width 51 height 17
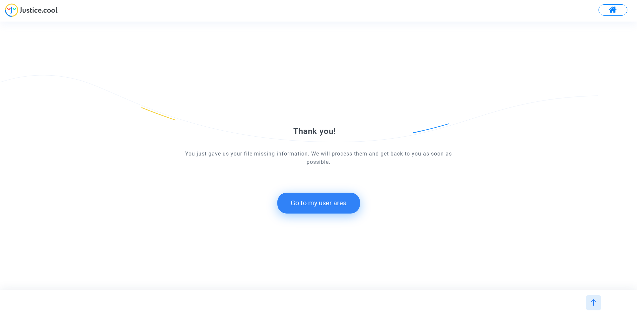
click at [322, 209] on button "Go to my user area" at bounding box center [318, 203] width 83 height 21
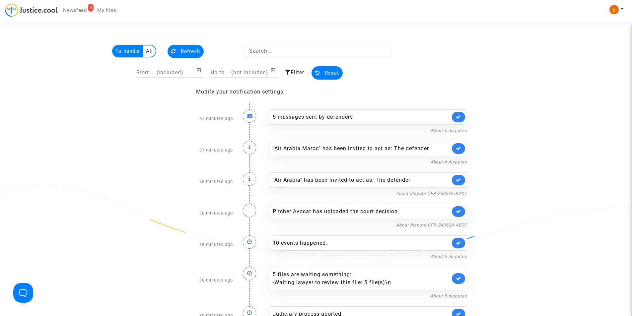
click at [99, 13] on link "My files" at bounding box center [107, 10] width 30 height 10
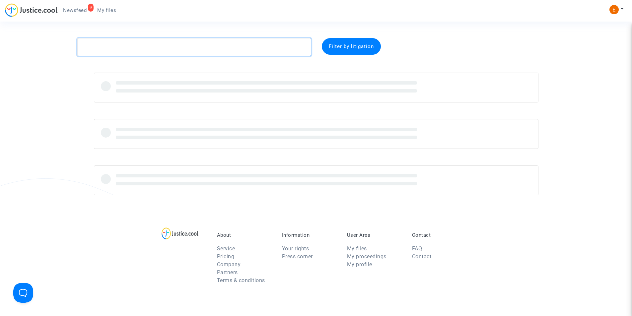
click at [193, 48] on textarea at bounding box center [194, 47] width 234 height 18
paste textarea "Ngom"
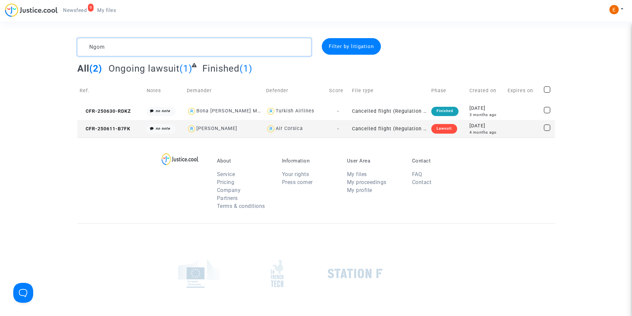
type textarea "Ngom"
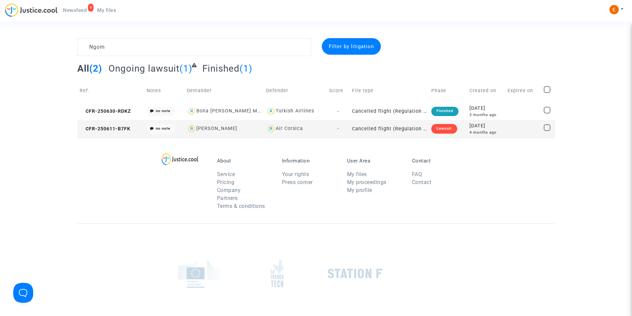
click at [442, 129] on div "Lawsuit" at bounding box center [444, 128] width 26 height 9
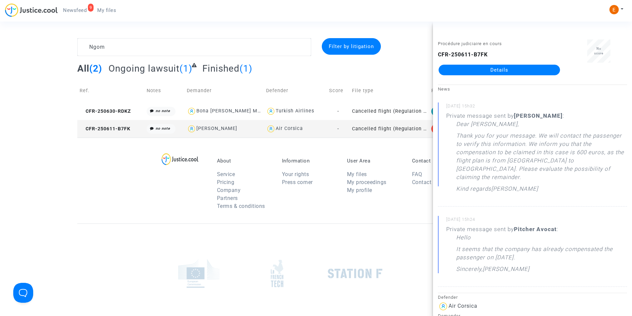
click at [502, 74] on link "Details" at bounding box center [499, 70] width 121 height 11
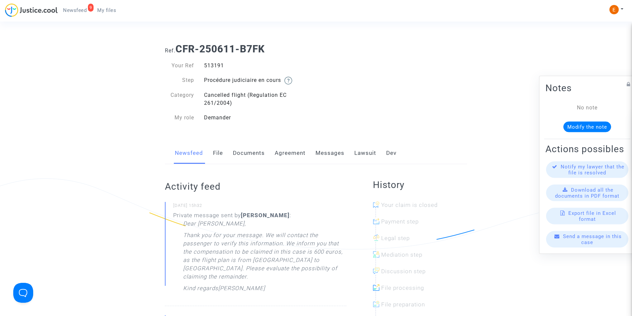
click at [333, 153] on link "Messages" at bounding box center [330, 153] width 29 height 22
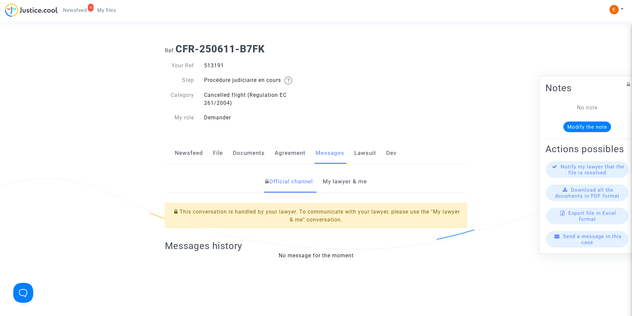
click at [339, 178] on link "My lawyer & me" at bounding box center [345, 182] width 44 height 22
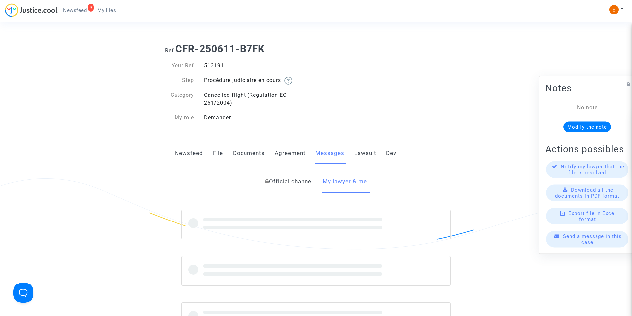
click at [356, 155] on link "Lawsuit" at bounding box center [365, 153] width 22 height 22
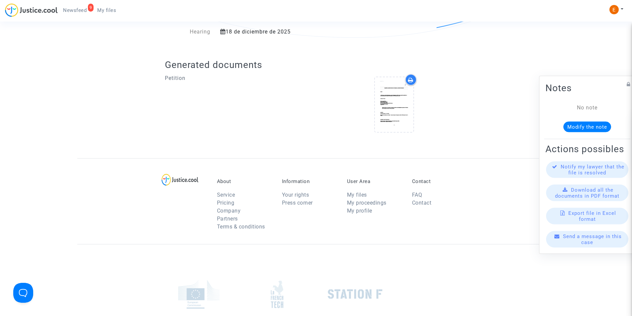
scroll to position [266, 0]
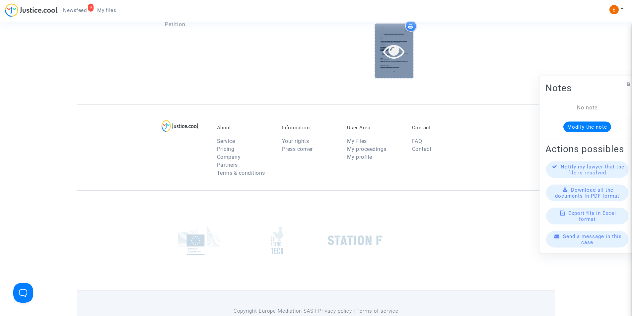
click at [386, 40] on icon at bounding box center [394, 50] width 22 height 21
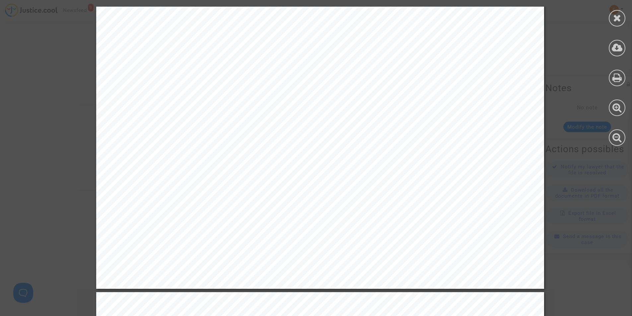
scroll to position [1261, 0]
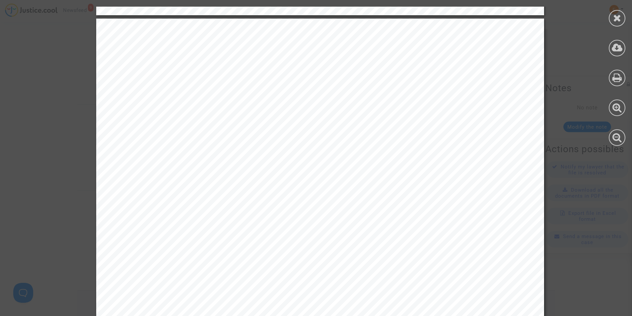
click at [616, 23] on div at bounding box center [617, 18] width 17 height 17
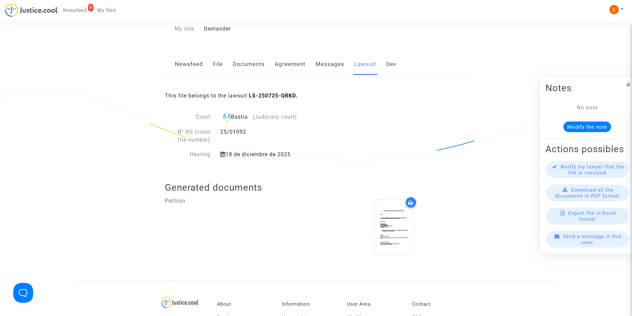
scroll to position [0, 0]
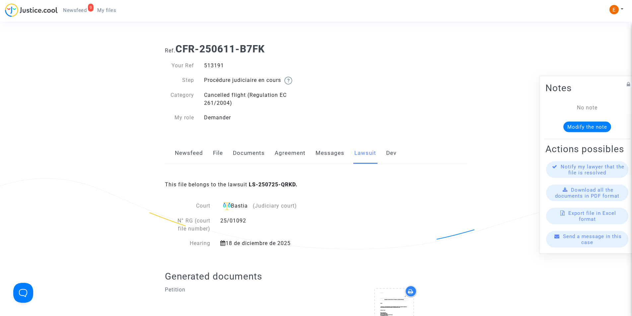
click at [333, 156] on link "Messages" at bounding box center [330, 153] width 29 height 22
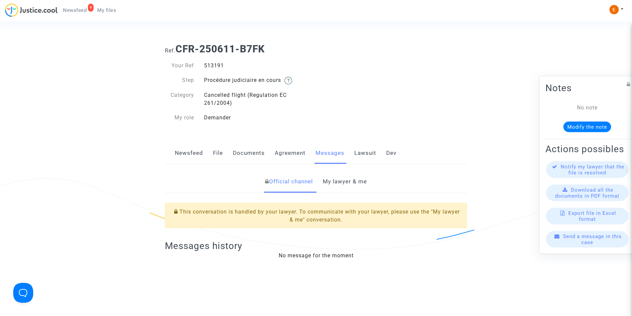
click at [358, 178] on link "My lawyer & me" at bounding box center [345, 182] width 44 height 22
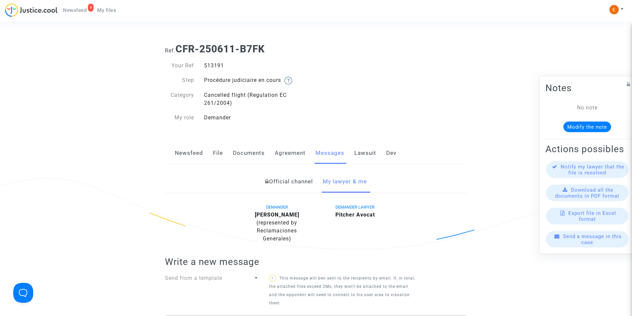
scroll to position [133, 0]
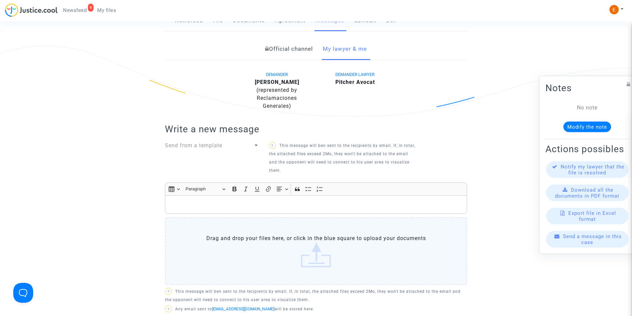
click at [275, 201] on p "Rich Text Editor, main" at bounding box center [316, 205] width 295 height 8
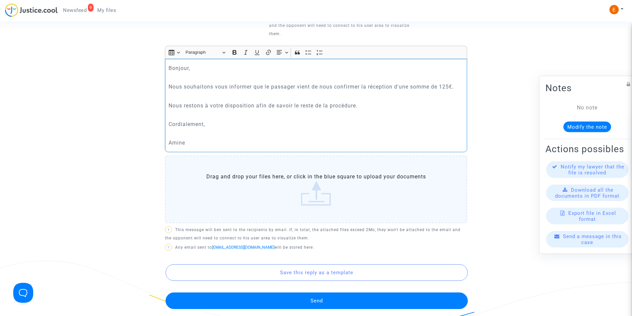
scroll to position [299, 0]
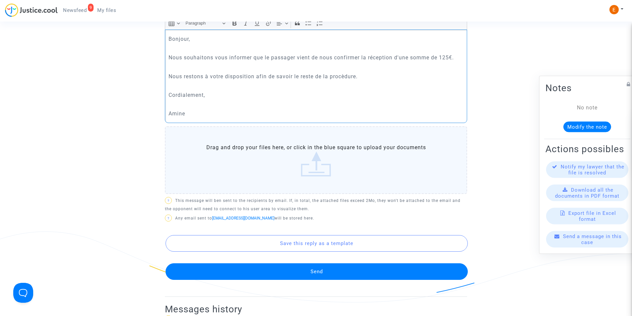
click at [350, 266] on button "Send" at bounding box center [317, 272] width 302 height 17
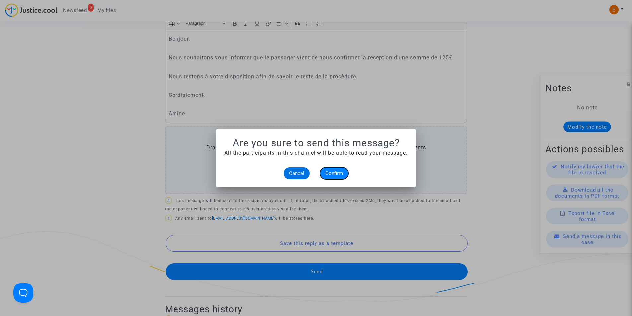
click at [336, 175] on span "Confirm" at bounding box center [335, 174] width 18 height 6
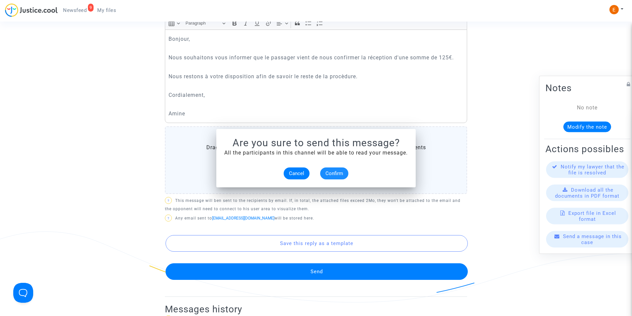
scroll to position [299, 0]
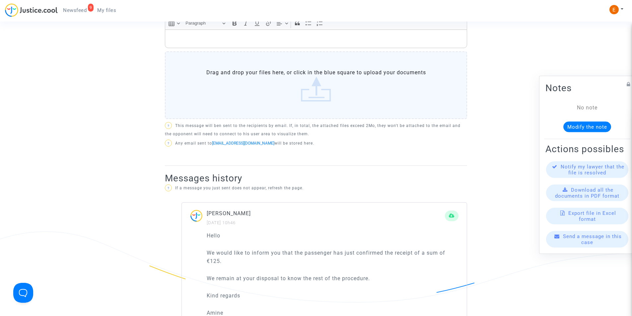
click at [78, 9] on span "Newsfeed" at bounding box center [75, 10] width 24 height 6
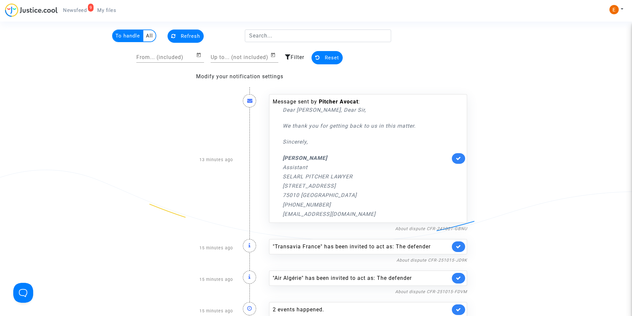
scroll to position [4, 0]
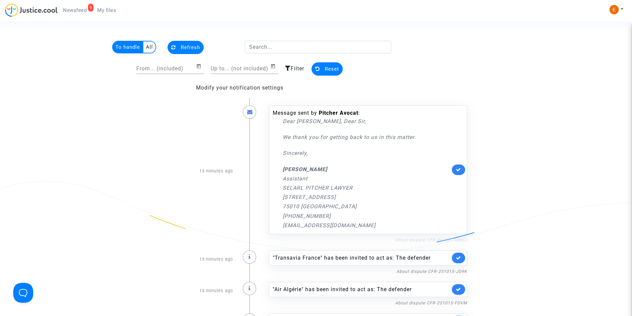
click at [420, 239] on link "About dispute CFR-241001-GBNU" at bounding box center [431, 240] width 72 height 5
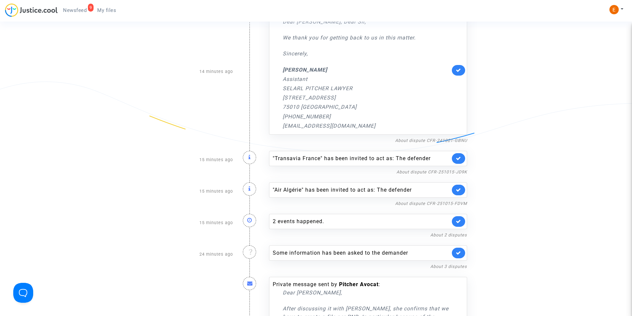
scroll to position [0, 0]
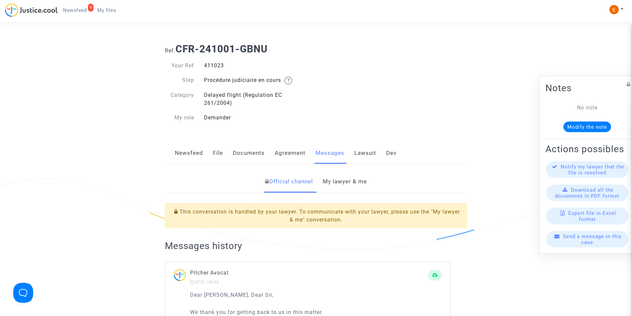
click at [351, 185] on link "My lawyer & me" at bounding box center [345, 182] width 44 height 22
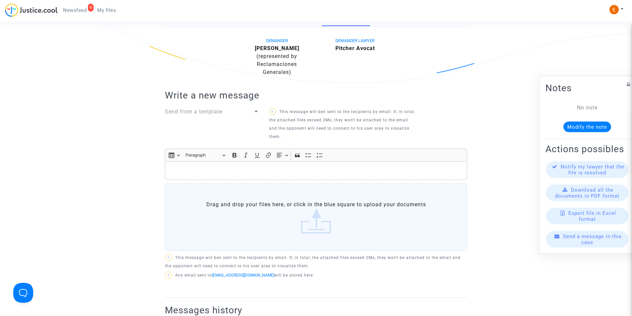
scroll to position [104, 0]
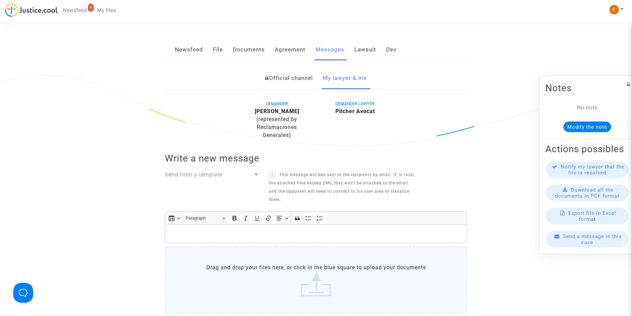
click at [368, 47] on link "Lawsuit" at bounding box center [365, 50] width 22 height 22
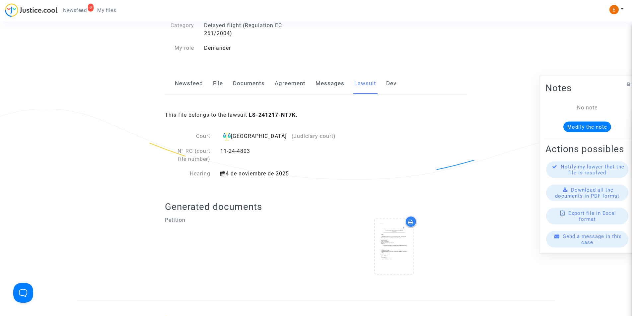
scroll to position [2, 0]
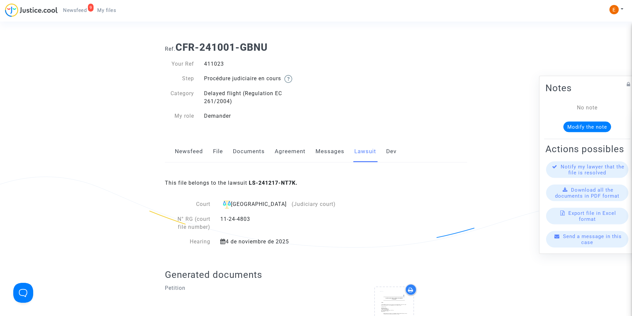
click at [330, 153] on link "Messages" at bounding box center [330, 152] width 29 height 22
